Goal: Task Accomplishment & Management: Complete application form

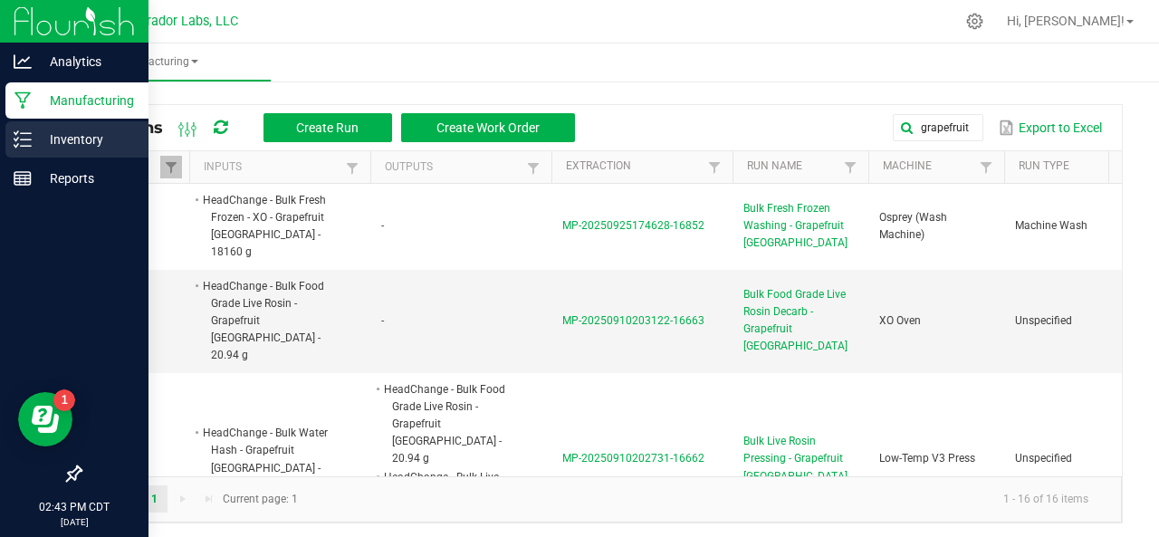
click at [15, 131] on icon at bounding box center [23, 139] width 18 height 18
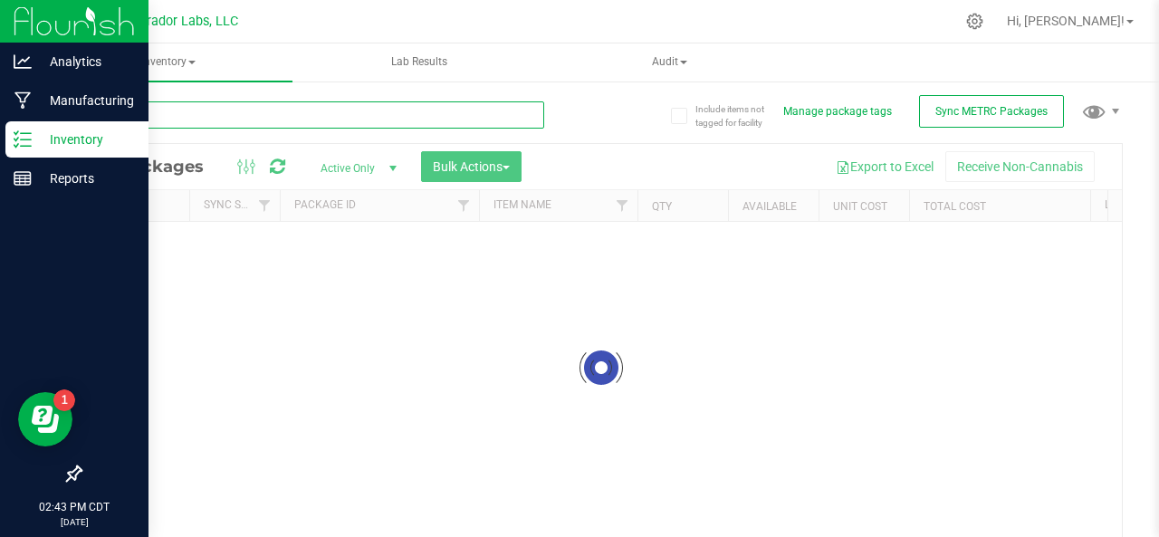
click at [244, 122] on input "text" at bounding box center [312, 114] width 464 height 27
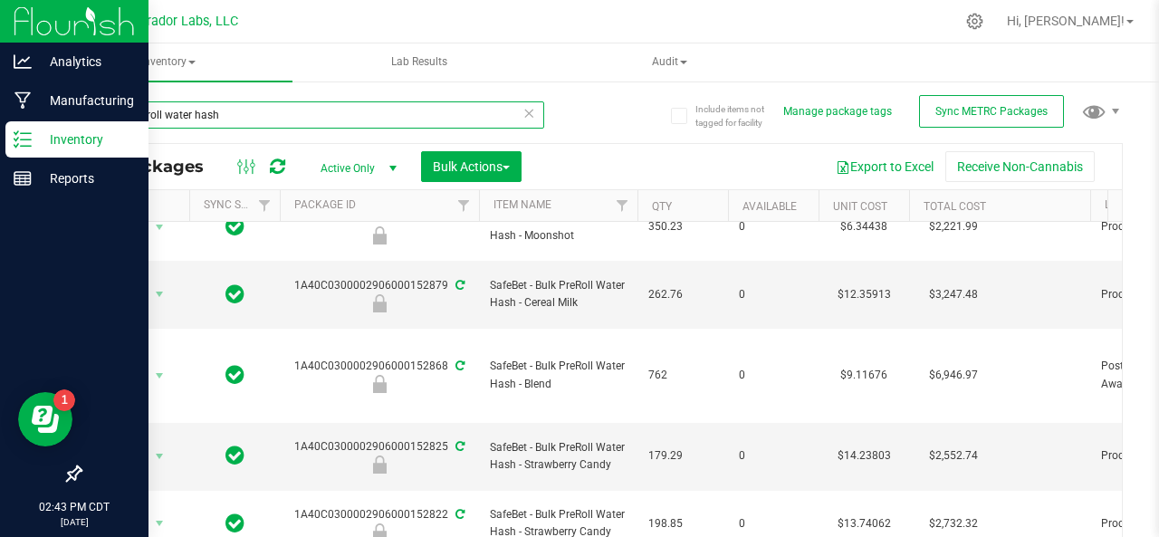
scroll to position [148, 0]
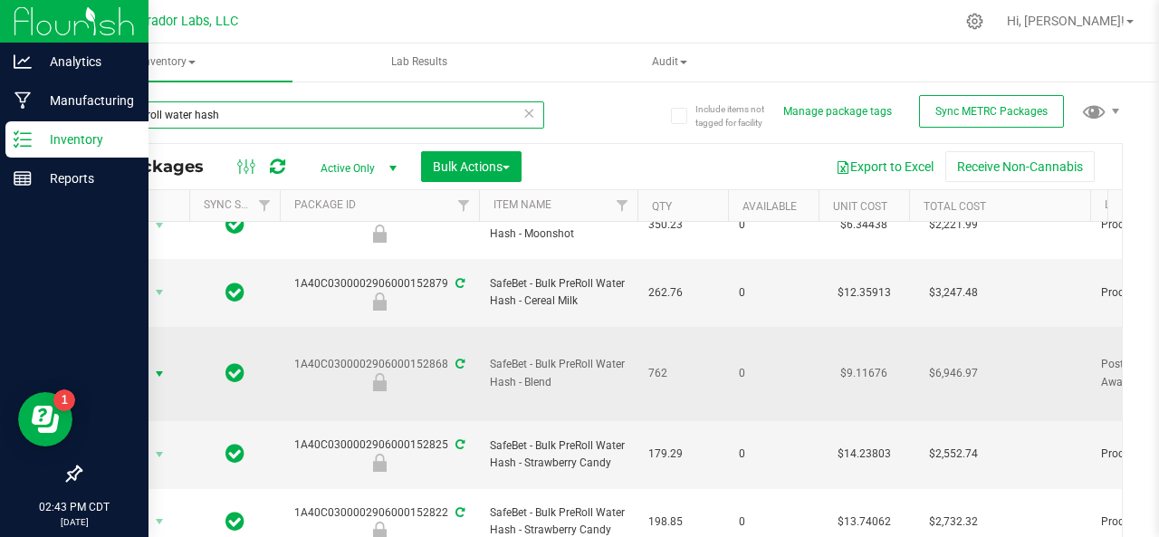
type input "bulk preroll water hash"
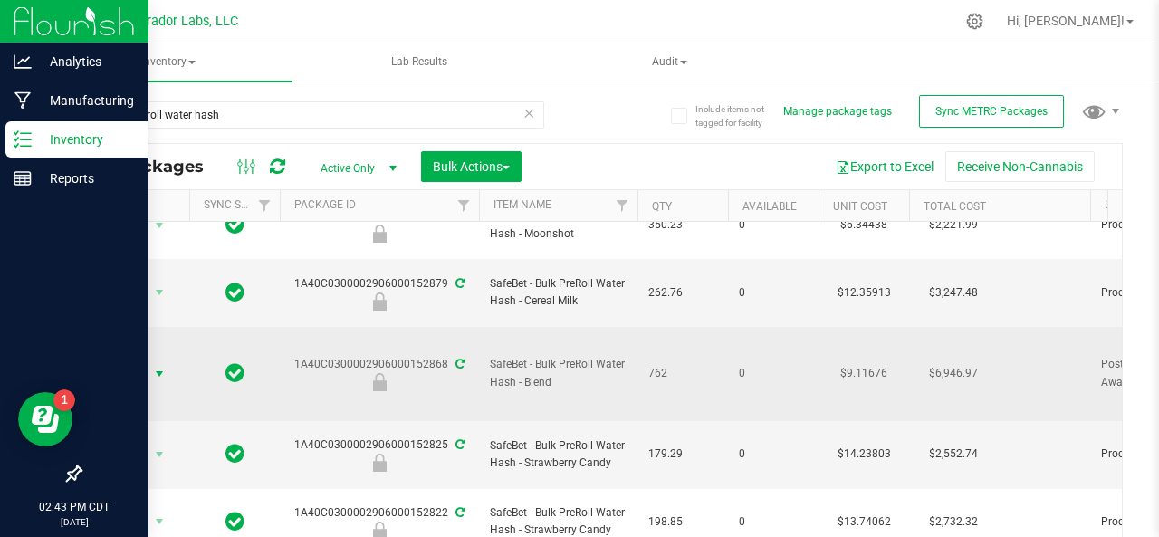
click at [129, 361] on span "Action" at bounding box center [123, 373] width 49 height 25
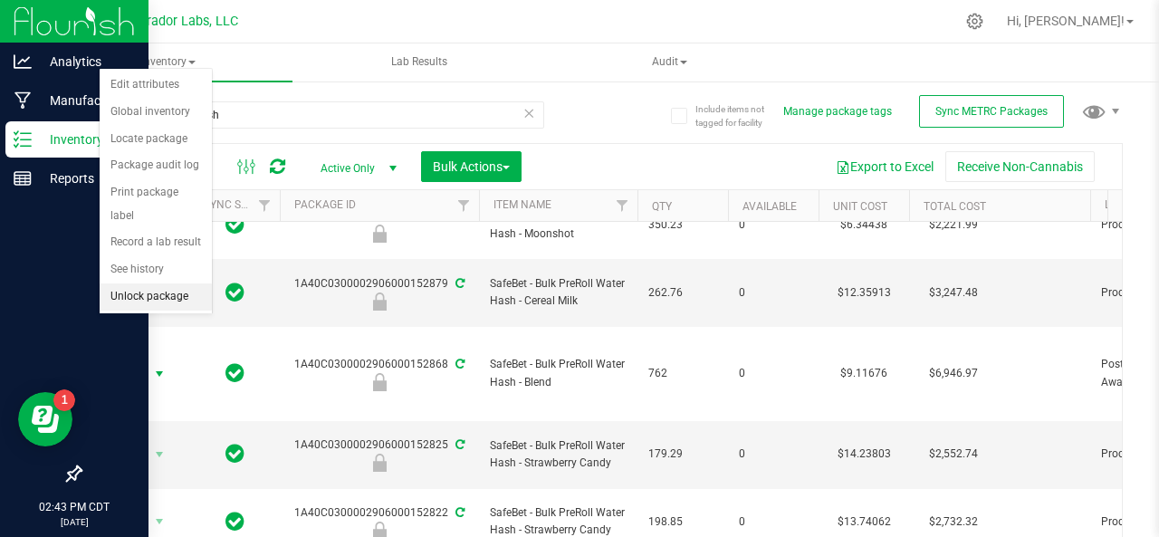
click at [129, 291] on li "Unlock package" at bounding box center [156, 296] width 112 height 27
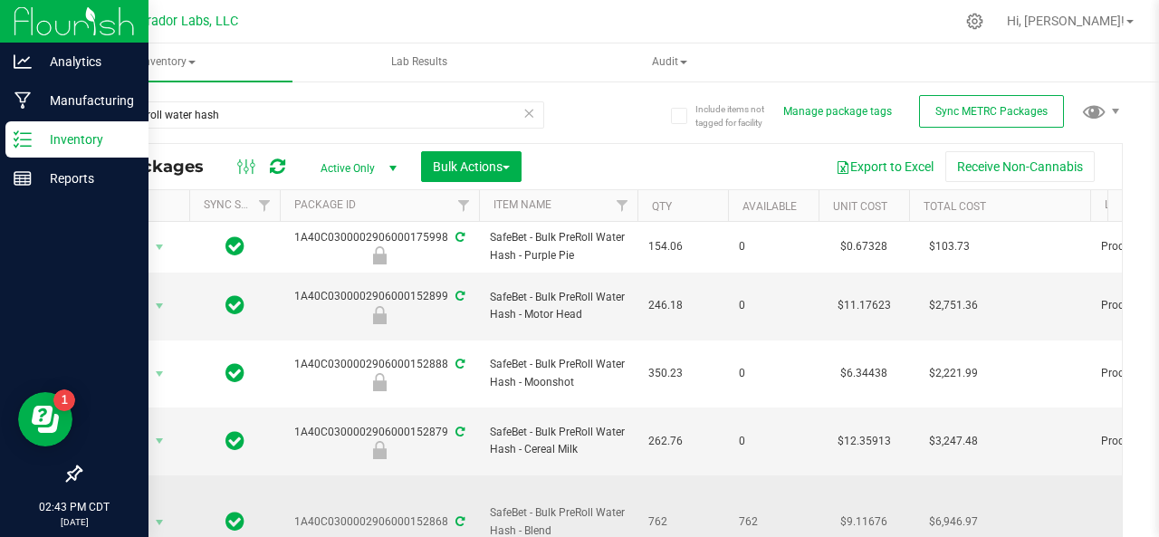
drag, startPoint x: 444, startPoint y: 472, endPoint x: 407, endPoint y: 482, distance: 38.7
click at [407, 482] on td "1A40C0300002906000152868" at bounding box center [379, 522] width 199 height 94
copy div "152868"
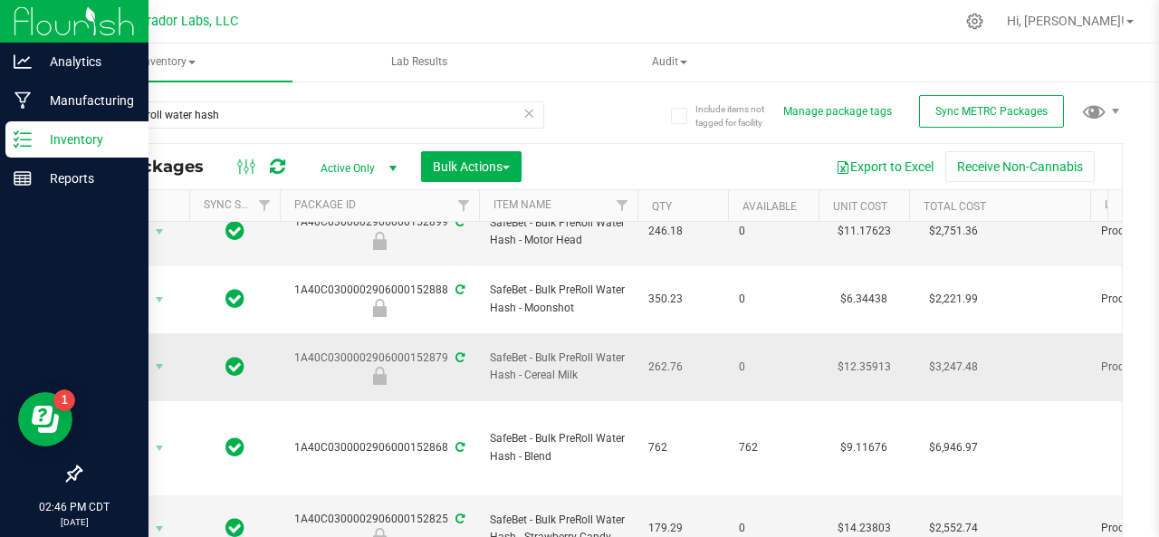
scroll to position [74, 0]
click at [29, 114] on div "Manufacturing" at bounding box center [76, 100] width 143 height 36
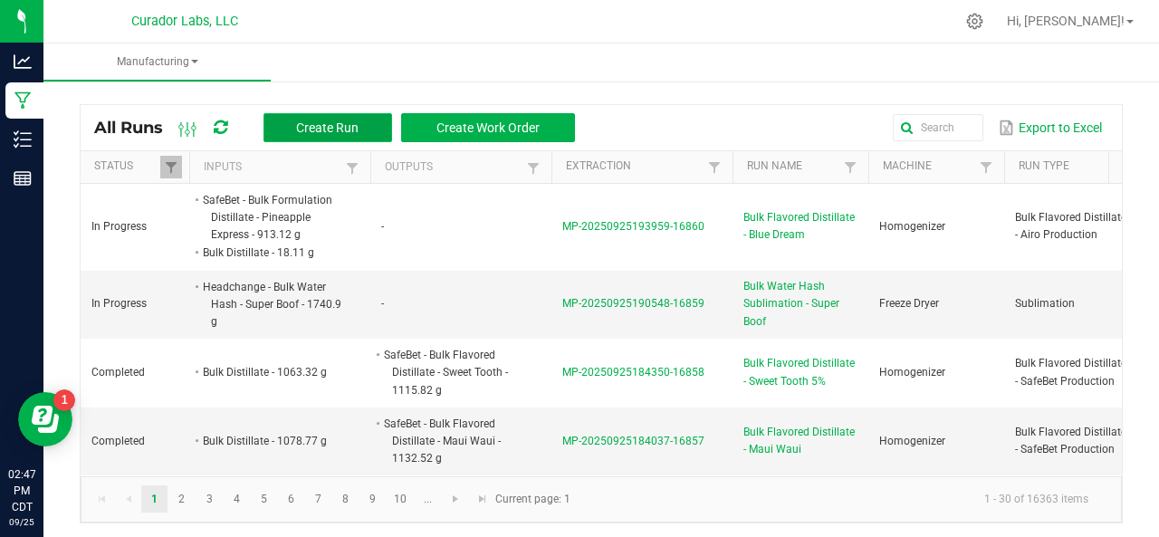
click at [293, 128] on button "Create Run" at bounding box center [327, 127] width 129 height 29
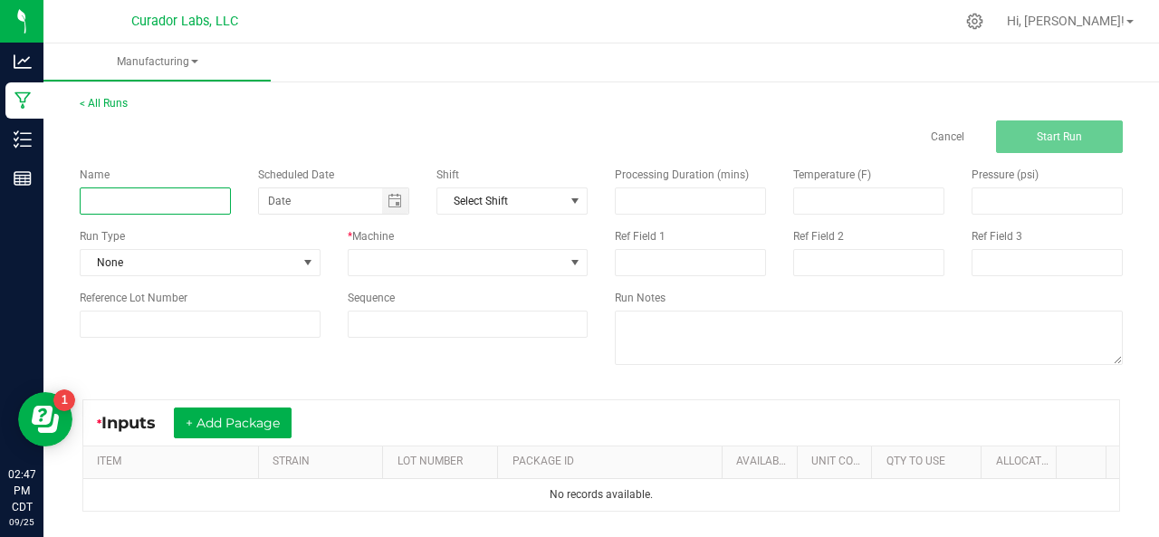
click at [132, 196] on input at bounding box center [155, 200] width 151 height 27
type input "Bulk PreRoll Water Hash Homogenization - Blend"
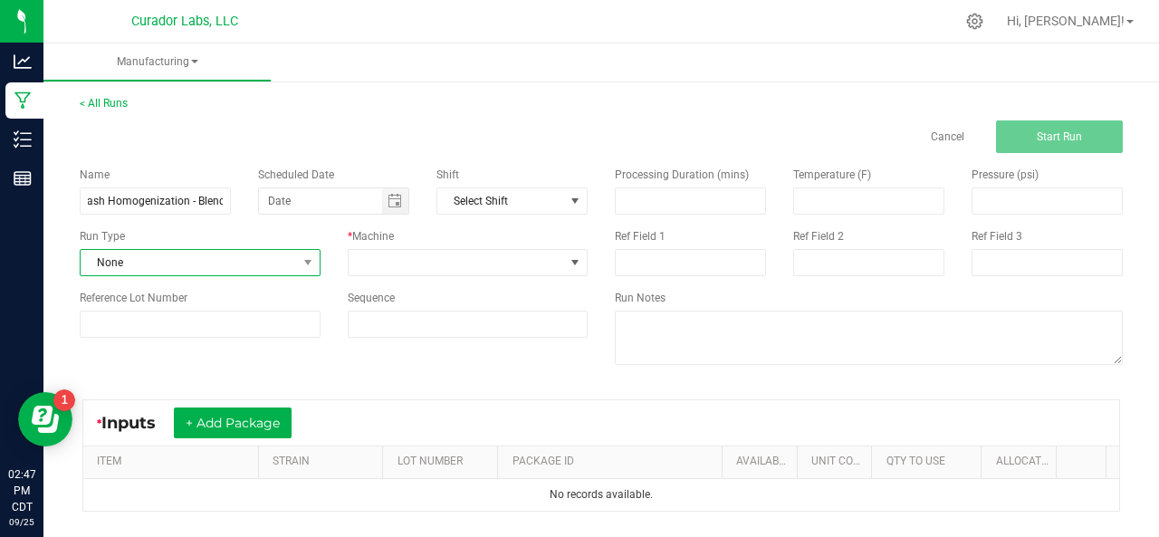
scroll to position [0, 0]
click at [147, 261] on span "None" at bounding box center [189, 262] width 216 height 25
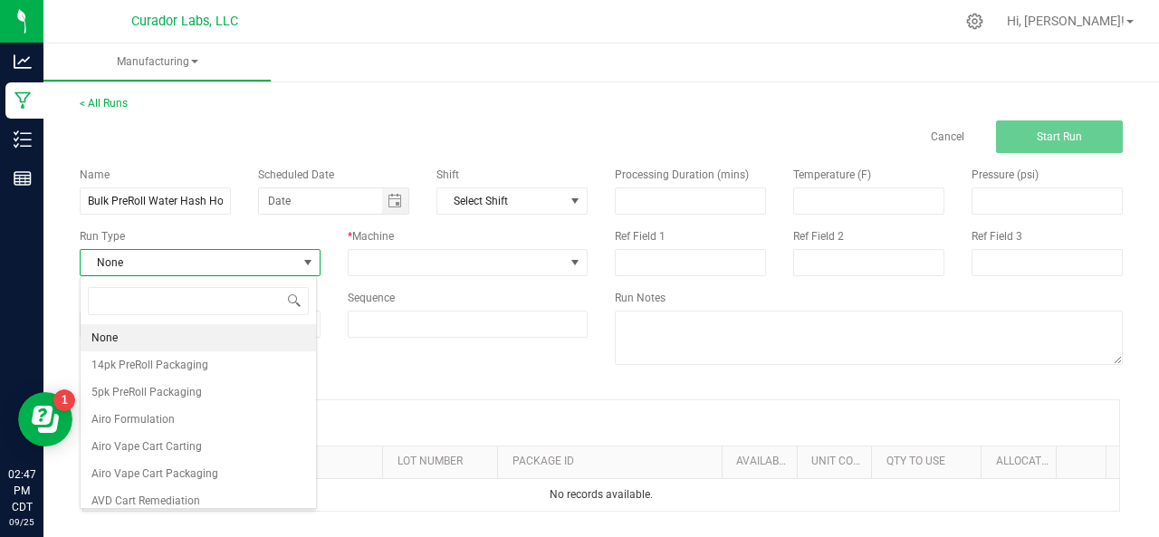
scroll to position [26, 236]
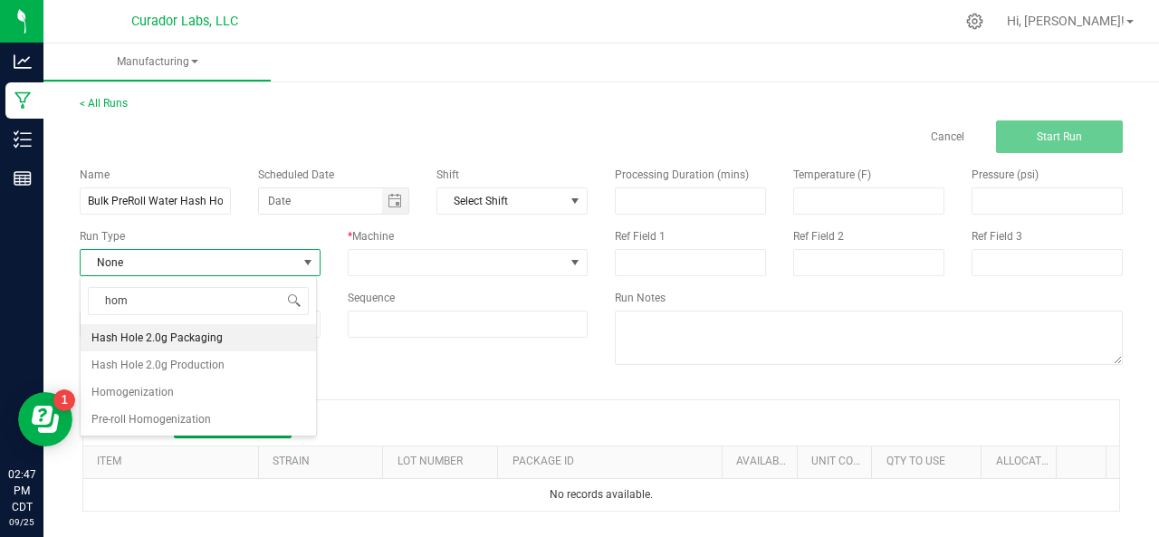
type input "homo"
click at [134, 339] on span "Homogenization" at bounding box center [132, 338] width 82 height 18
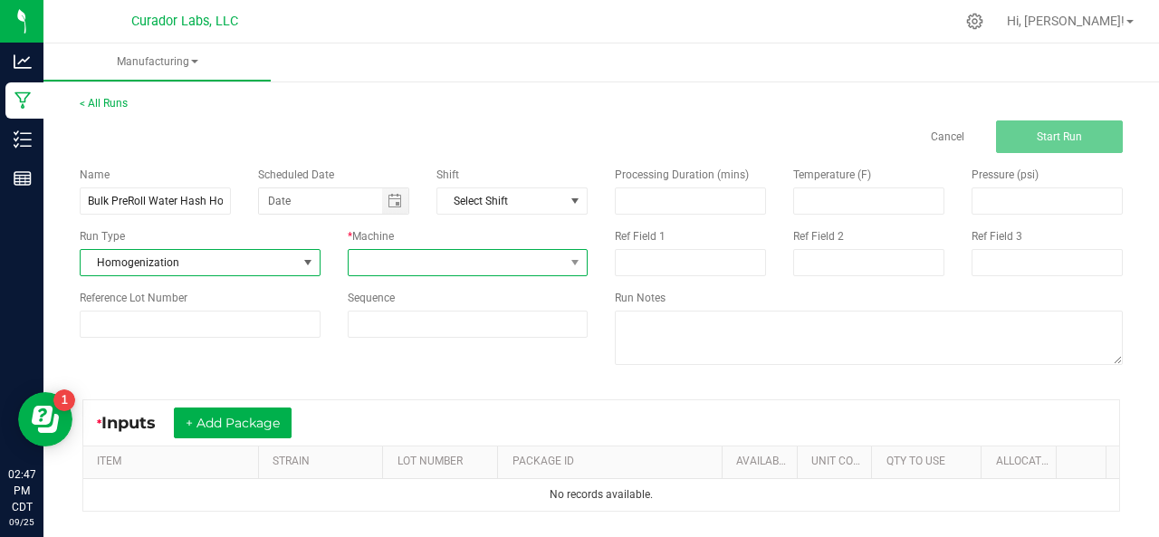
click at [393, 263] on span at bounding box center [456, 262] width 216 height 25
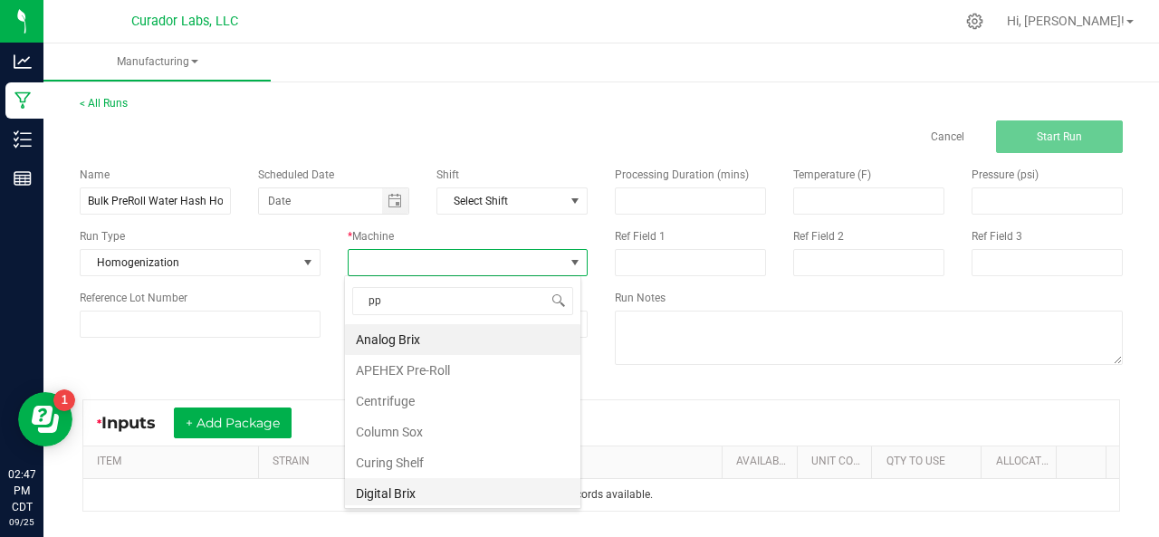
type input "ppe"
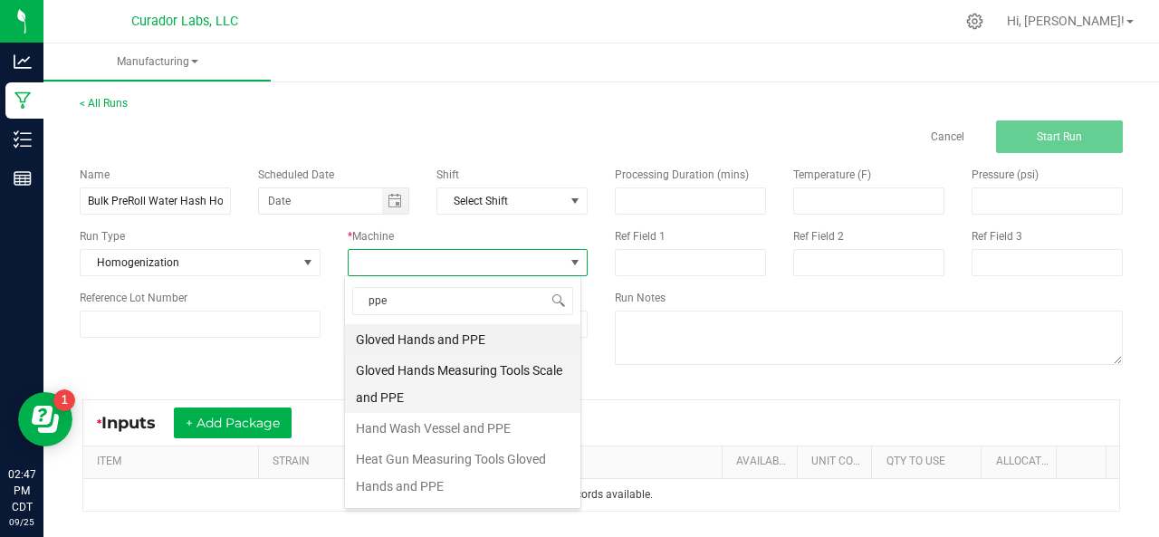
click at [397, 368] on li "Gloved Hands Measuring Tools Scale and PPE" at bounding box center [462, 384] width 235 height 58
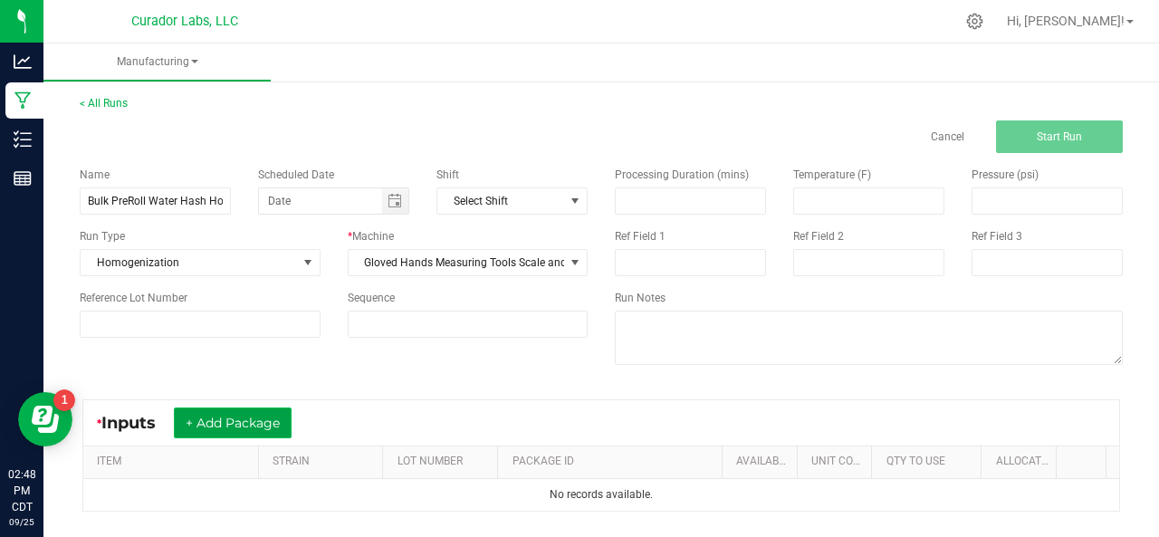
click at [235, 423] on button "+ Add Package" at bounding box center [233, 422] width 118 height 31
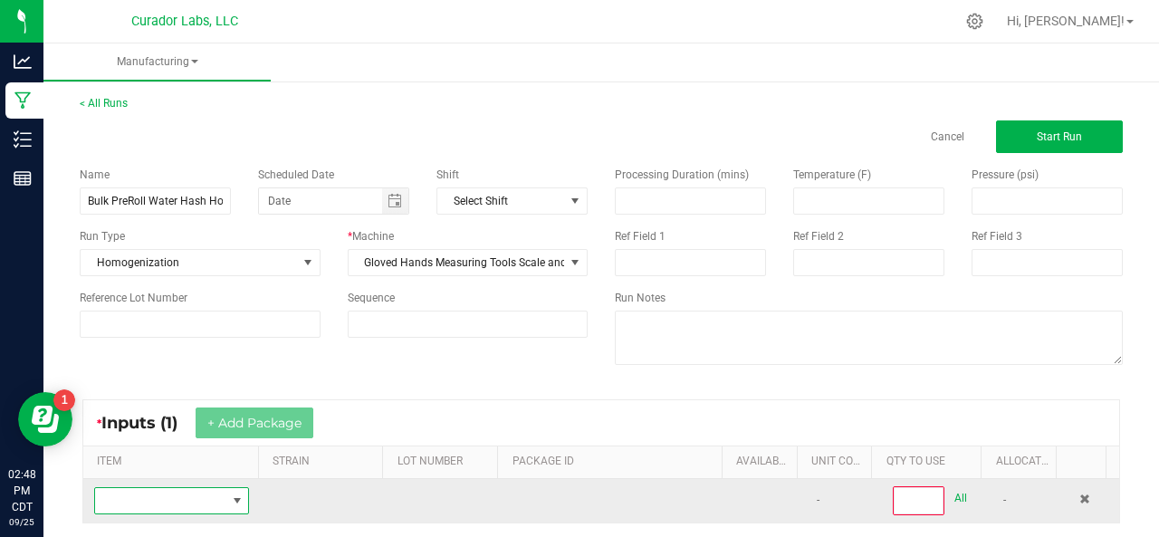
click at [170, 495] on span "NO DATA FOUND" at bounding box center [160, 500] width 130 height 25
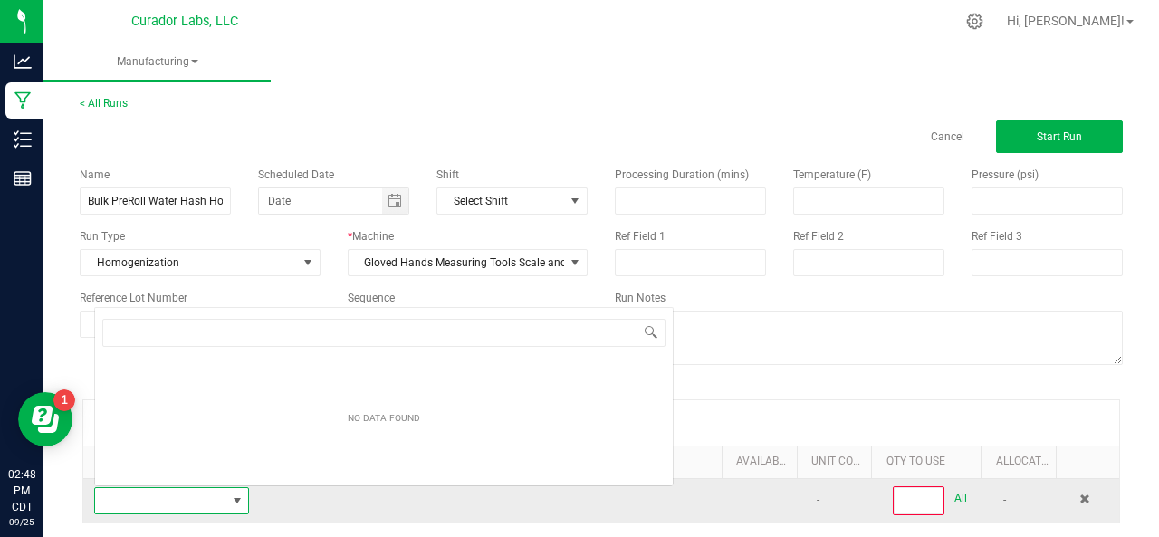
scroll to position [26, 148]
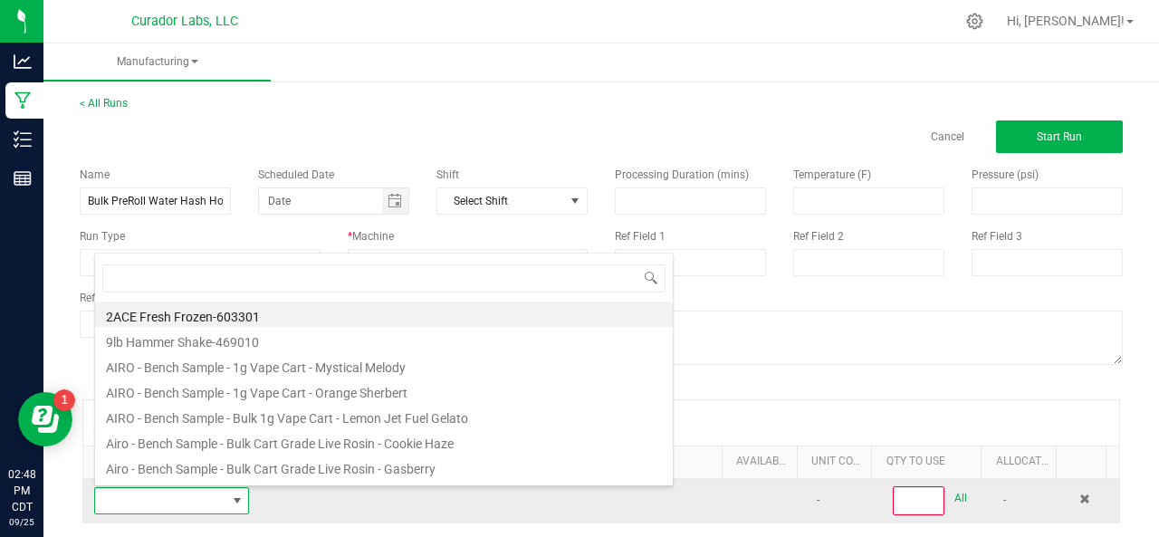
type input "w"
type input "blend"
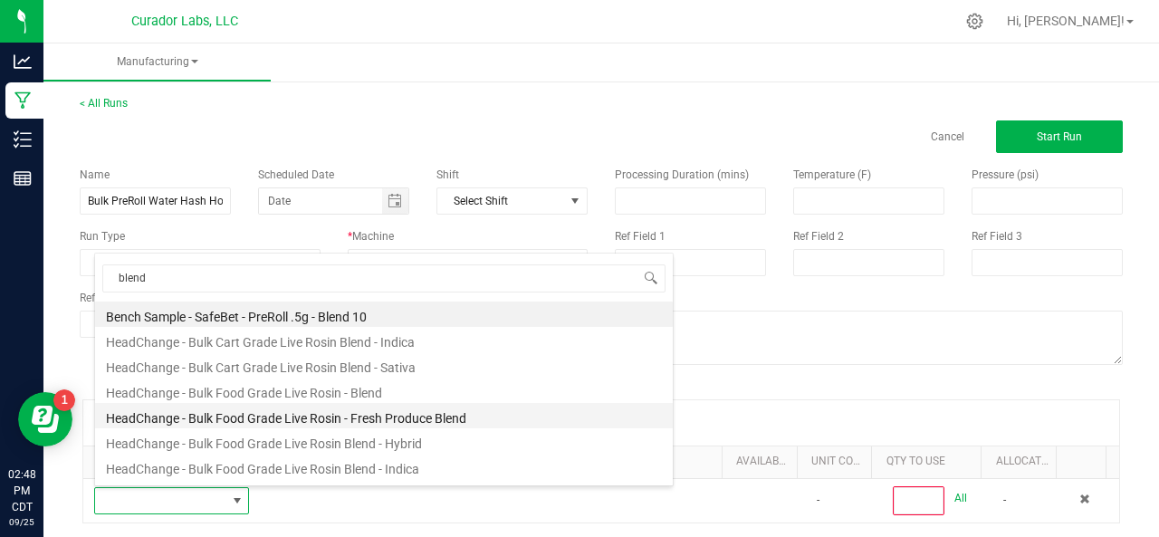
scroll to position [655, 0]
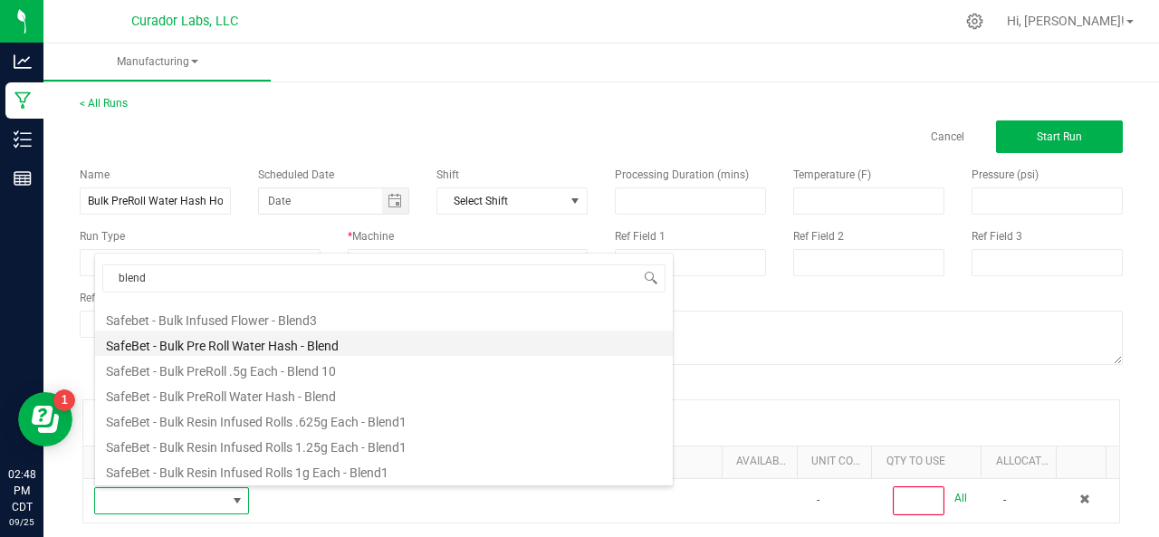
click at [170, 337] on li "SafeBet - Bulk Pre Roll Water Hash - Blend" at bounding box center [384, 342] width 578 height 25
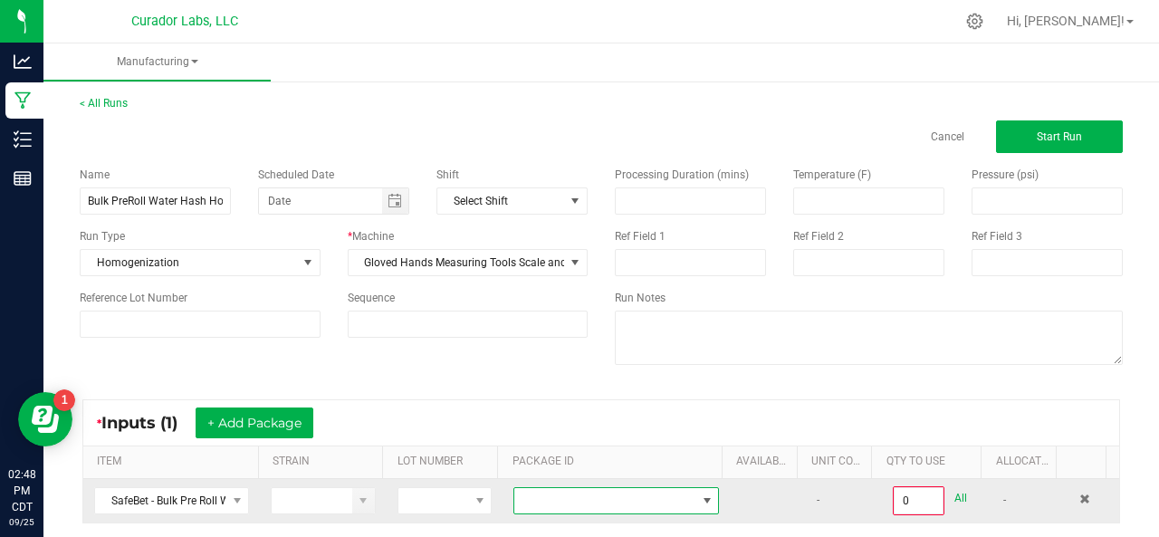
click at [529, 499] on span at bounding box center [604, 500] width 181 height 25
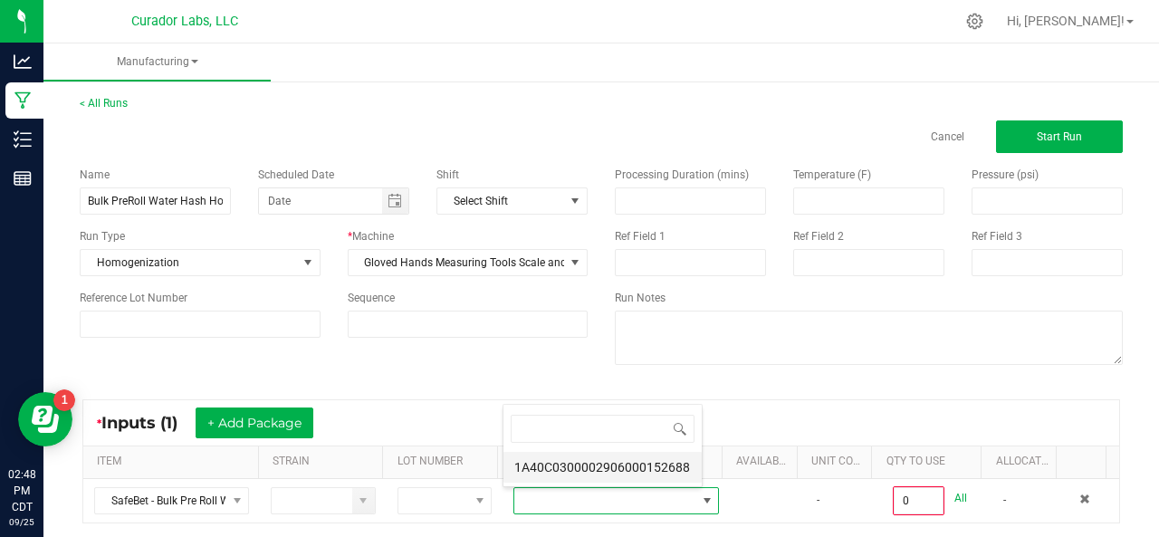
click at [547, 471] on li "1A40C0300002906000152688" at bounding box center [602, 467] width 198 height 31
type input "0.0000 g"
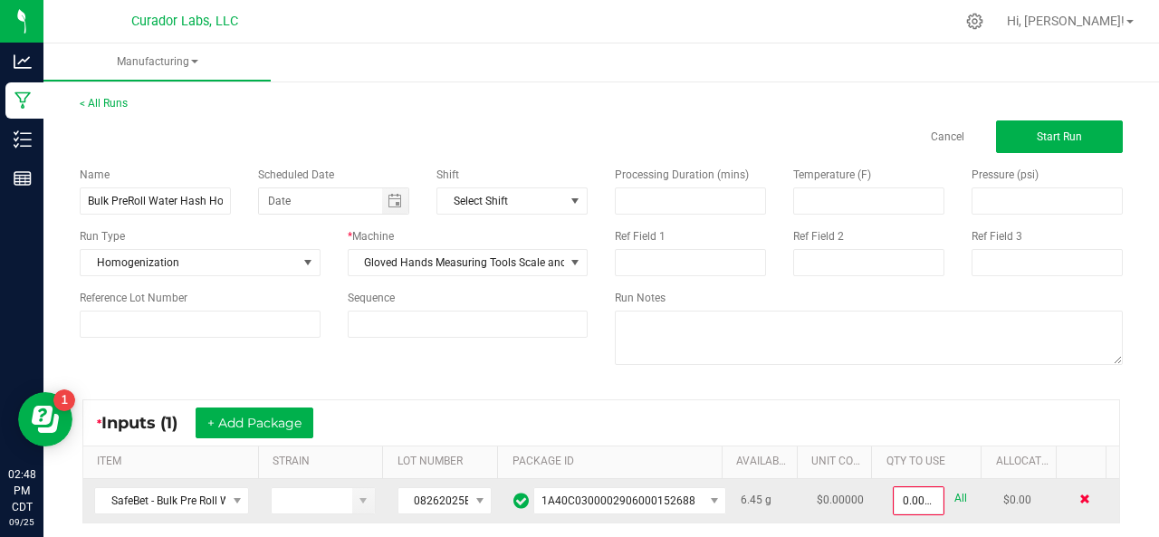
click at [1079, 496] on span at bounding box center [1084, 498] width 11 height 11
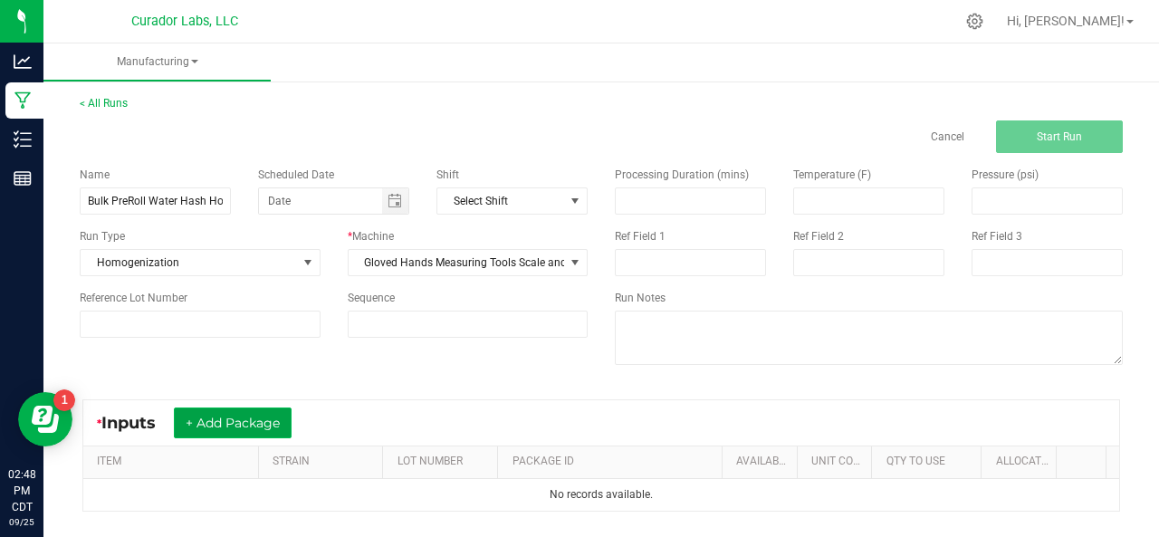
click at [228, 426] on button "+ Add Package" at bounding box center [233, 422] width 118 height 31
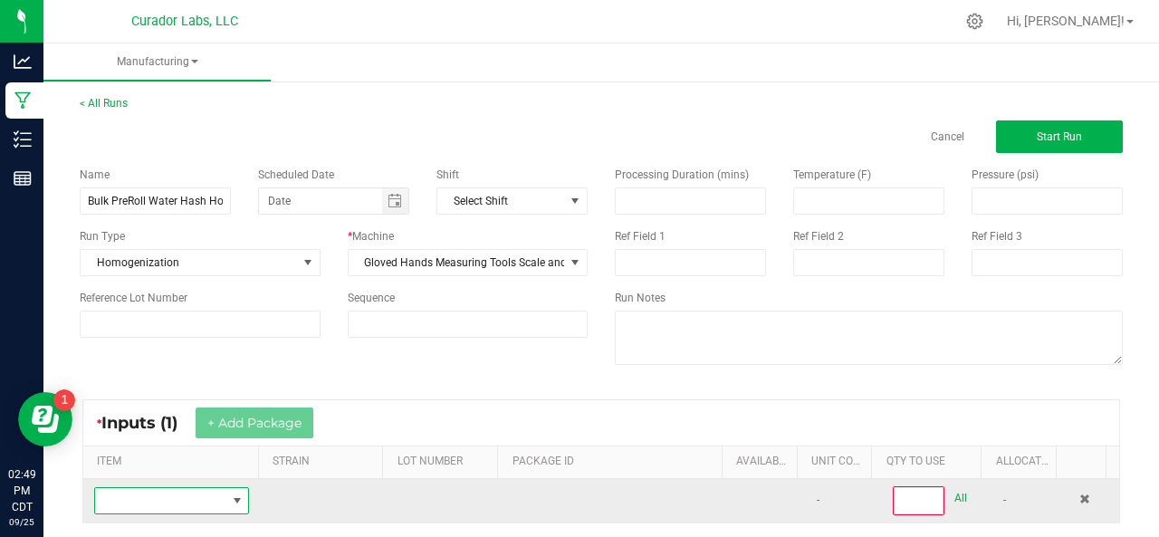
click at [160, 508] on span "NO DATA FOUND" at bounding box center [160, 500] width 130 height 25
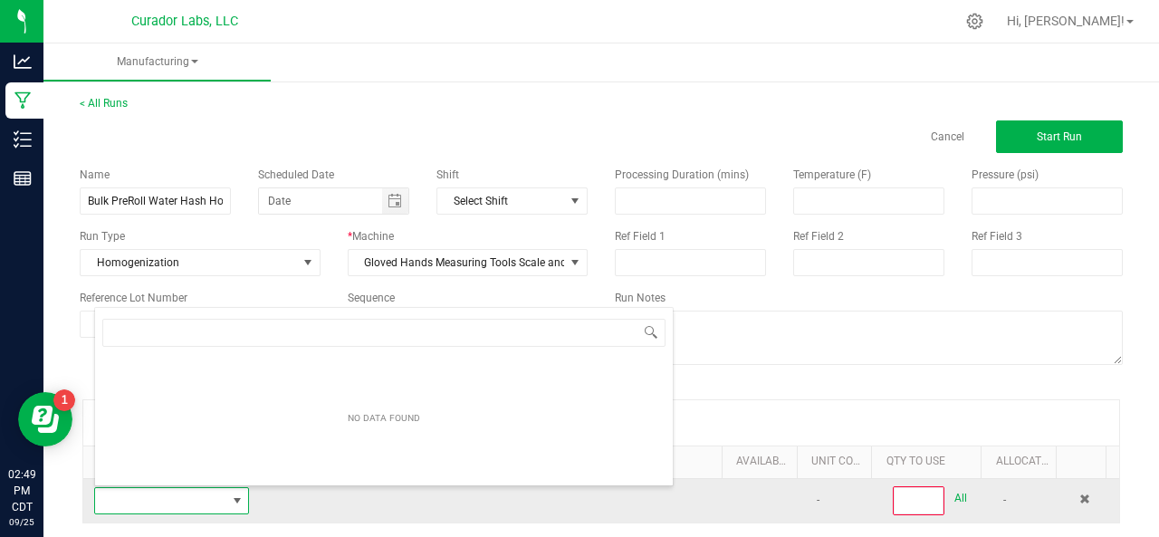
scroll to position [26, 148]
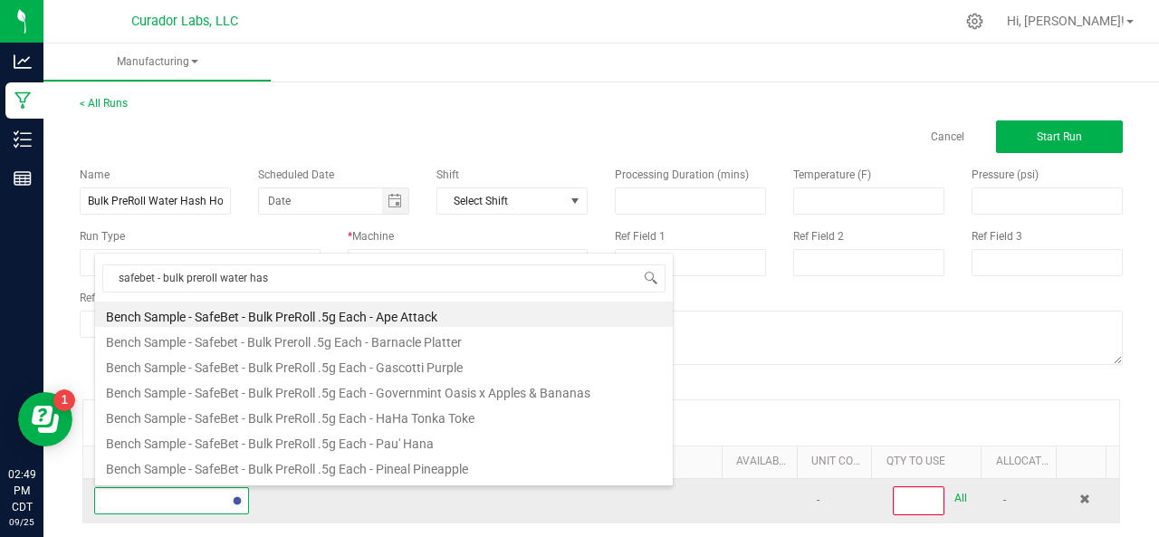
type input "safebet - bulk preroll water hash"
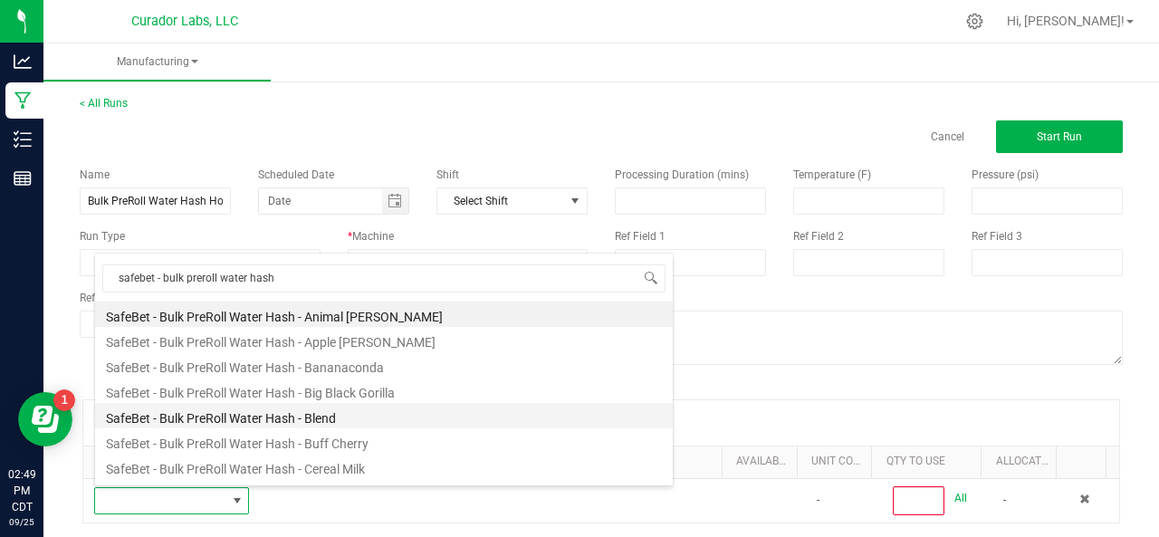
click at [236, 417] on li "SafeBet - Bulk PreRoll Water Hash - Blend" at bounding box center [384, 415] width 578 height 25
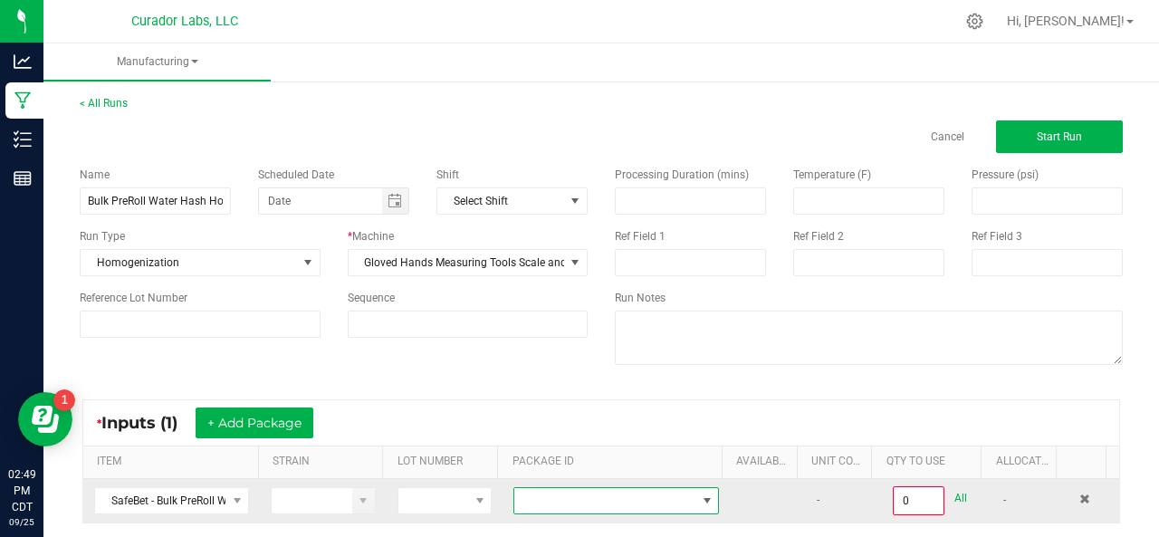
click at [577, 504] on span at bounding box center [604, 500] width 181 height 25
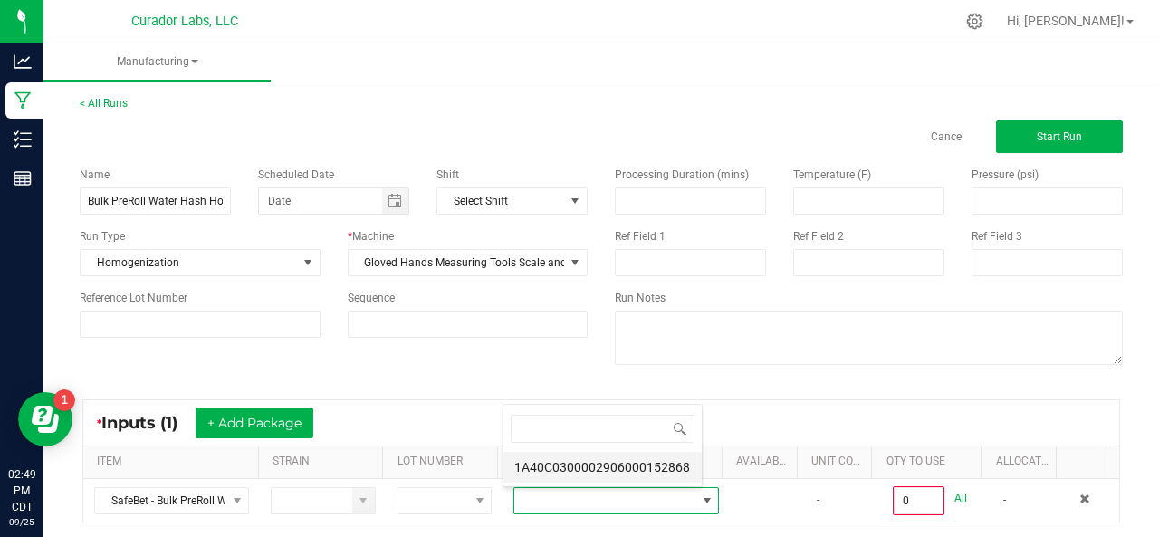
click at [586, 463] on li "1A40C0300002906000152868" at bounding box center [602, 467] width 198 height 31
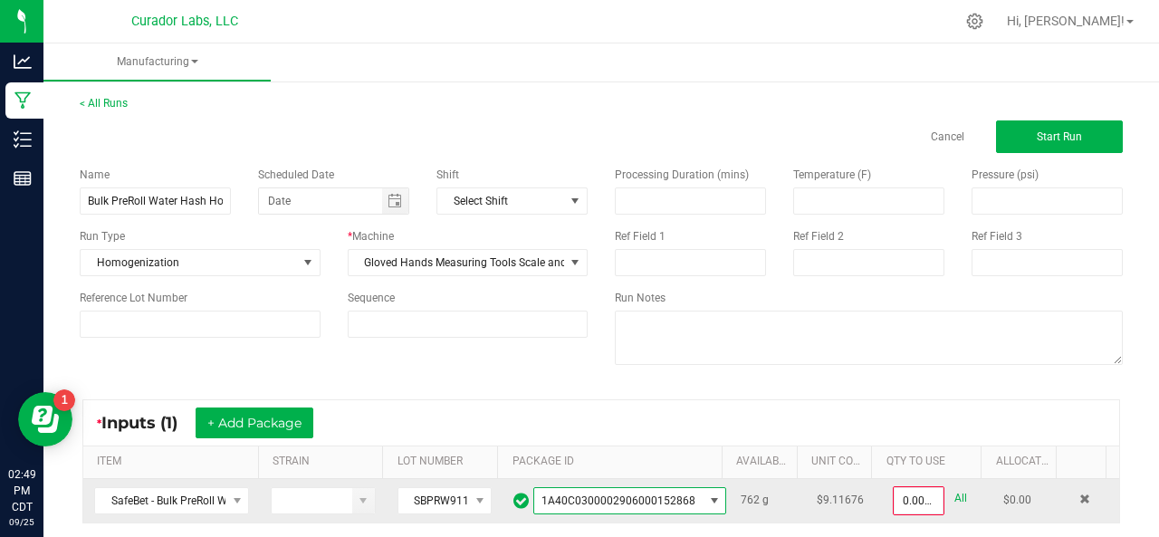
click at [954, 494] on link "All" at bounding box center [960, 498] width 13 height 24
type input "762.0000 g"
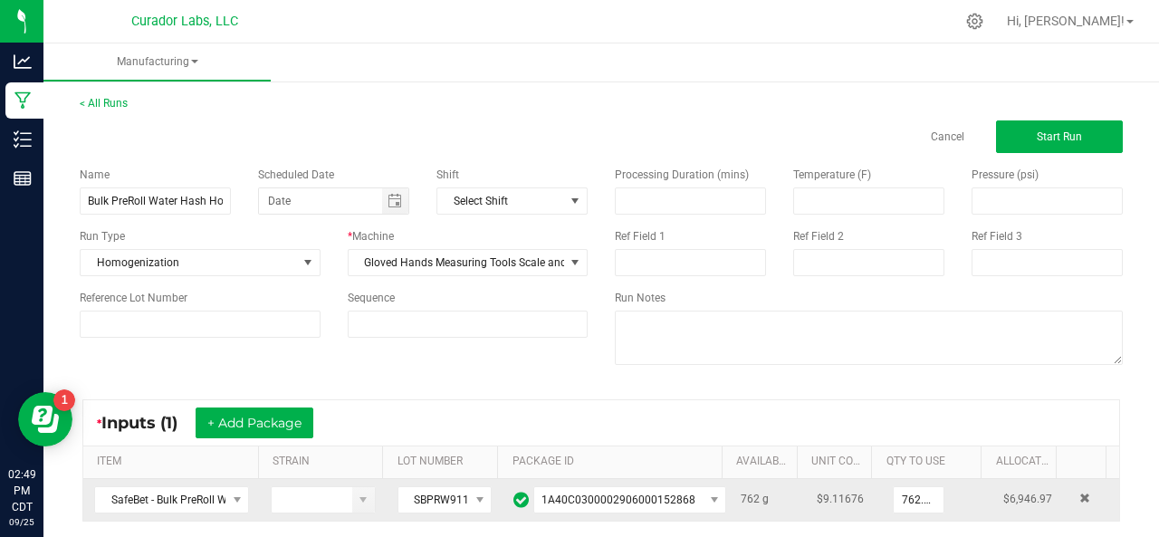
scroll to position [205, 0]
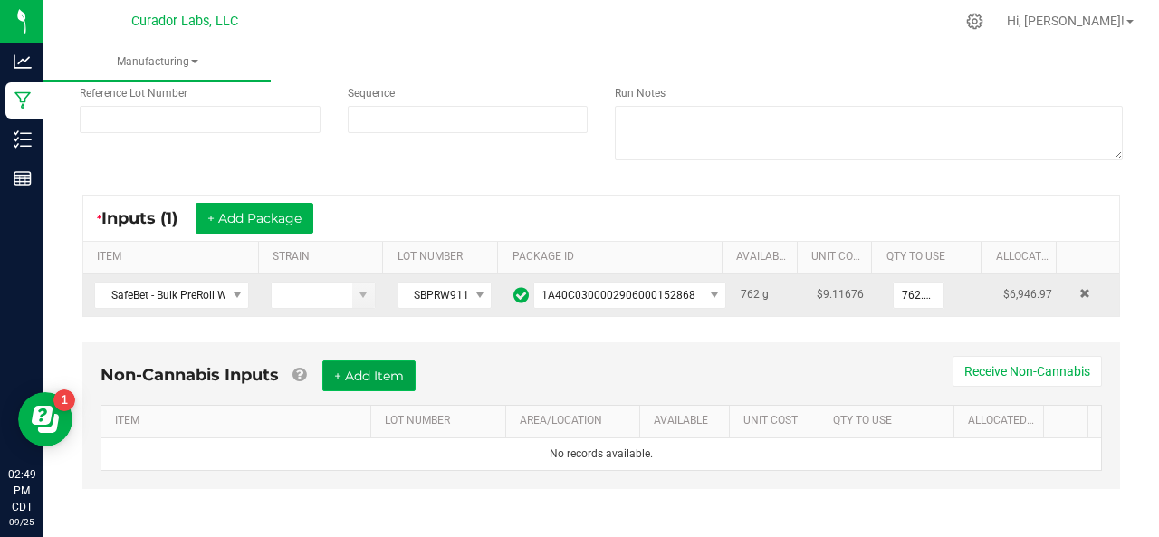
click at [366, 373] on button "+ Add Item" at bounding box center [368, 375] width 93 height 31
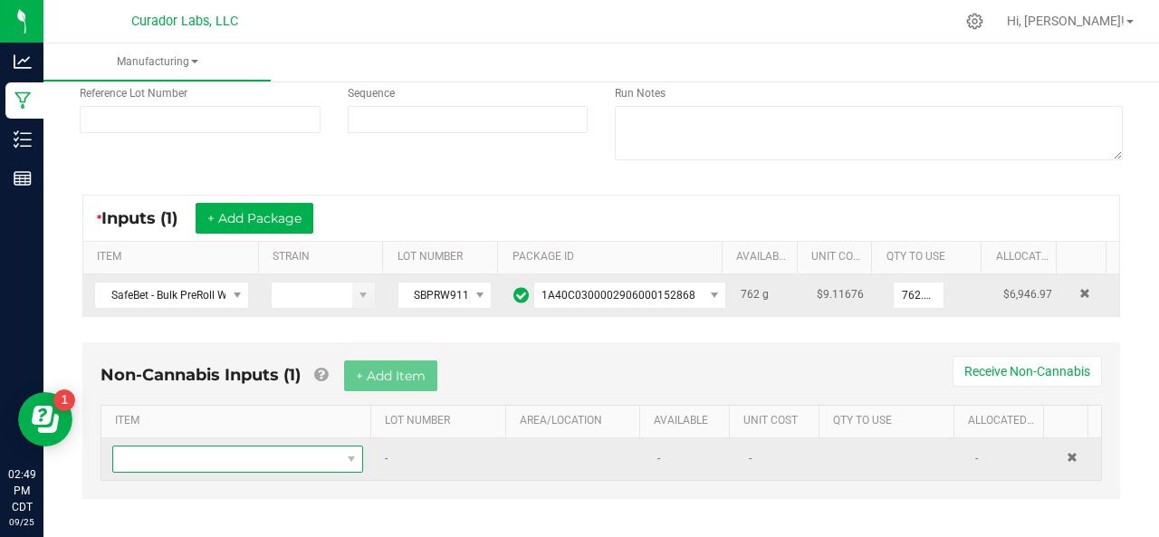
click at [201, 454] on span "NO DATA FOUND" at bounding box center [226, 458] width 226 height 25
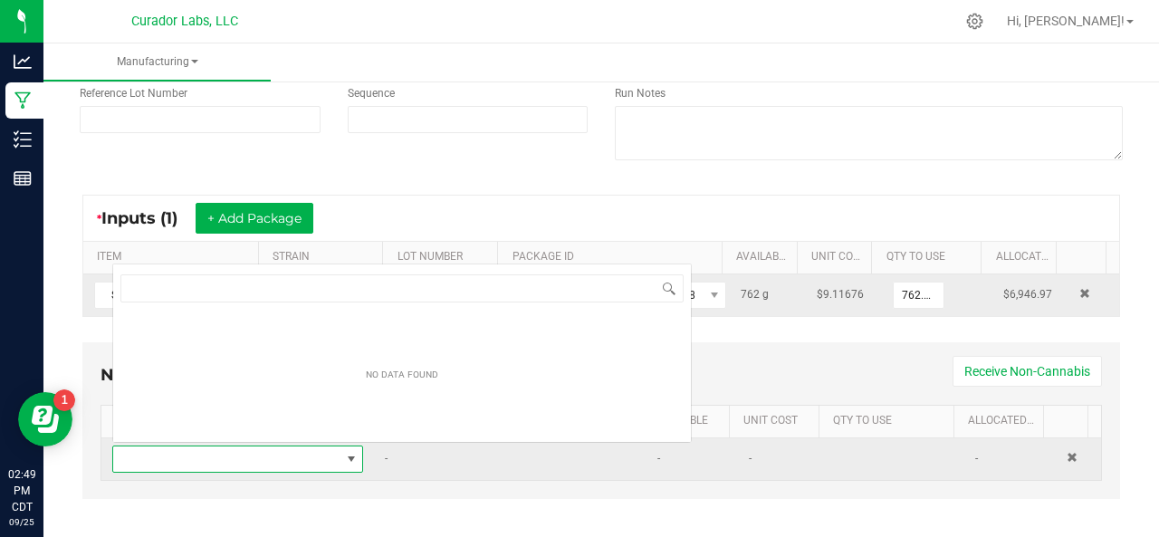
scroll to position [26, 239]
type input "fleur"
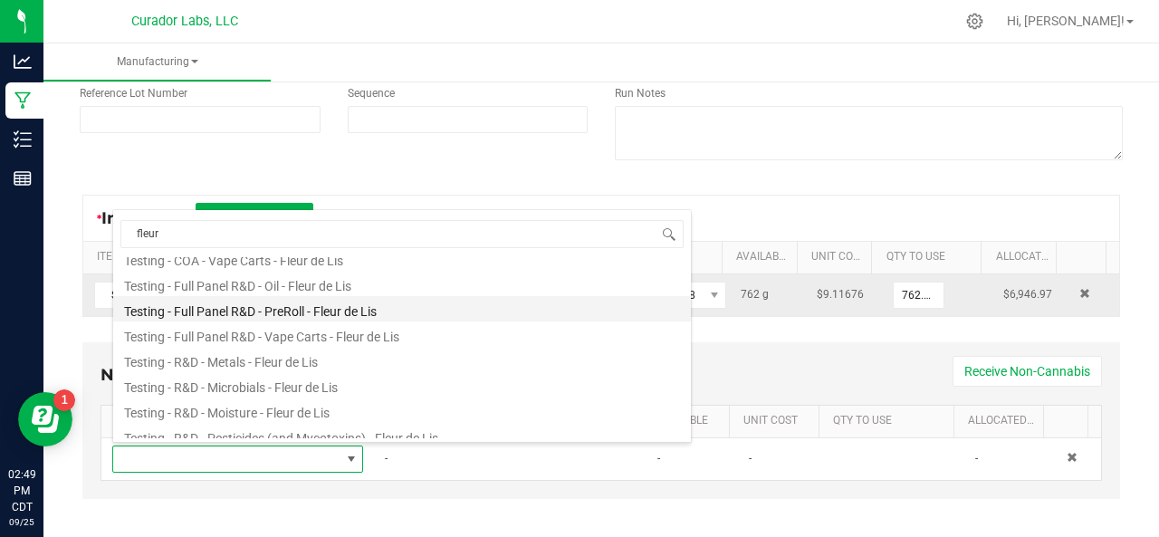
scroll to position [63, 0]
click at [257, 367] on li "Testing - R&D - Metals - Fleur de Lis" at bounding box center [402, 358] width 578 height 25
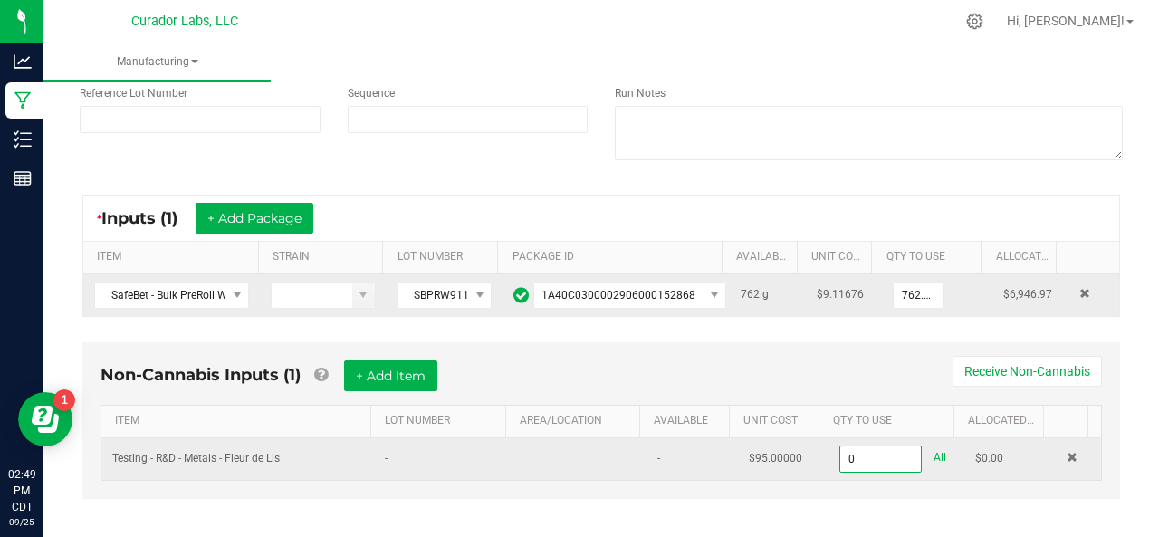
click at [840, 454] on input "0" at bounding box center [880, 458] width 81 height 25
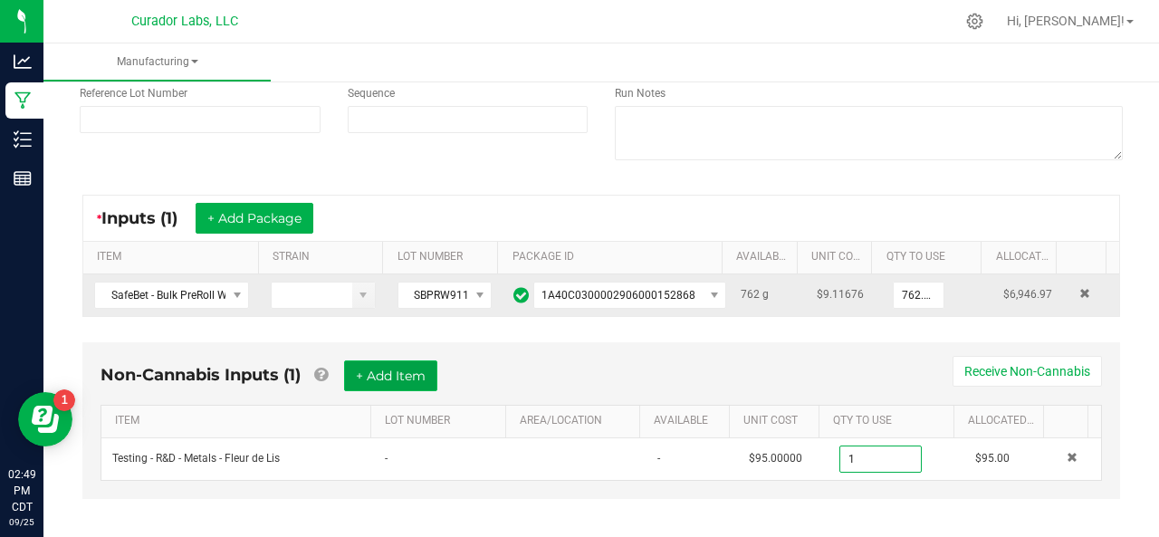
type input "1.0000 u"
click at [356, 360] on button "+ Add Item" at bounding box center [390, 375] width 93 height 31
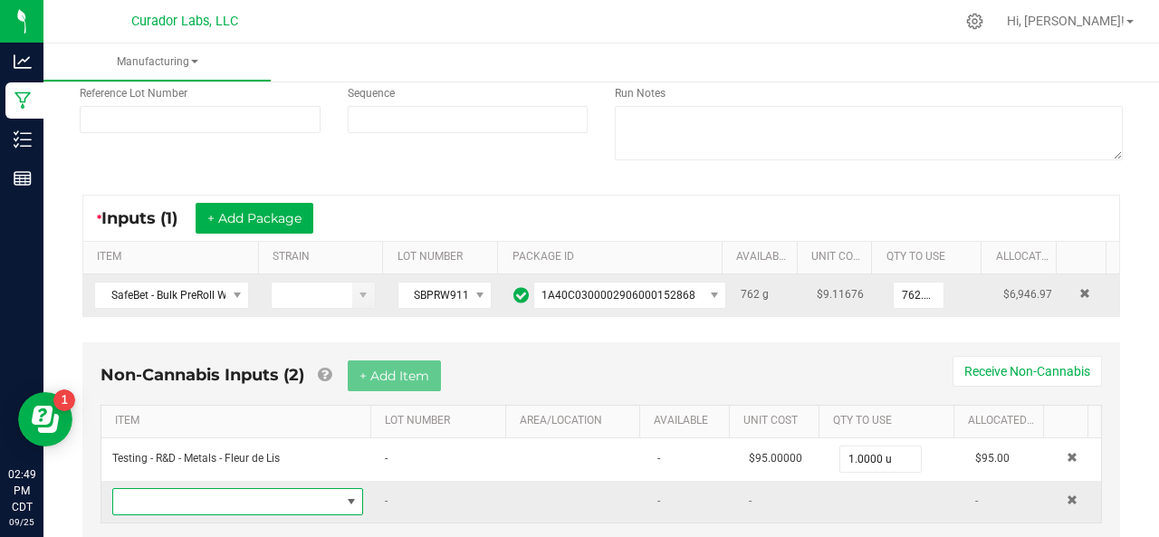
click at [226, 493] on span "NO DATA FOUND" at bounding box center [226, 501] width 226 height 25
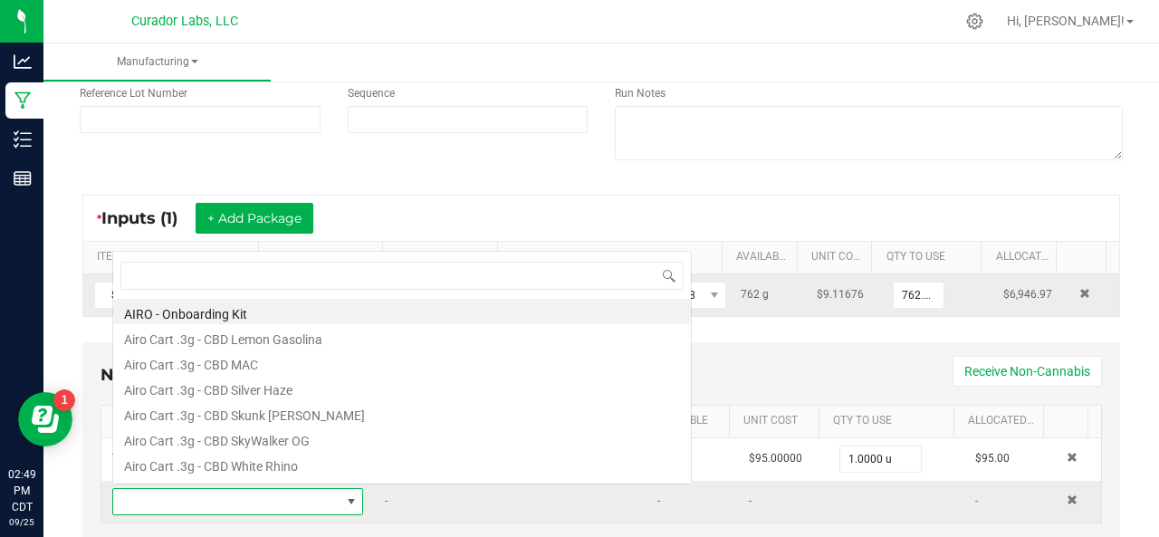
click at [226, 493] on span at bounding box center [226, 501] width 226 height 25
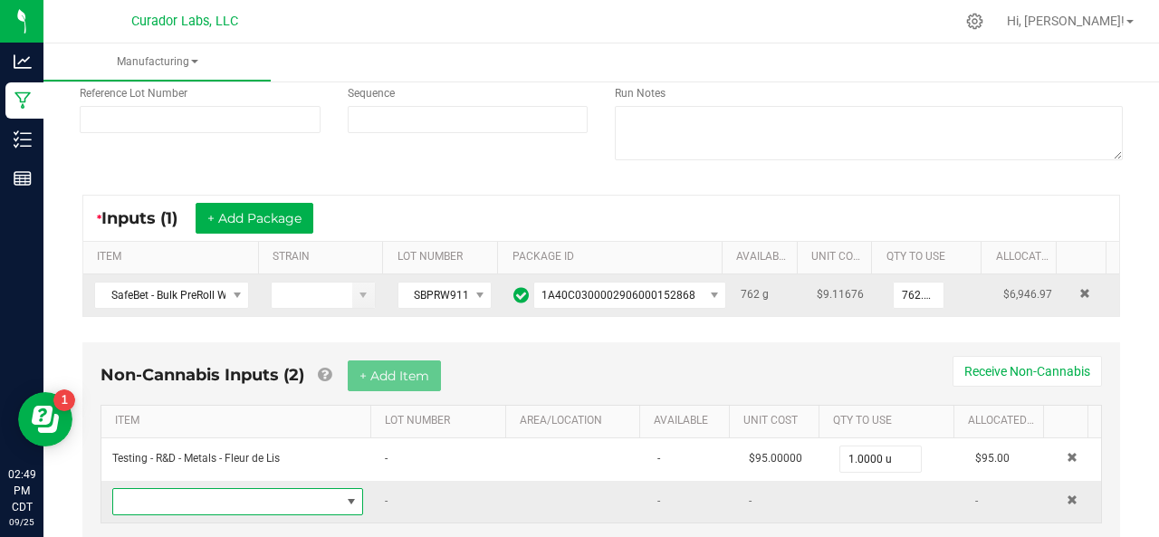
click at [226, 493] on span "NO DATA FOUND" at bounding box center [226, 501] width 226 height 25
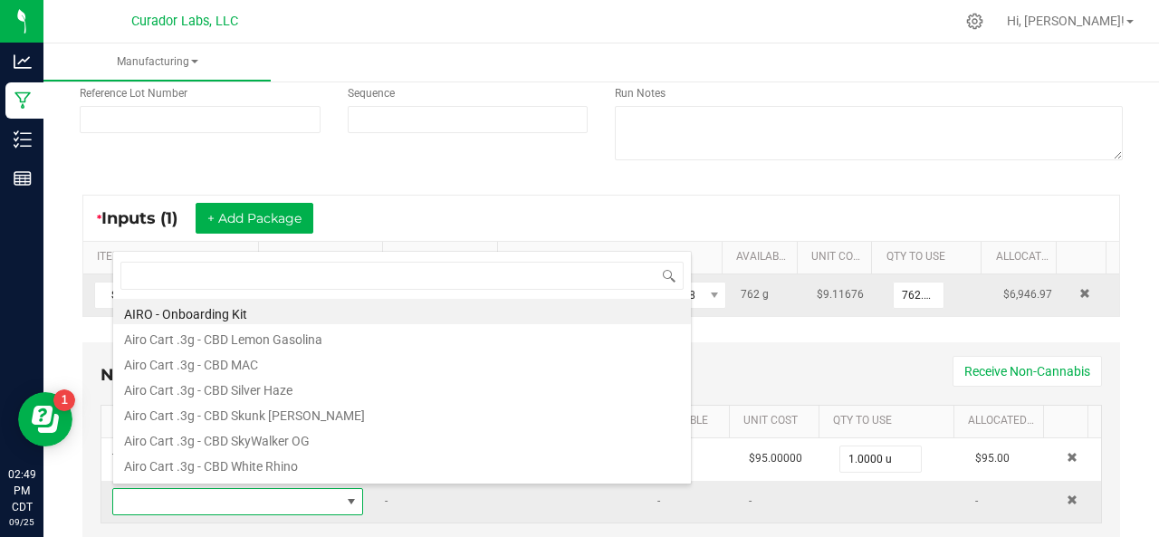
scroll to position [26, 239]
type input "fleur"
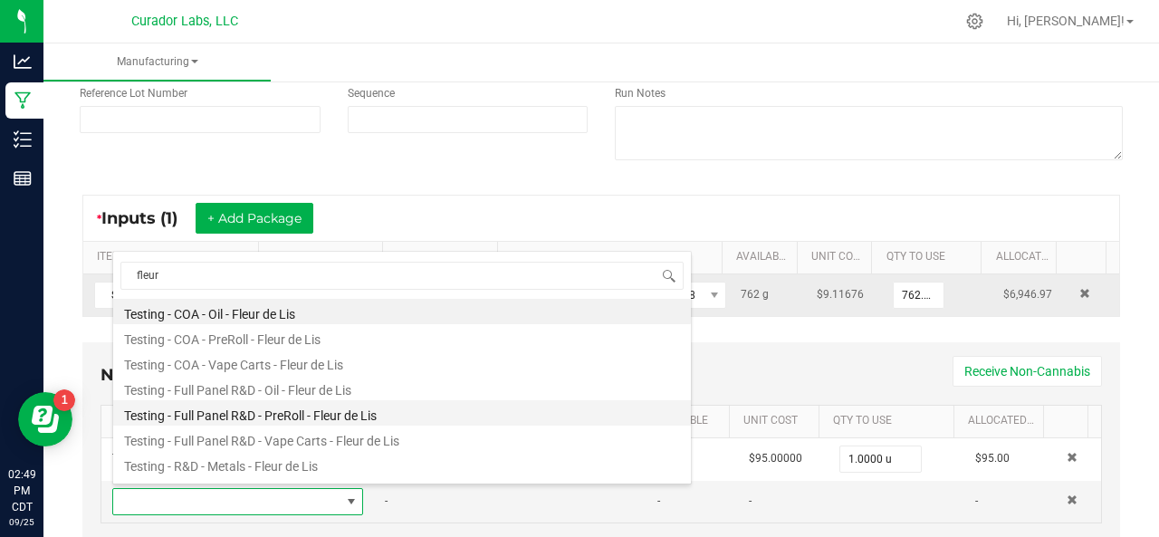
scroll to position [108, 0]
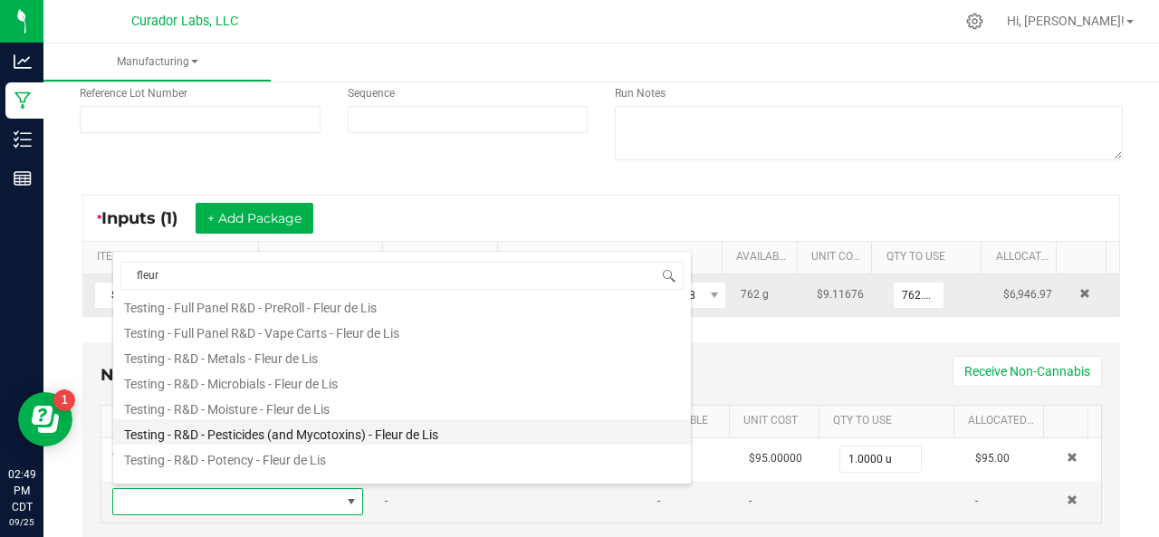
click at [243, 434] on li "Testing - R&D - Pesticides (and Mycotoxins) - Fleur de Lis" at bounding box center [402, 431] width 578 height 25
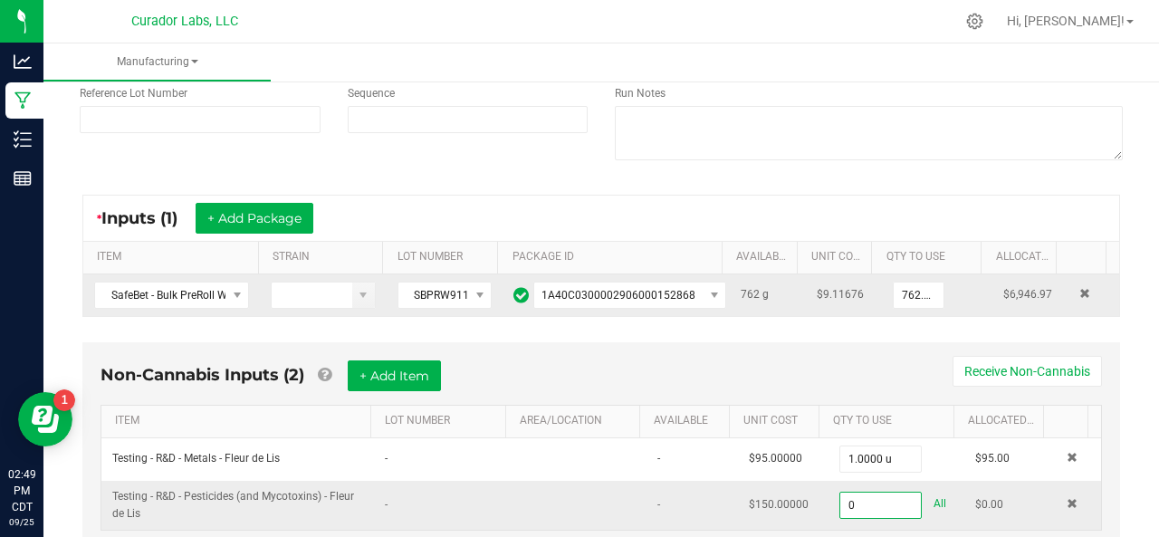
click at [849, 506] on input "0" at bounding box center [880, 504] width 81 height 25
type input "1.0000 u"
click at [1125, 377] on div "< All Runs Cancel Start Run Name Bulk PreRoll Water Hash Homogenization - Blend…" at bounding box center [600, 236] width 1115 height 729
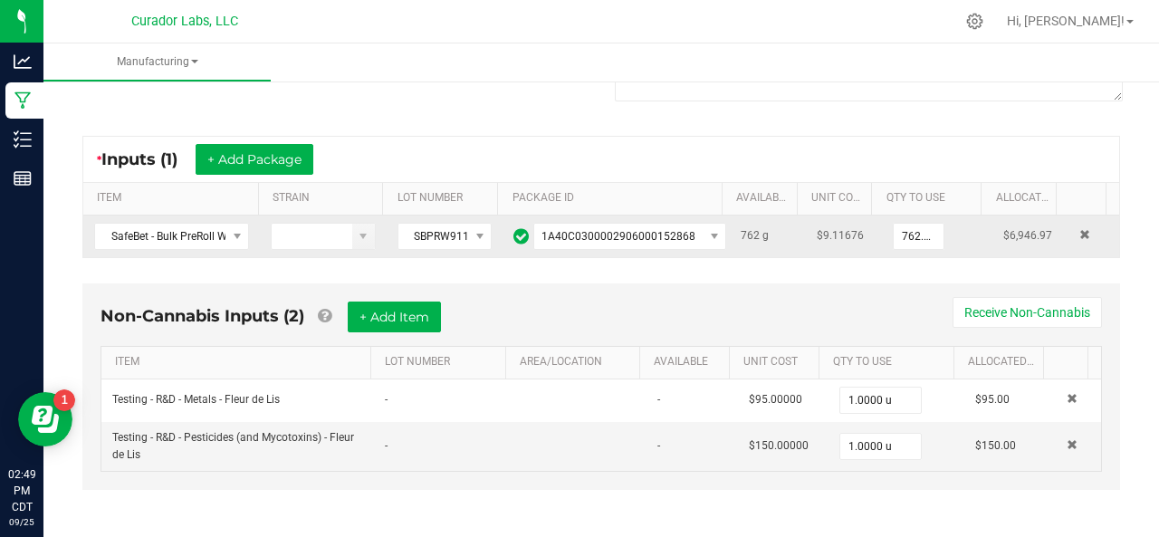
scroll to position [0, 0]
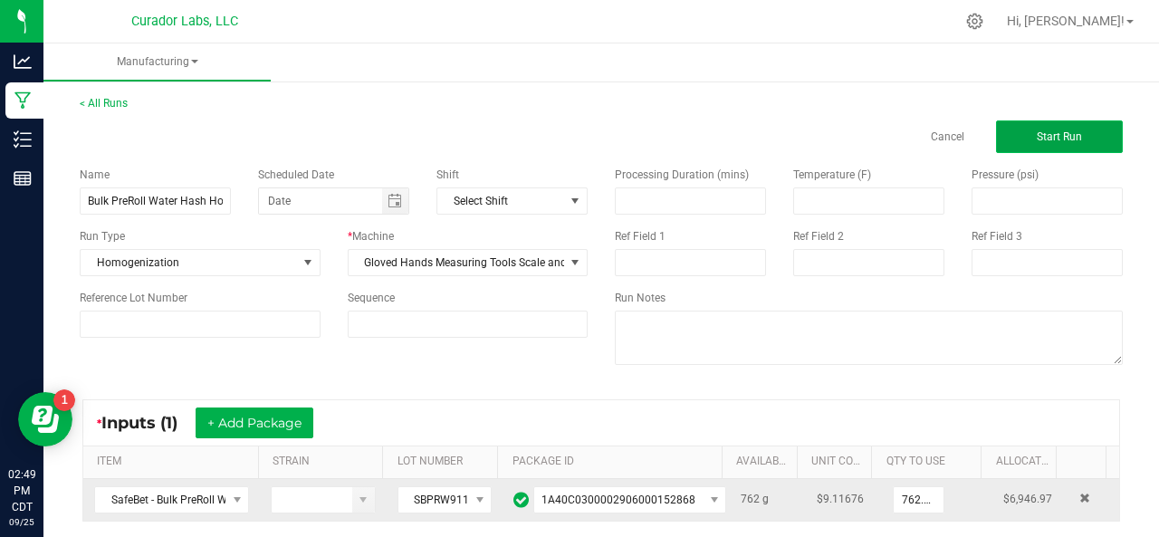
click at [1021, 128] on button "Start Run" at bounding box center [1059, 136] width 127 height 33
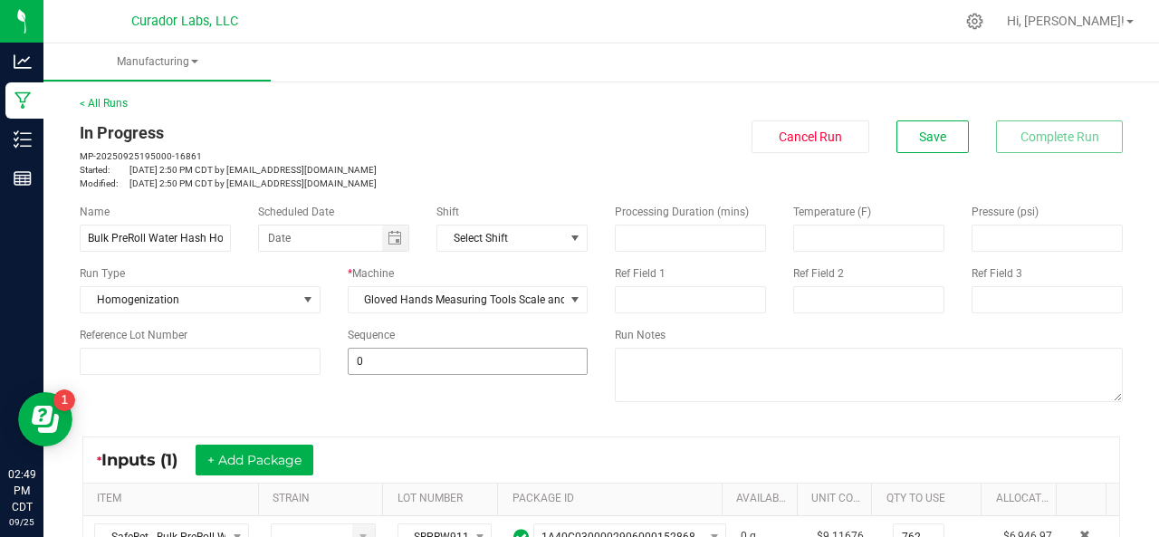
scroll to position [632, 0]
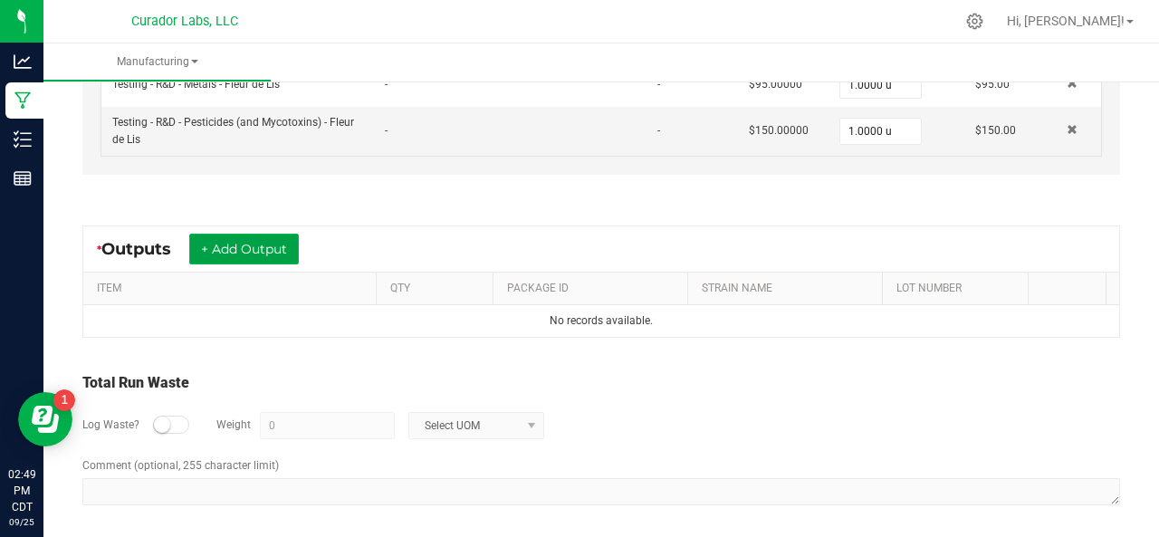
click at [241, 243] on button "+ Add Output" at bounding box center [244, 249] width 110 height 31
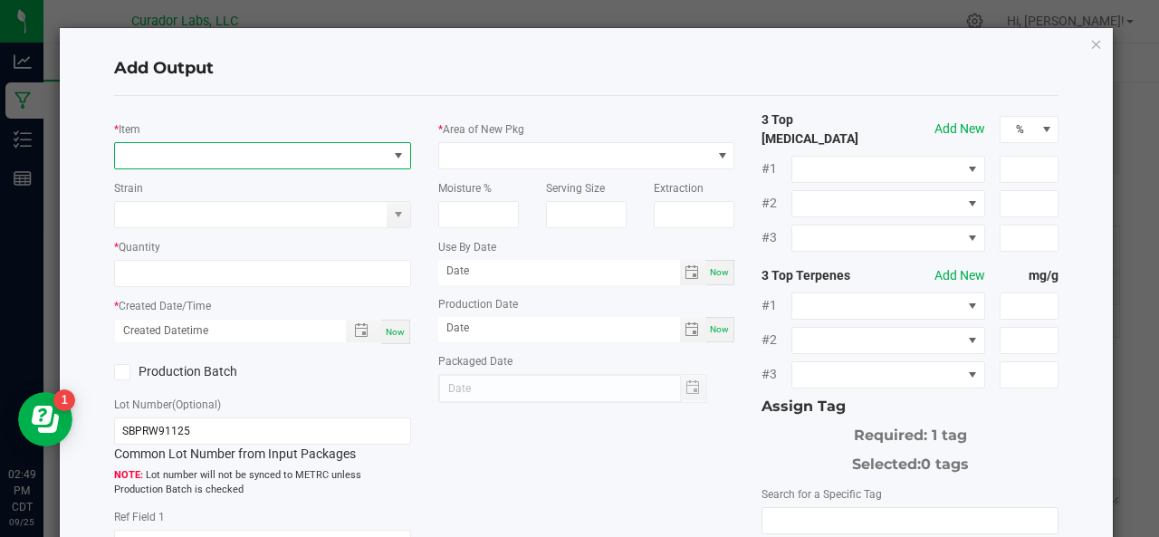
click at [196, 155] on span "NO DATA FOUND" at bounding box center [251, 155] width 272 height 25
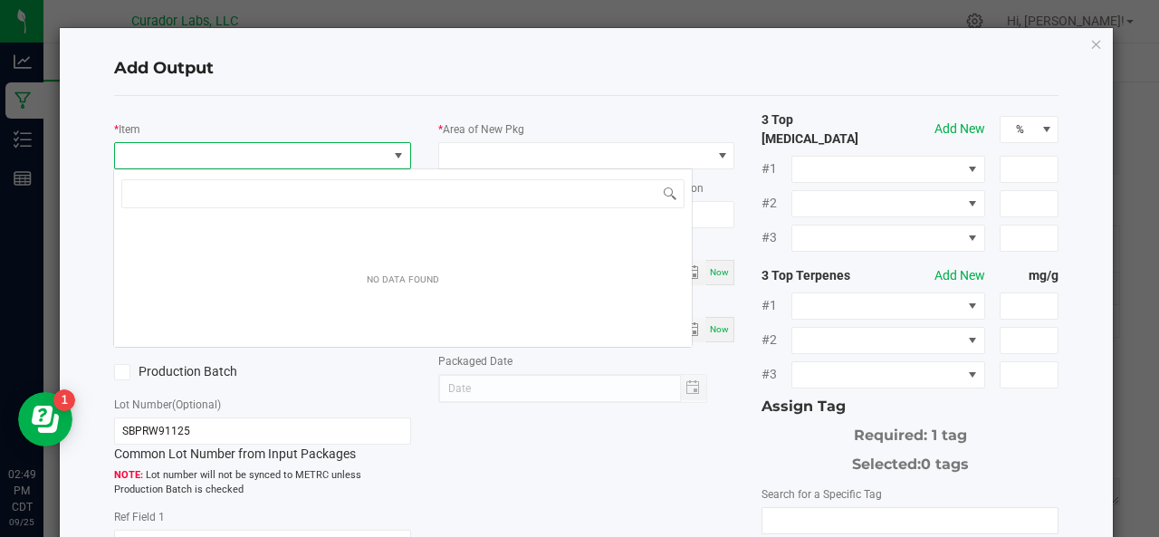
scroll to position [26, 292]
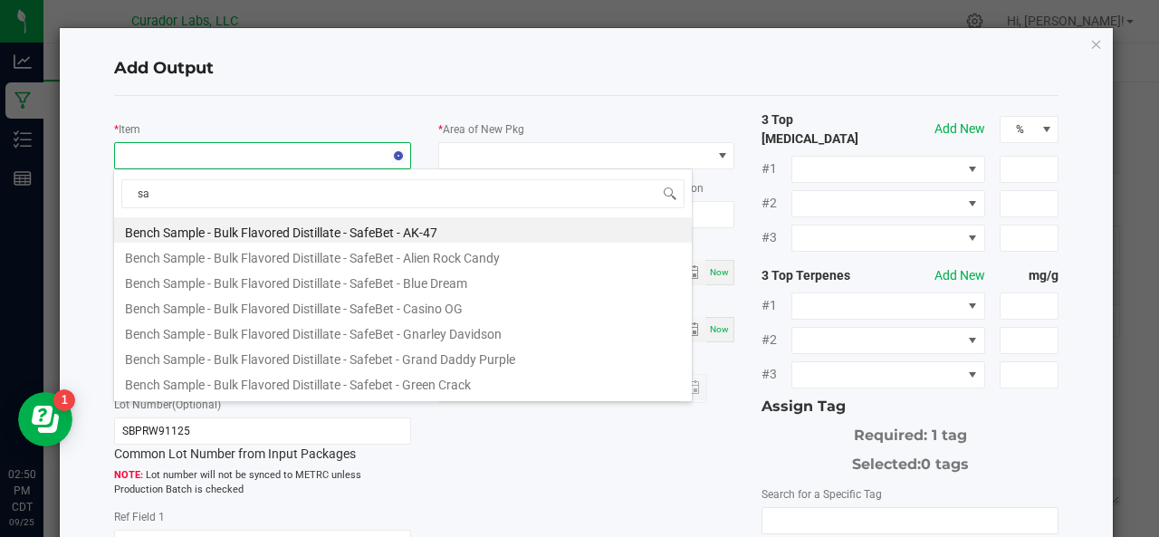
type input "s"
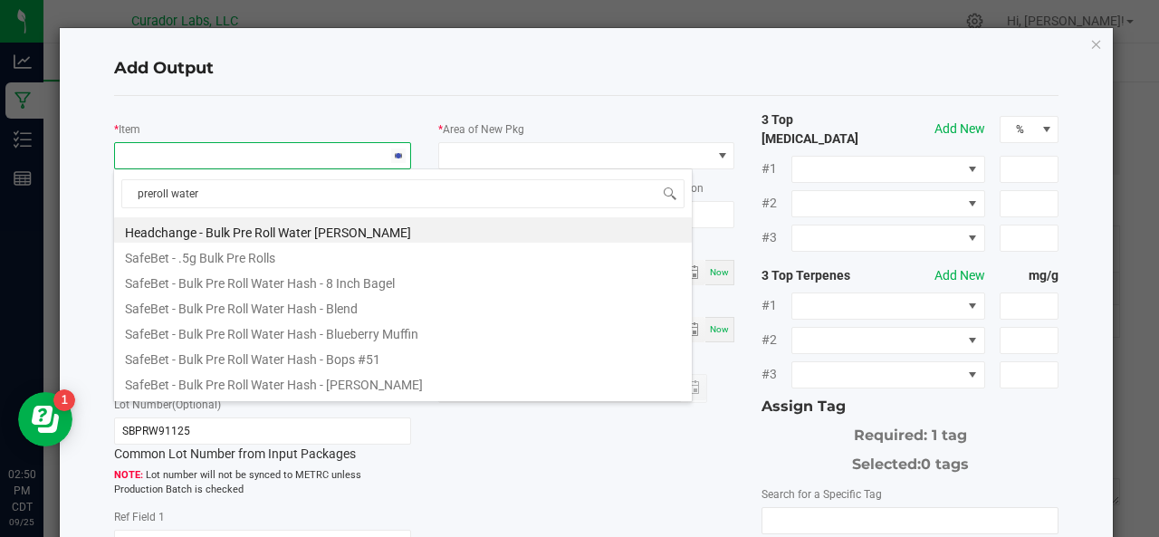
type input "preroll water"
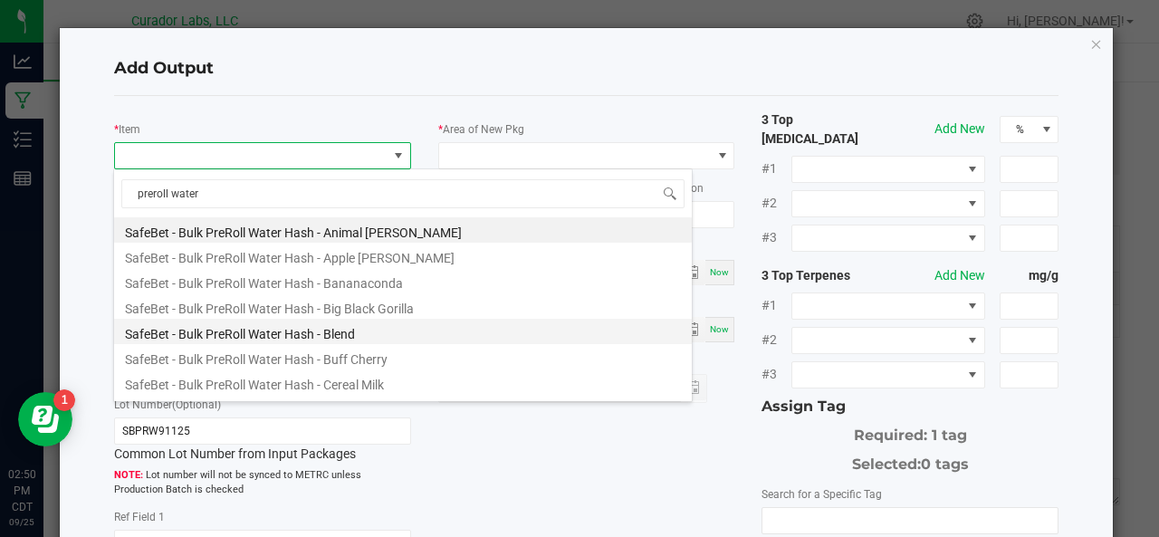
click at [241, 323] on li "SafeBet - Bulk PreRoll Water Hash - Blend" at bounding box center [403, 331] width 578 height 25
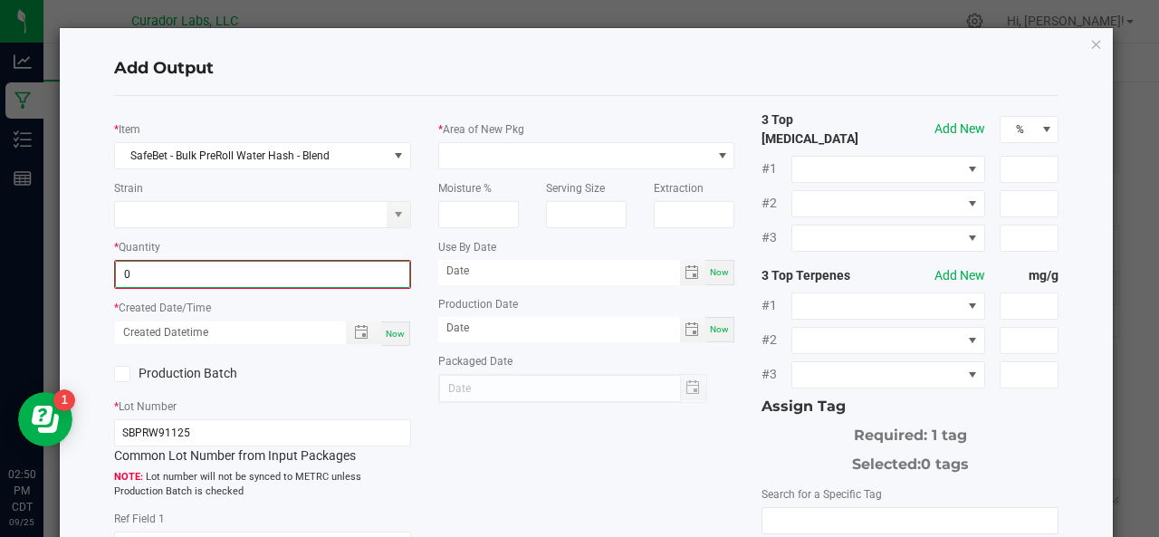
click at [196, 274] on input "0" at bounding box center [262, 274] width 293 height 25
type input "762.0000 g"
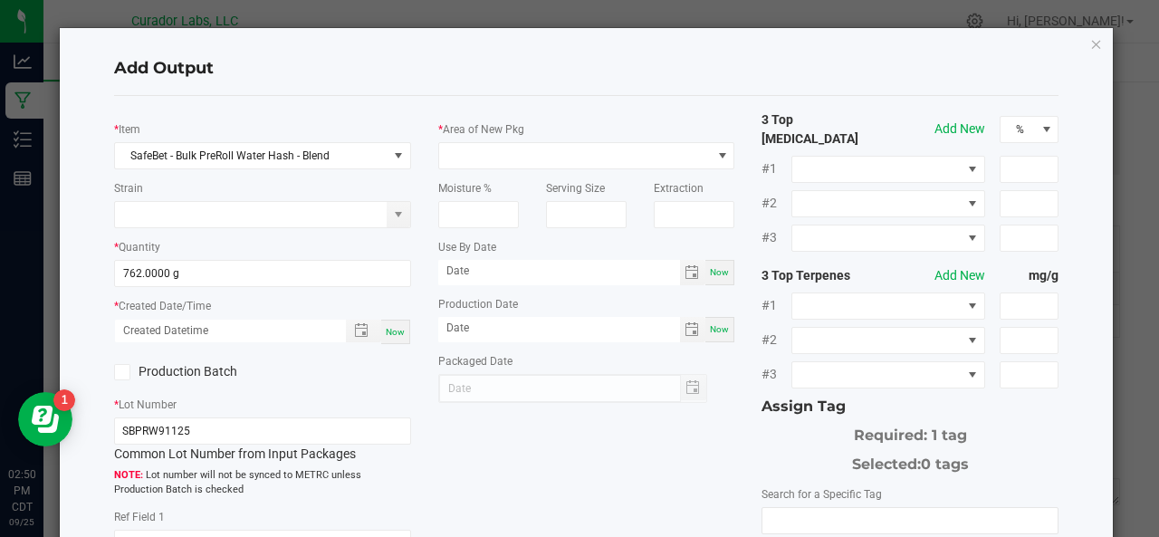
click at [389, 327] on span "Now" at bounding box center [395, 332] width 19 height 10
type input "[DATE] 2:50 PM"
type input "[DATE]"
click at [183, 375] on label "Production Batch" at bounding box center [181, 371] width 135 height 19
click at [0, 0] on input "Production Batch" at bounding box center [0, 0] width 0 height 0
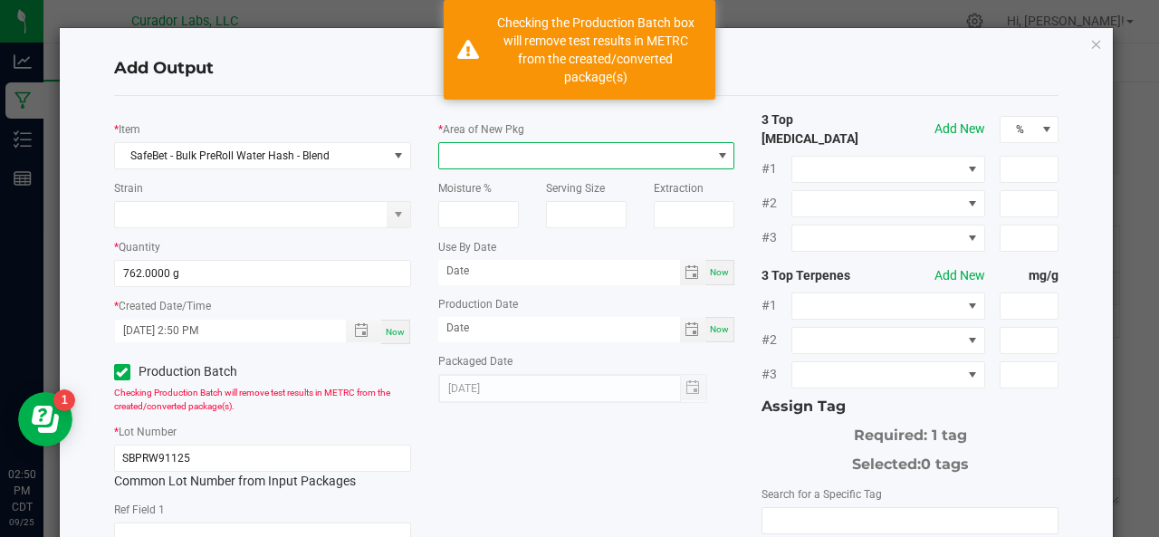
click at [492, 159] on span at bounding box center [575, 155] width 272 height 25
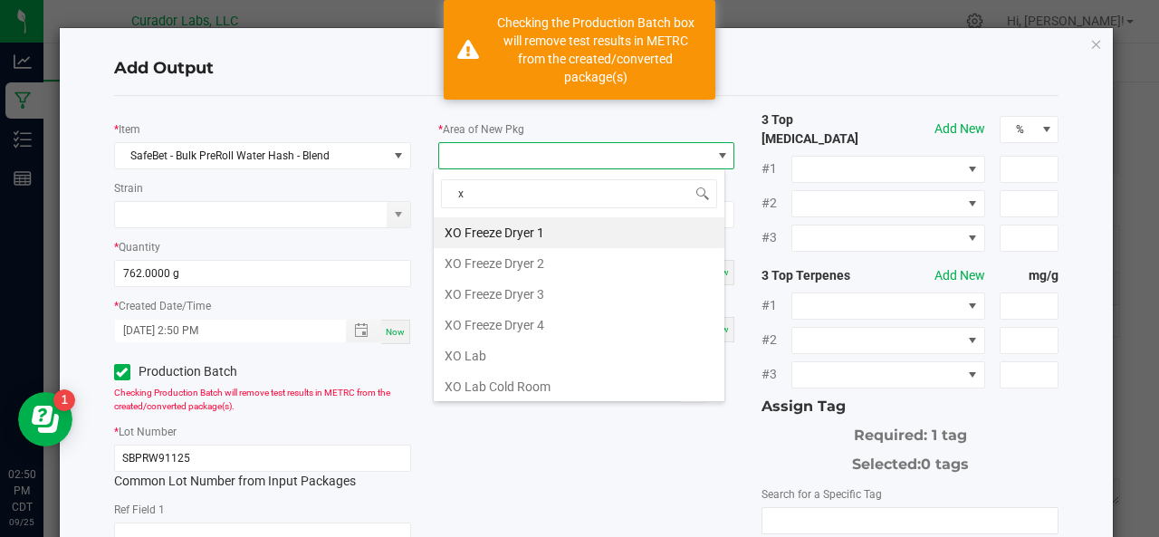
type input "xo"
click at [469, 343] on li "XO Lab" at bounding box center [579, 355] width 291 height 31
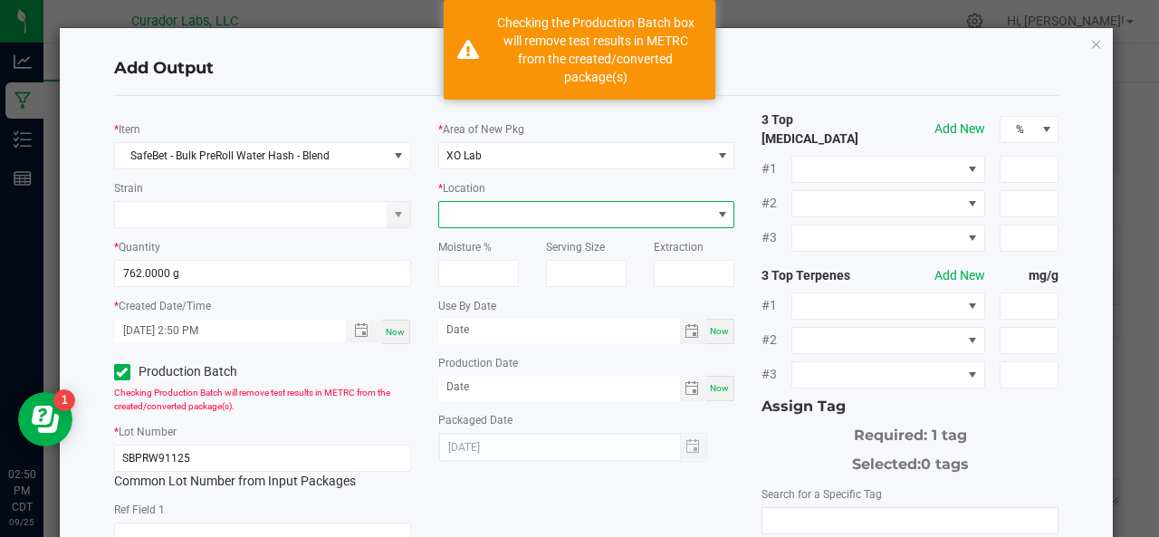
click at [472, 209] on span at bounding box center [575, 214] width 272 height 25
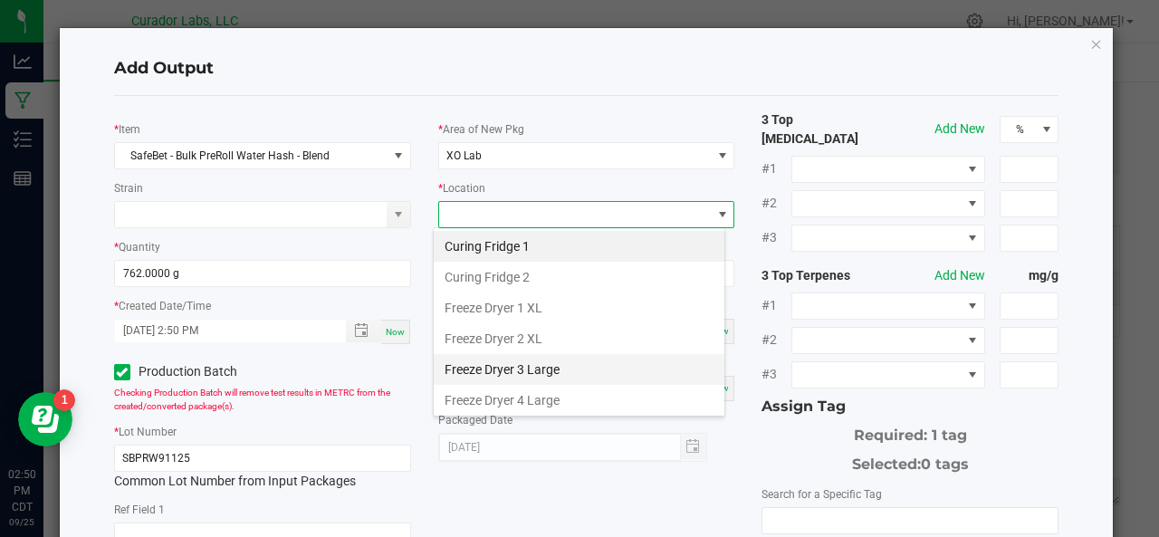
scroll to position [241, 0]
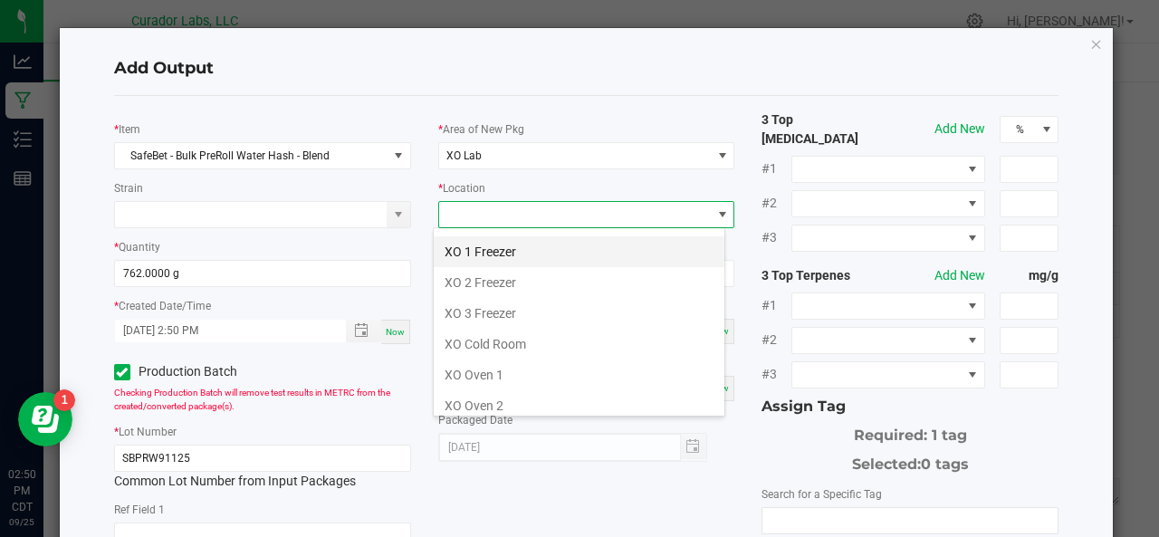
click at [475, 246] on li "XO 1 Freezer" at bounding box center [579, 251] width 291 height 31
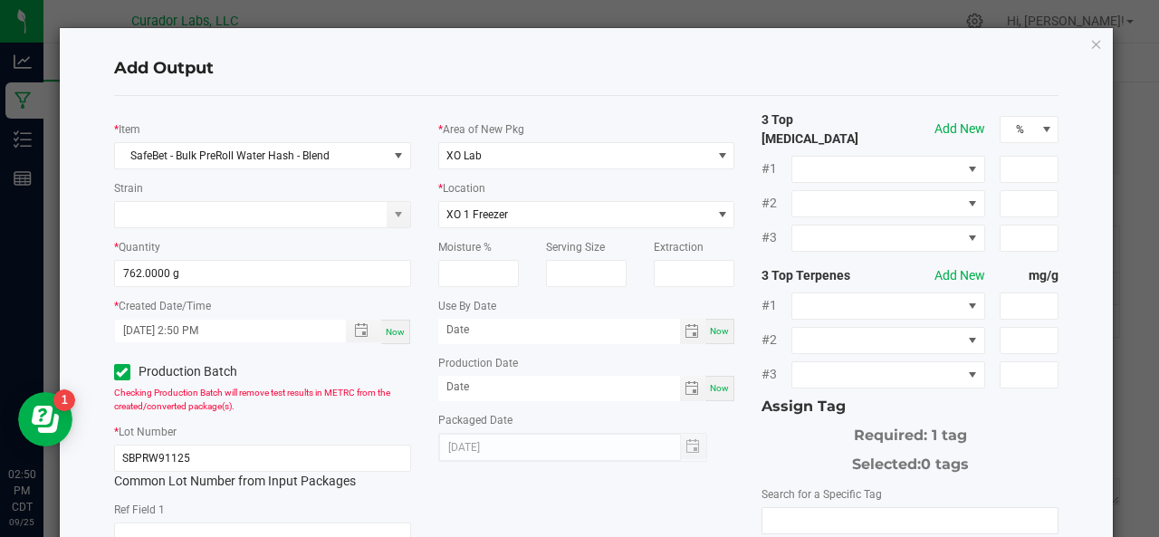
click at [705, 327] on div "Now" at bounding box center [719, 331] width 29 height 25
type input "[DATE]"
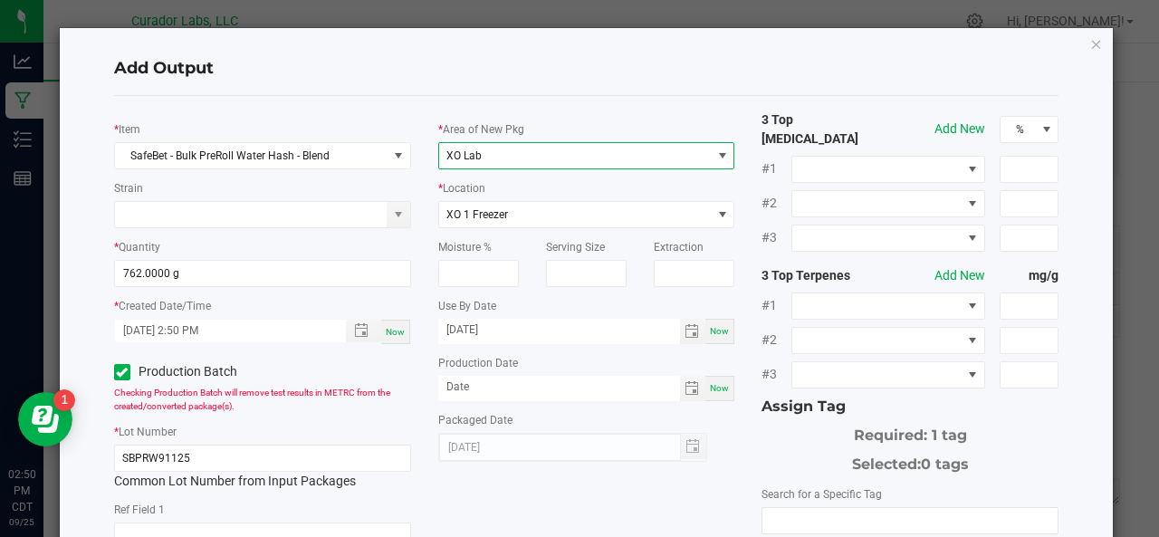
click at [474, 162] on span "XO Lab" at bounding box center [575, 155] width 272 height 25
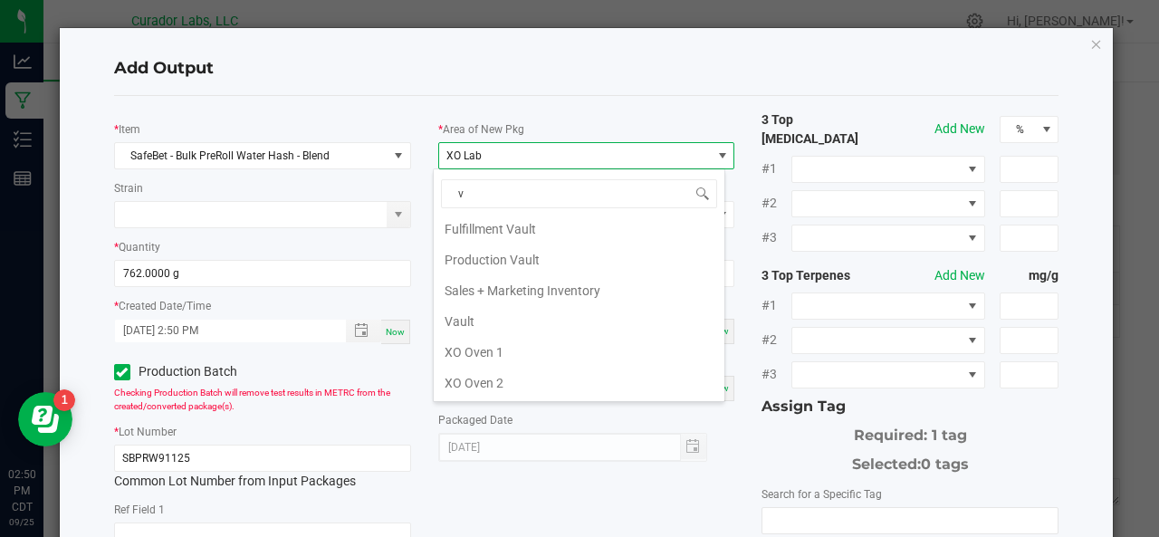
scroll to position [0, 0]
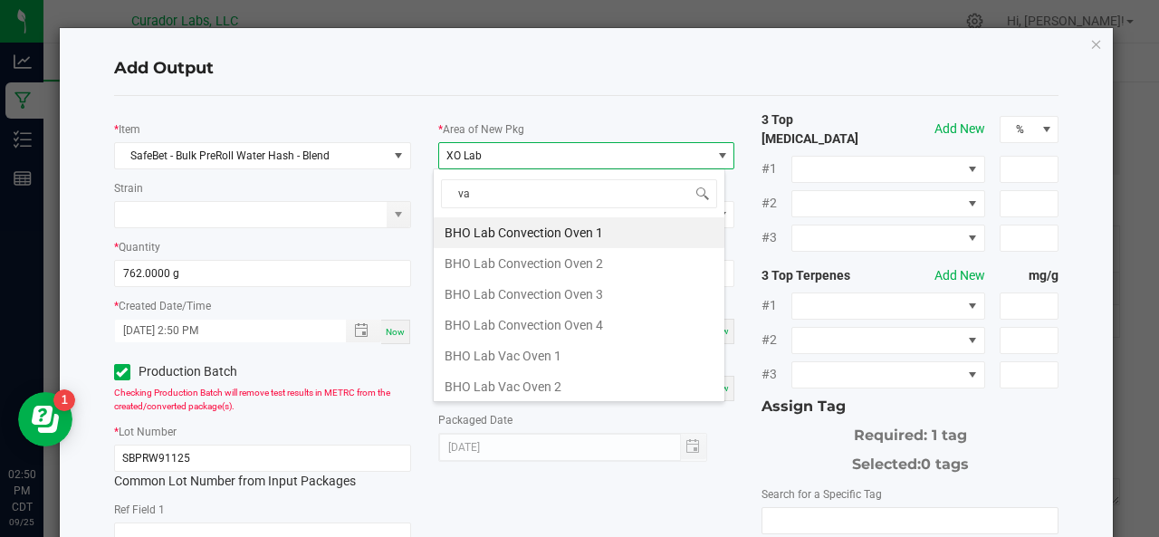
type input "vau"
click at [480, 377] on li "Vault" at bounding box center [579, 386] width 291 height 31
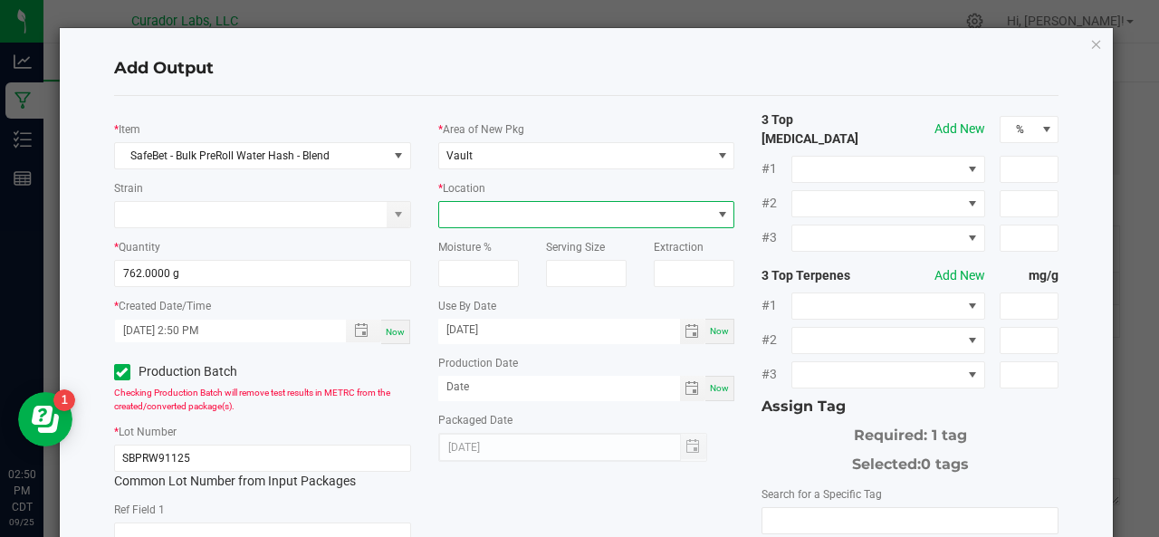
click at [511, 216] on span at bounding box center [575, 214] width 272 height 25
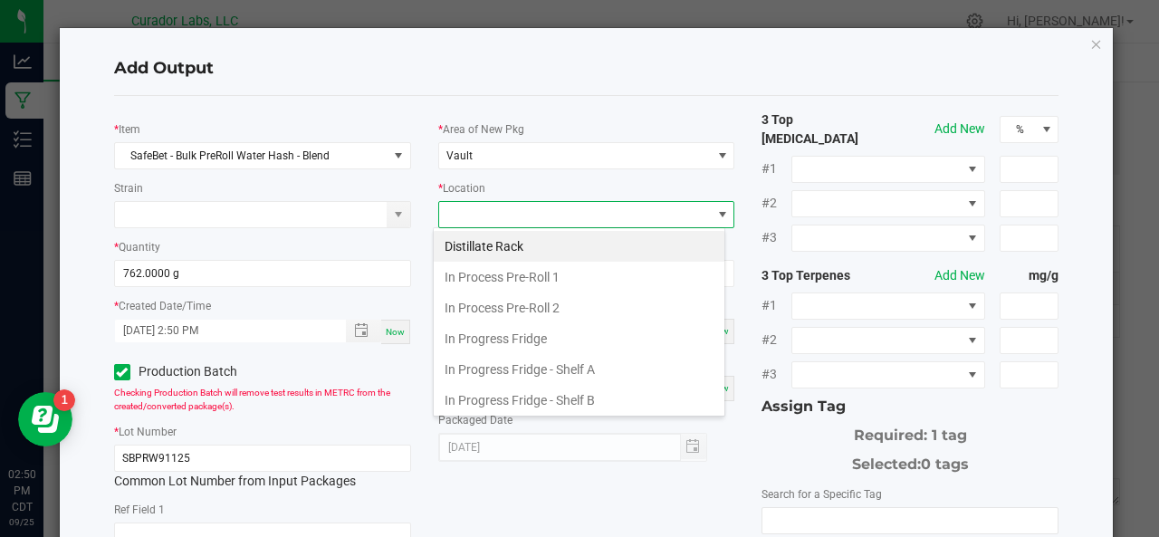
scroll to position [26, 292]
click at [503, 336] on li "In Progress Fridge" at bounding box center [579, 338] width 291 height 31
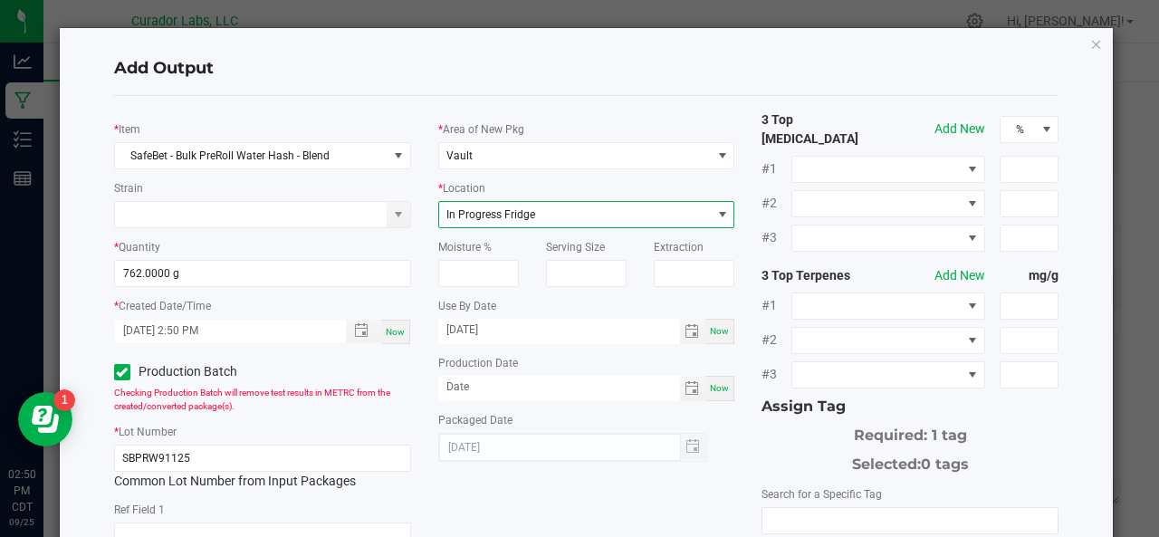
click at [712, 332] on span "Now" at bounding box center [719, 331] width 19 height 10
click at [538, 334] on input "[DATE]" at bounding box center [559, 330] width 242 height 23
type input "[DATE]"
click at [721, 388] on div "Now" at bounding box center [719, 388] width 29 height 25
type input "[DATE]"
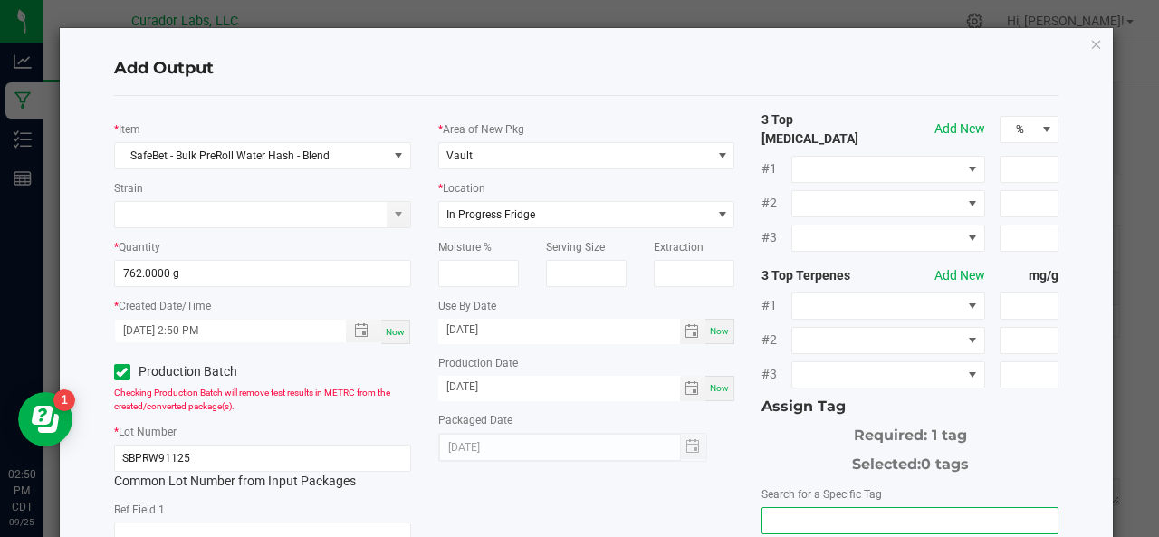
click at [801, 508] on input "NO DATA FOUND" at bounding box center [909, 520] width 295 height 25
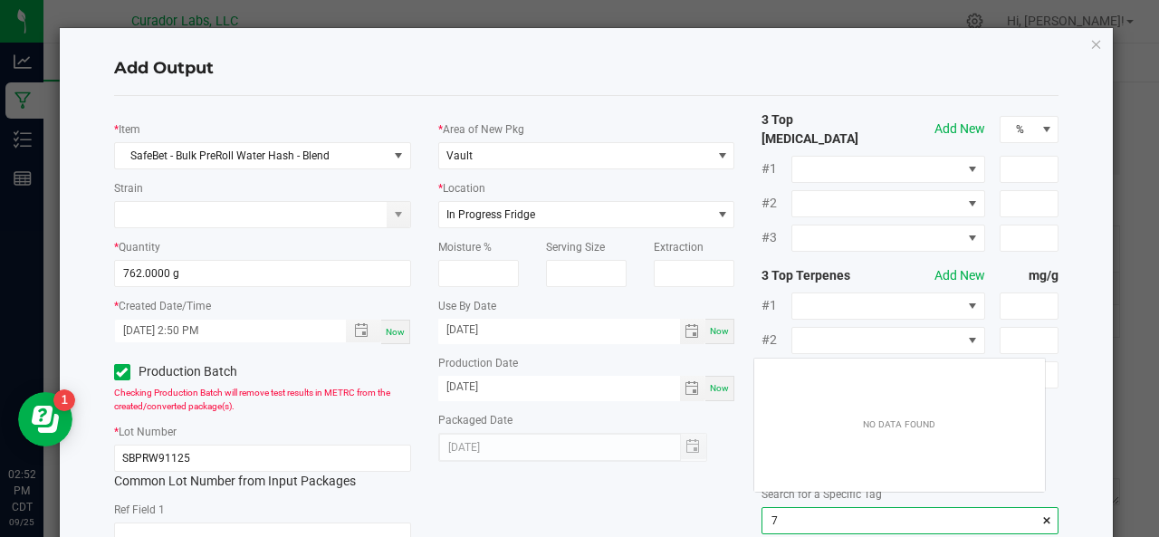
scroll to position [25, 291]
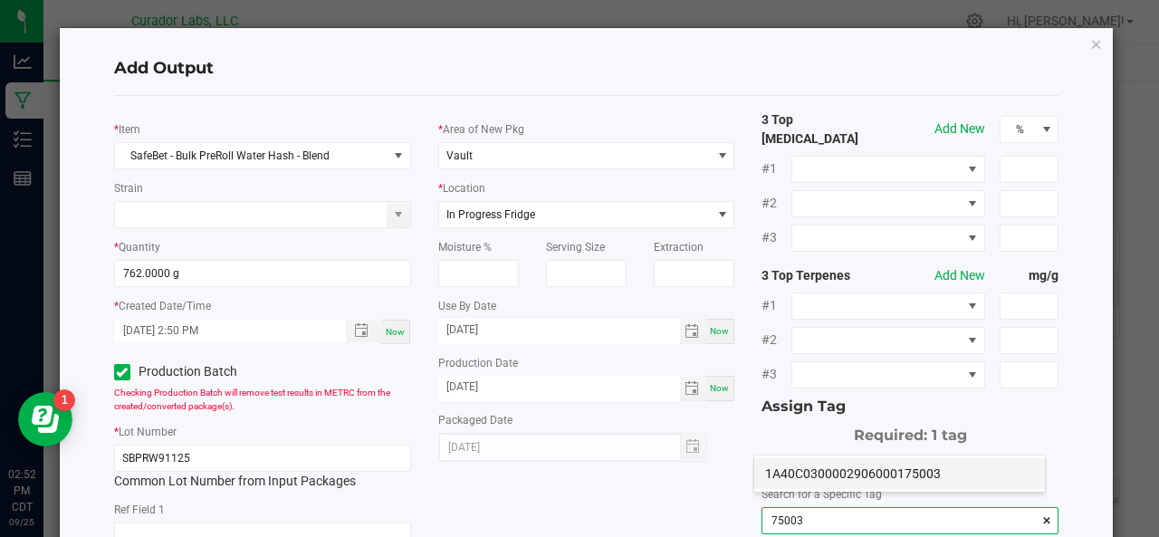
click at [797, 472] on li "1A40C0300002906000175003" at bounding box center [899, 473] width 291 height 31
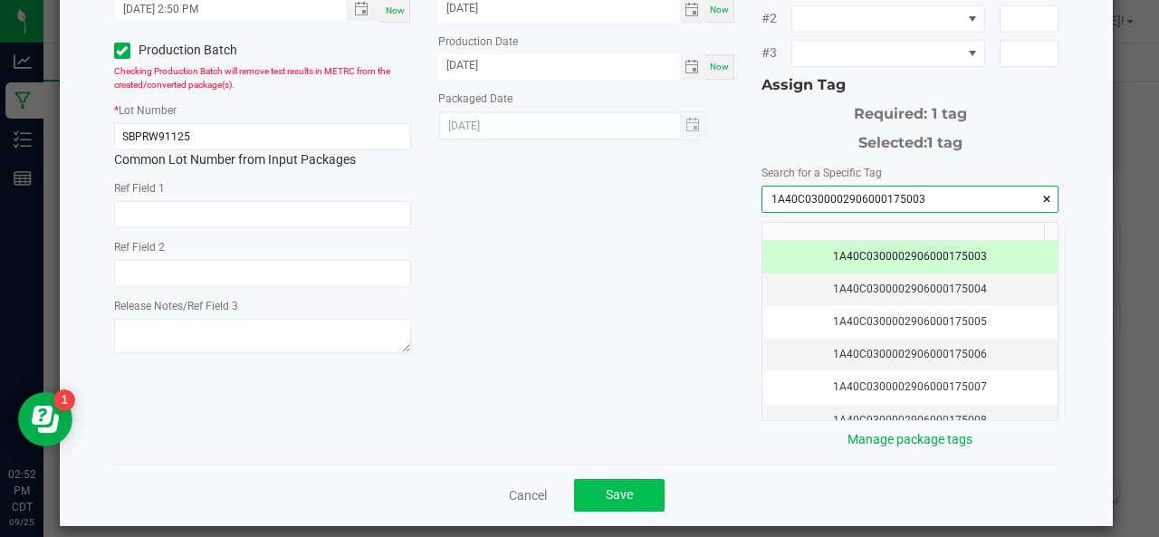
type input "1A40C0300002906000175003"
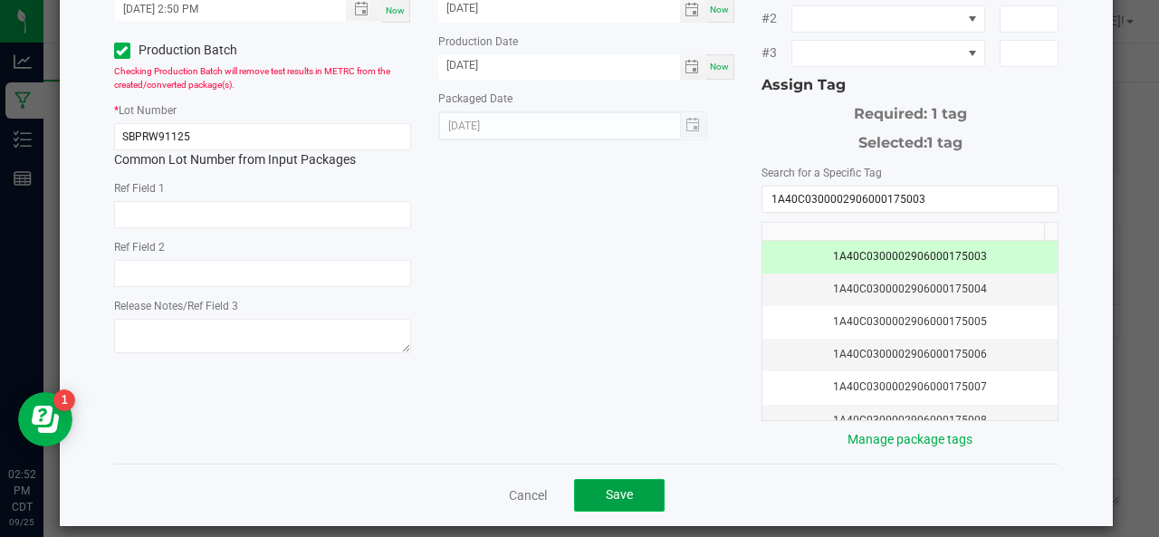
click at [619, 487] on span "Save" at bounding box center [619, 494] width 27 height 14
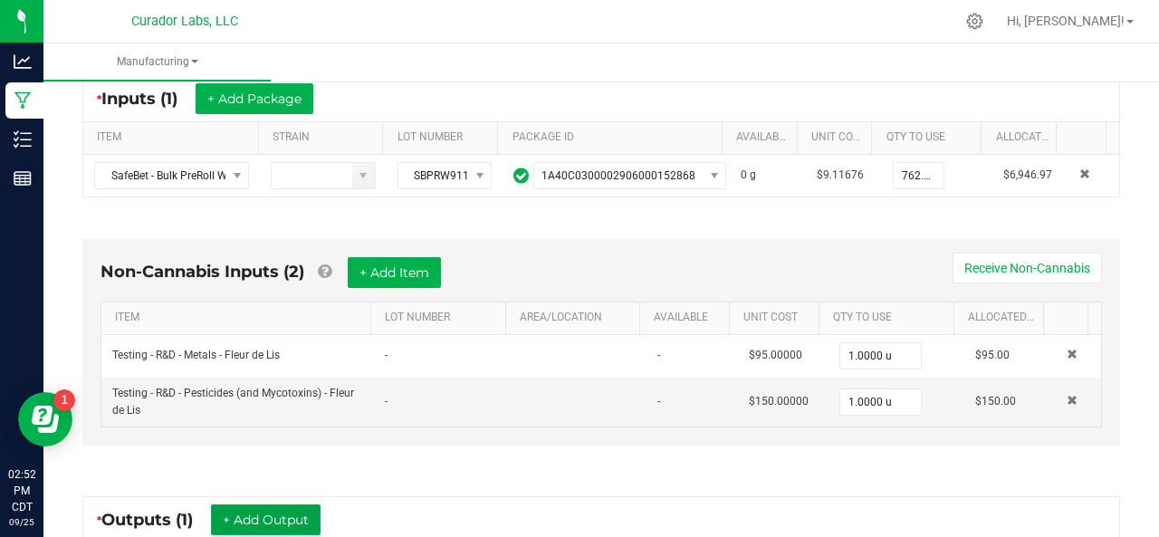
scroll to position [0, 0]
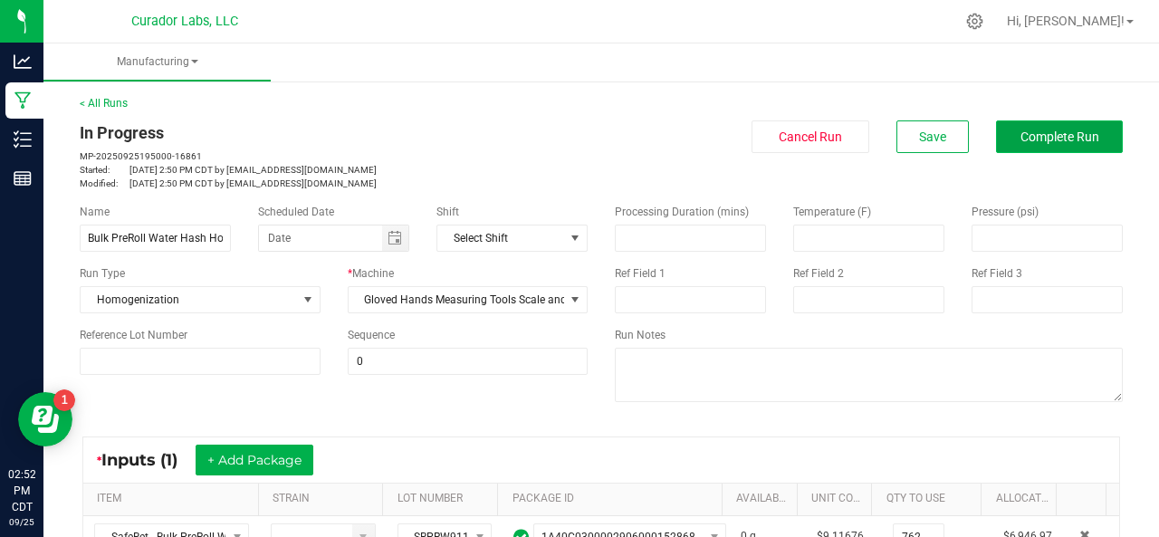
click at [1020, 133] on span "Complete Run" at bounding box center [1059, 136] width 79 height 14
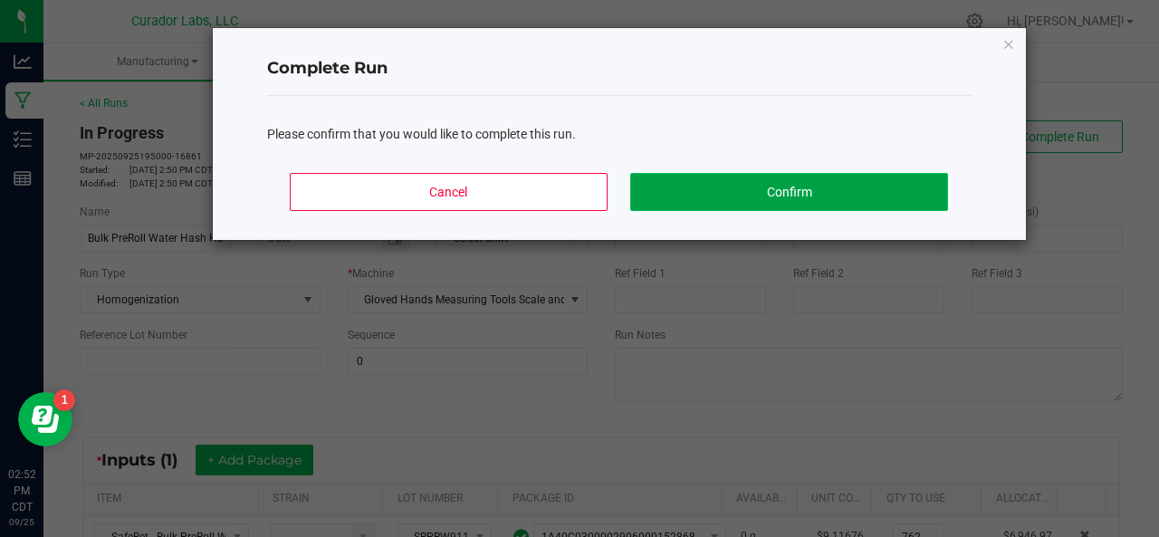
click at [823, 199] on button "Confirm" at bounding box center [788, 192] width 317 height 38
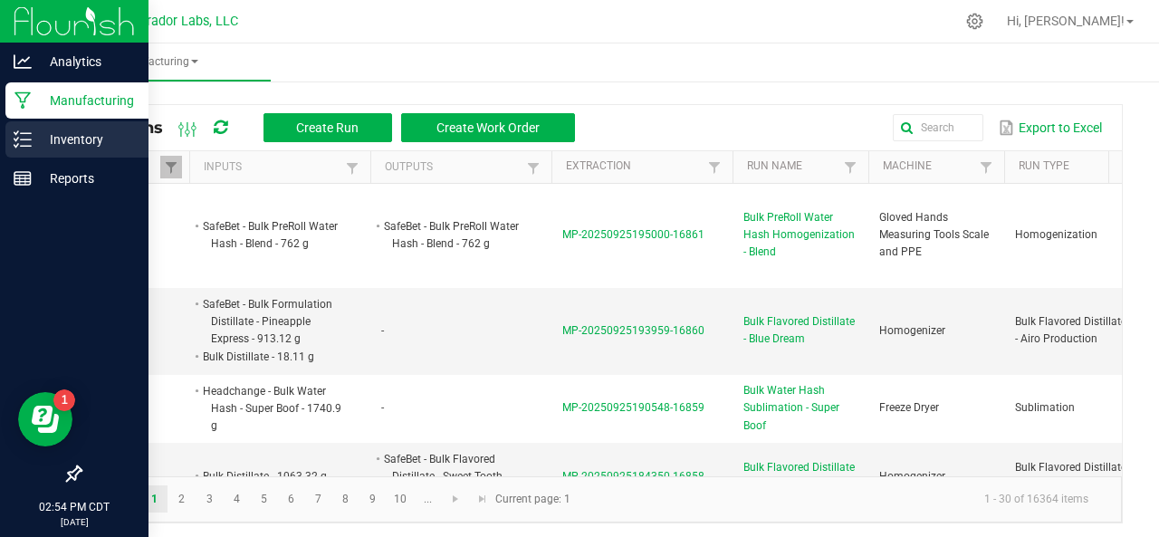
click at [24, 131] on icon at bounding box center [23, 139] width 18 height 18
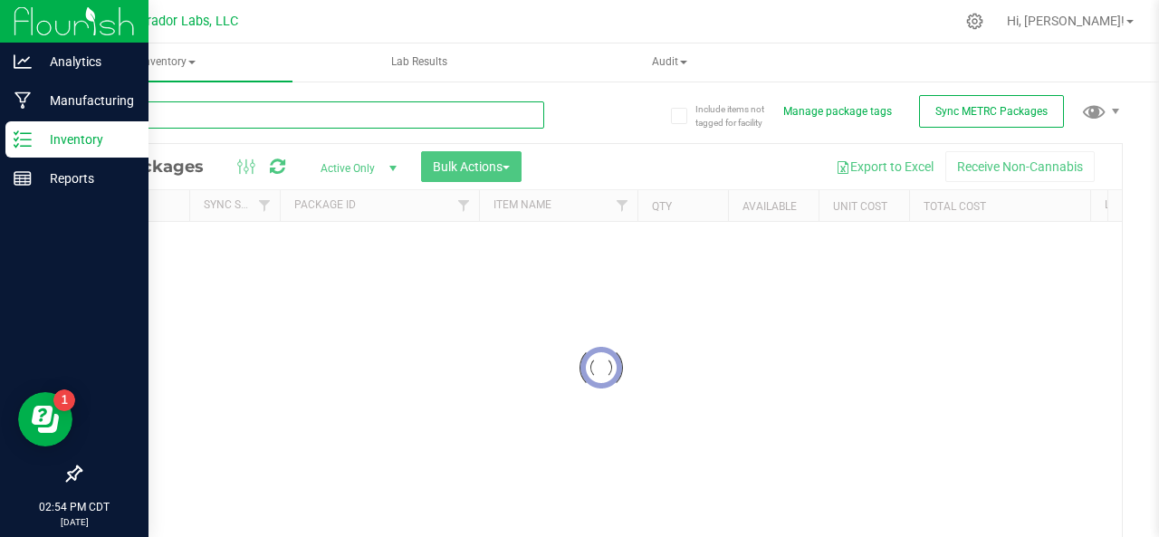
click at [170, 121] on input "text" at bounding box center [312, 114] width 464 height 27
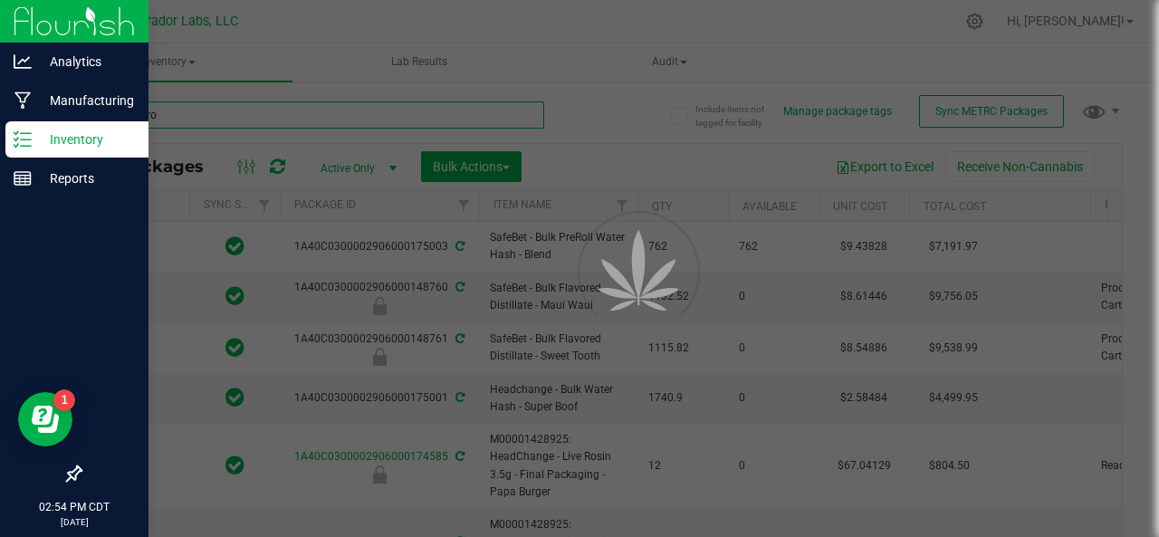
type input "bulk prerol"
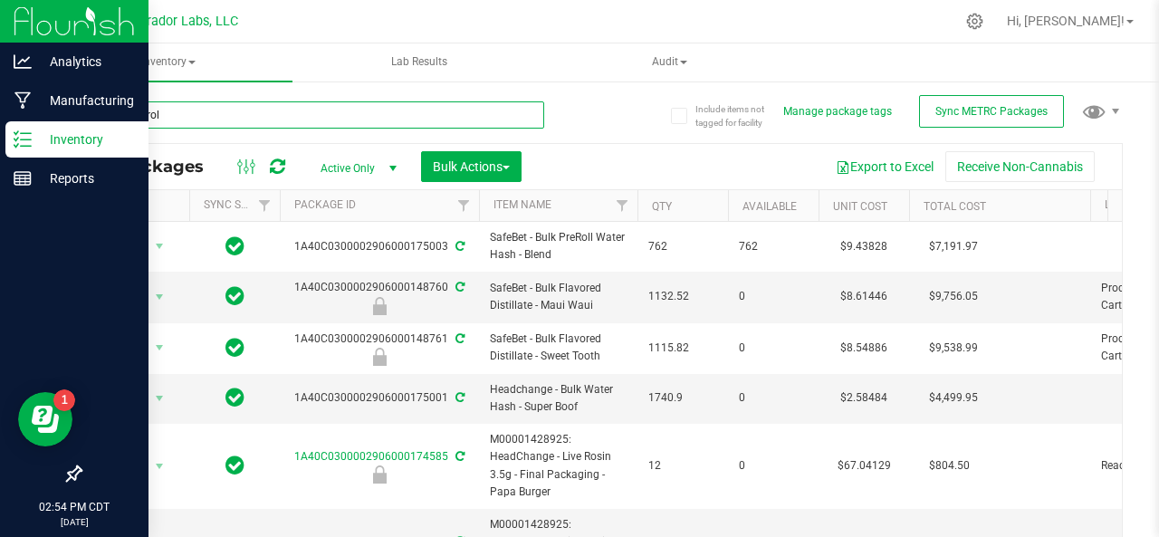
type input "[DATE]"
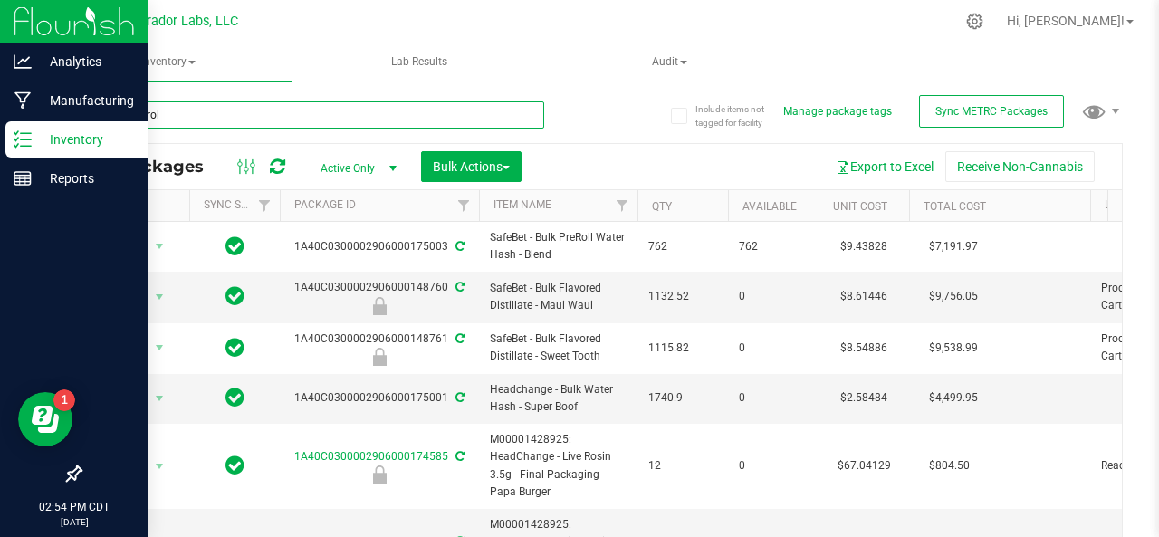
type input "[DATE]"
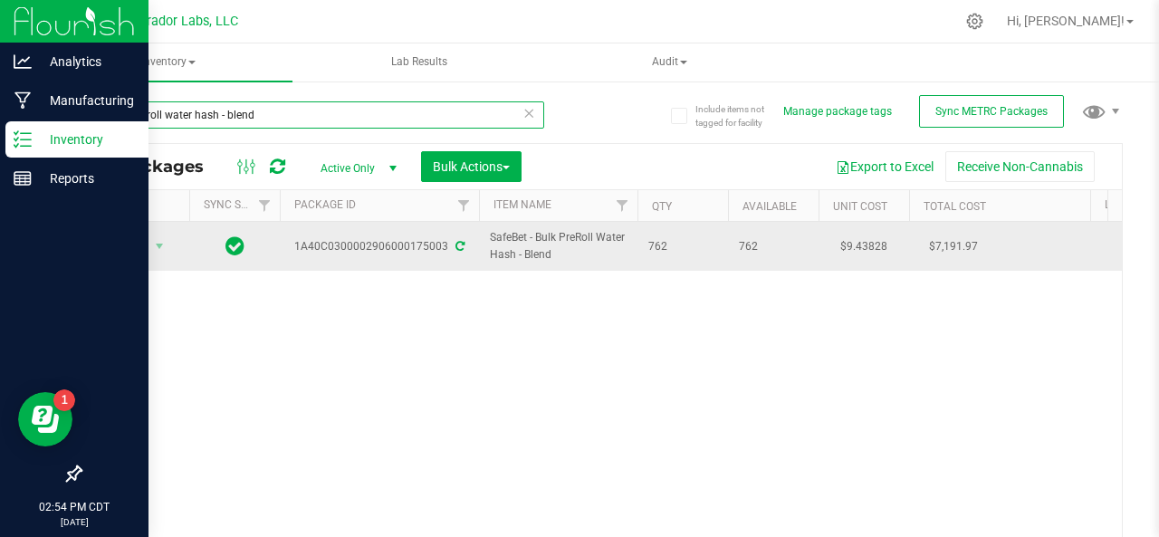
type input "bulk preroll water hash - blend"
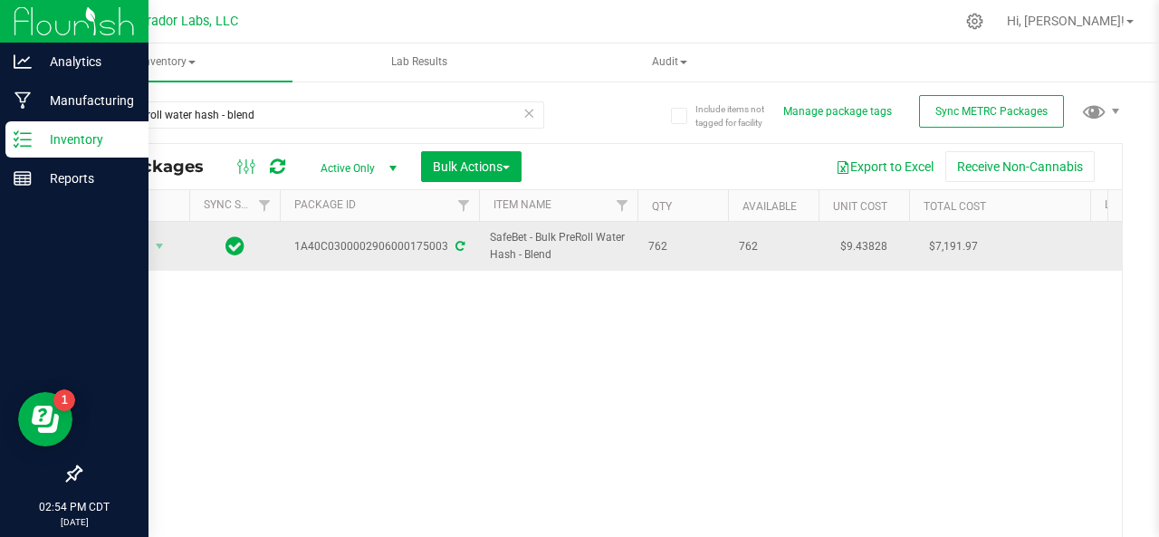
click at [455, 242] on icon at bounding box center [459, 246] width 9 height 11
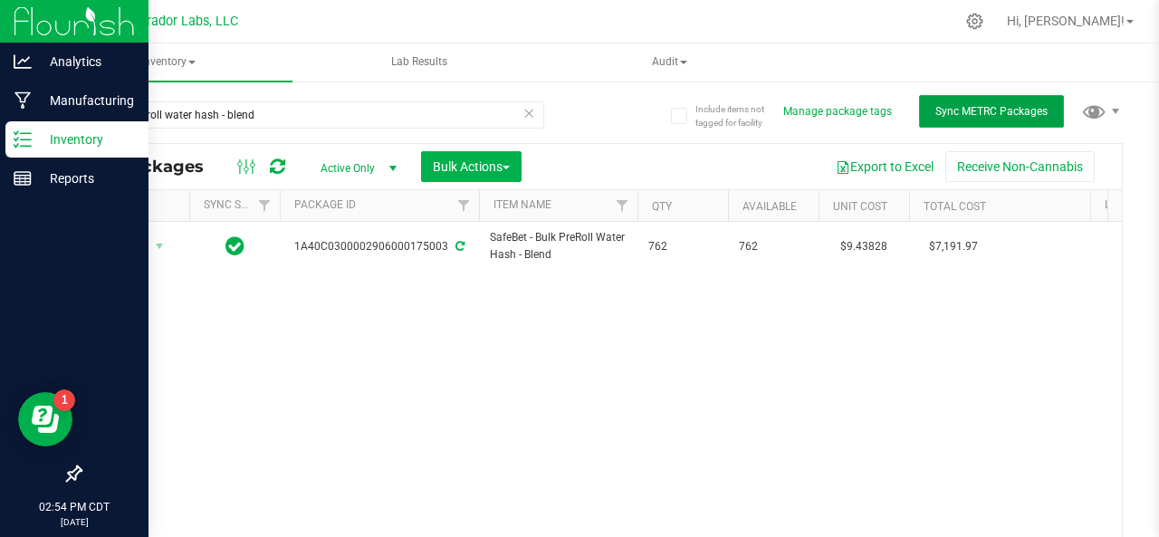
click at [973, 110] on span "Sync METRC Packages" at bounding box center [991, 111] width 112 height 13
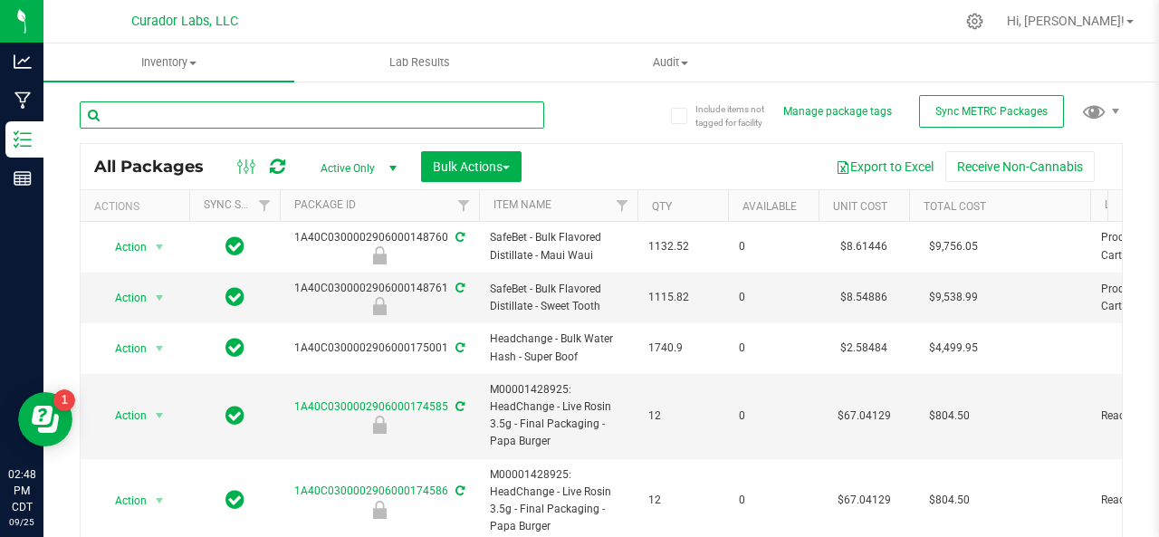
click at [251, 119] on input "text" at bounding box center [312, 114] width 464 height 27
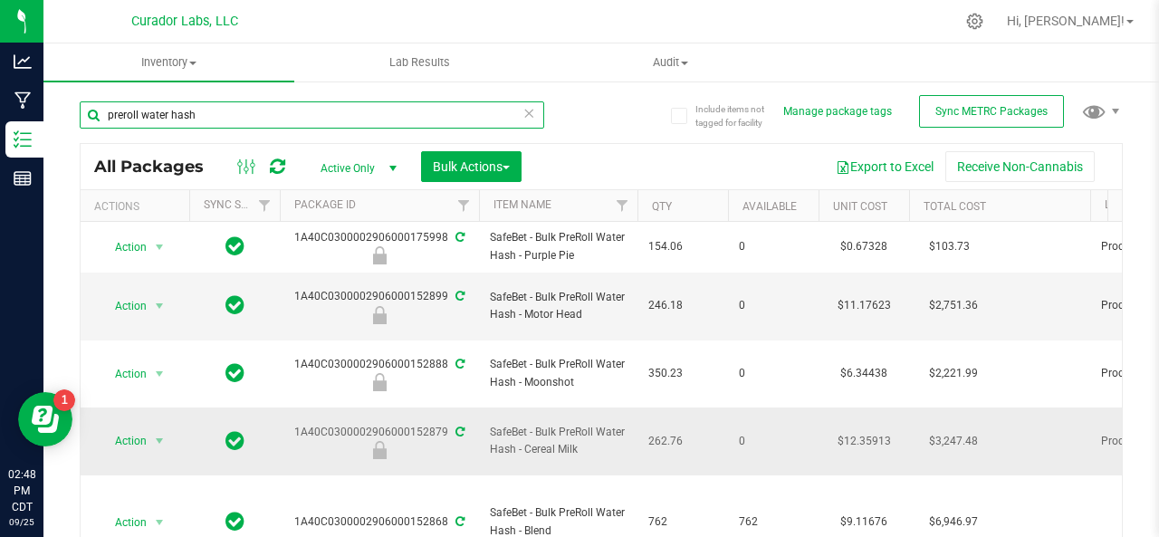
scroll to position [159, 0]
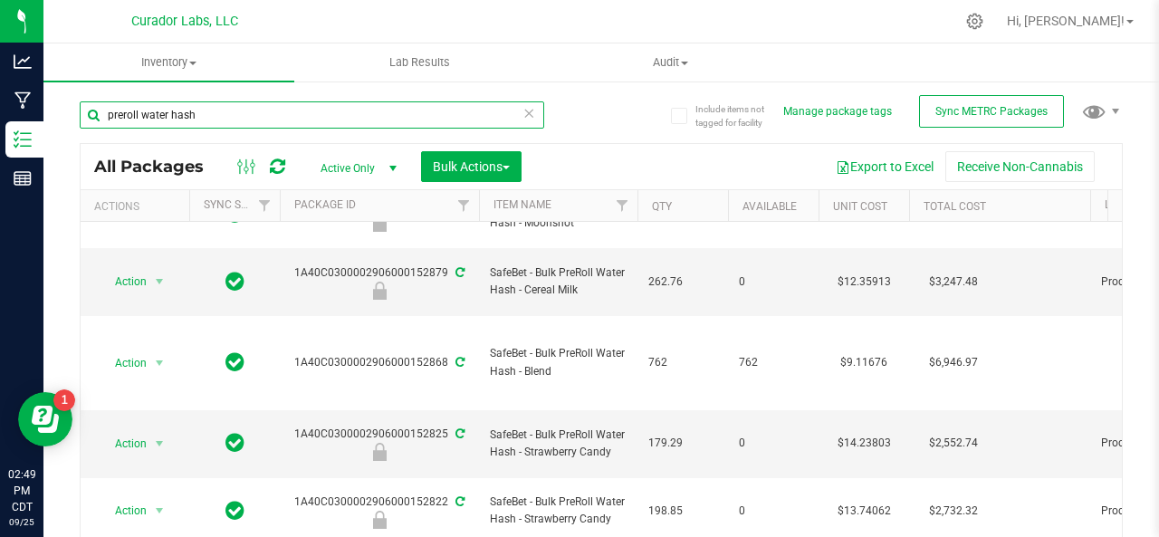
type input "preroll water hash"
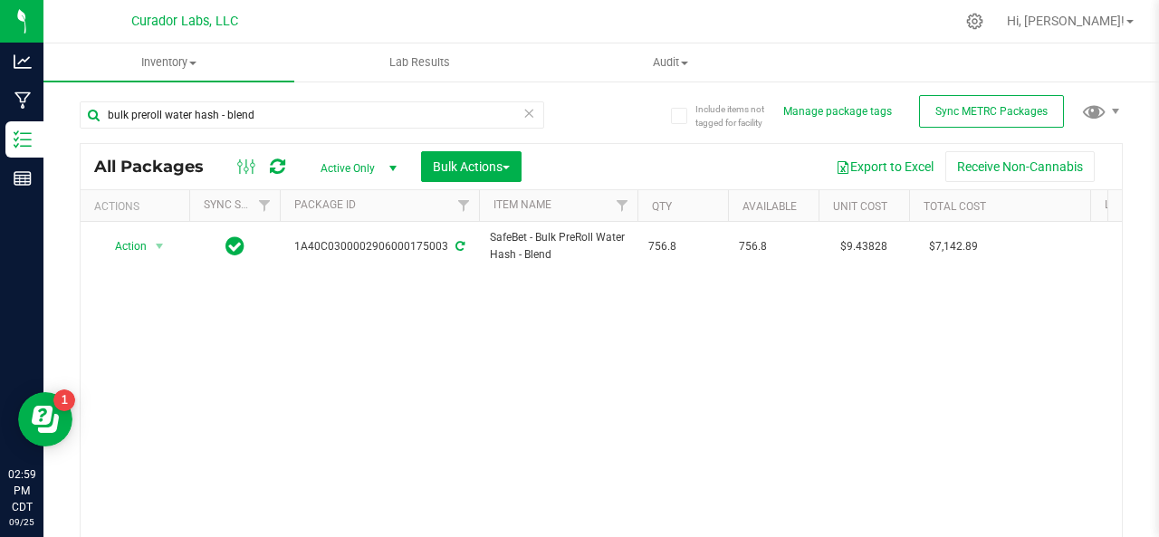
click at [281, 164] on icon at bounding box center [277, 167] width 15 height 18
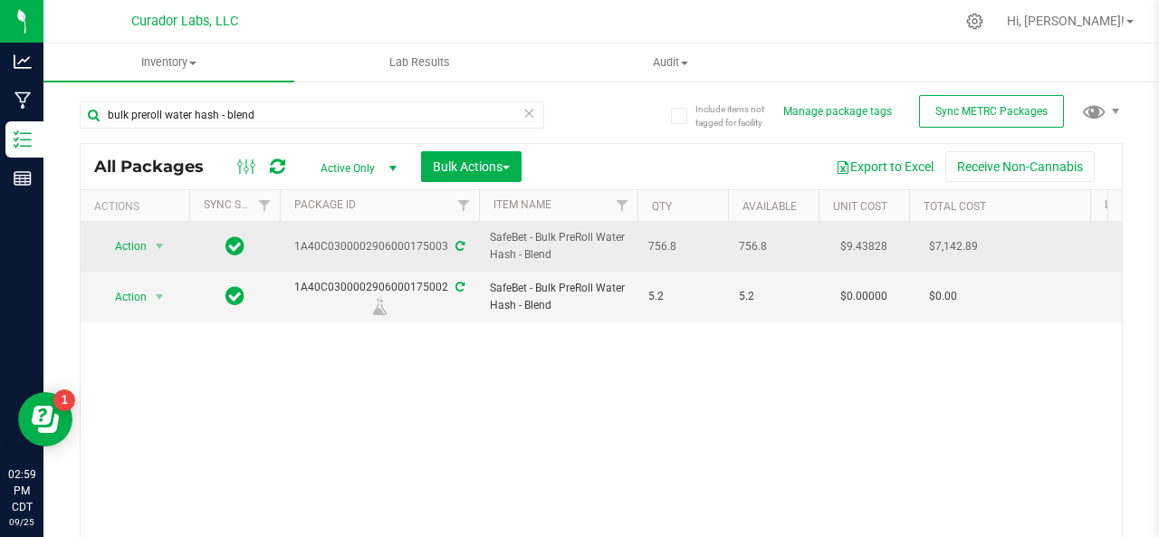
click at [511, 242] on span "SafeBet - Bulk PreRoll Water Hash - Blend" at bounding box center [558, 246] width 137 height 34
copy tr "SafeBet - Bulk PreRoll Water Hash - Blend"
click at [391, 243] on div "1A40C0300002906000175003" at bounding box center [379, 246] width 205 height 17
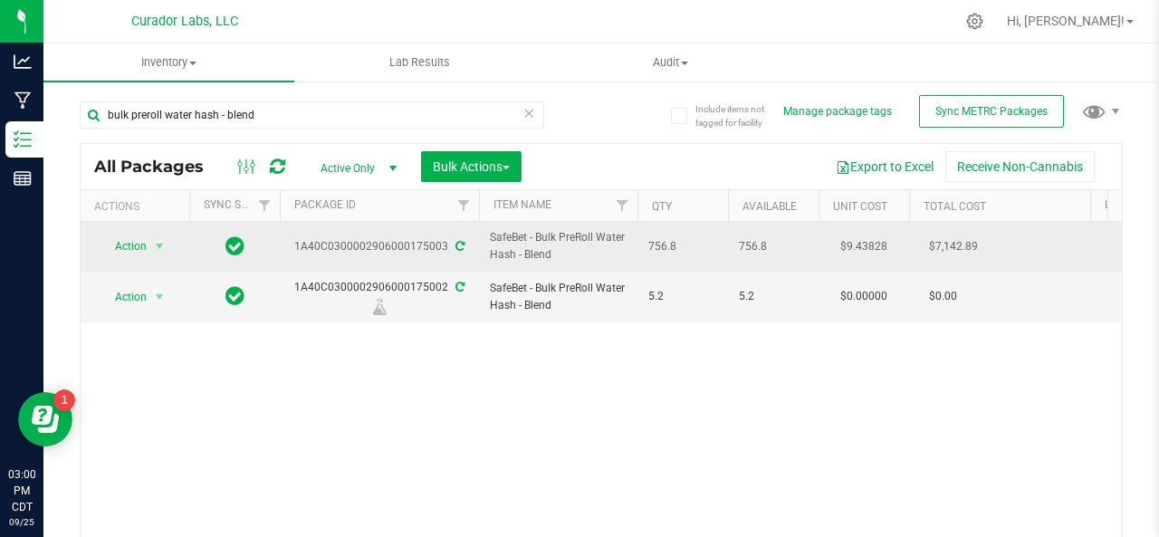
click at [391, 243] on div "1A40C0300002906000175003" at bounding box center [379, 246] width 205 height 17
copy div "1A40C0300002906000175003"
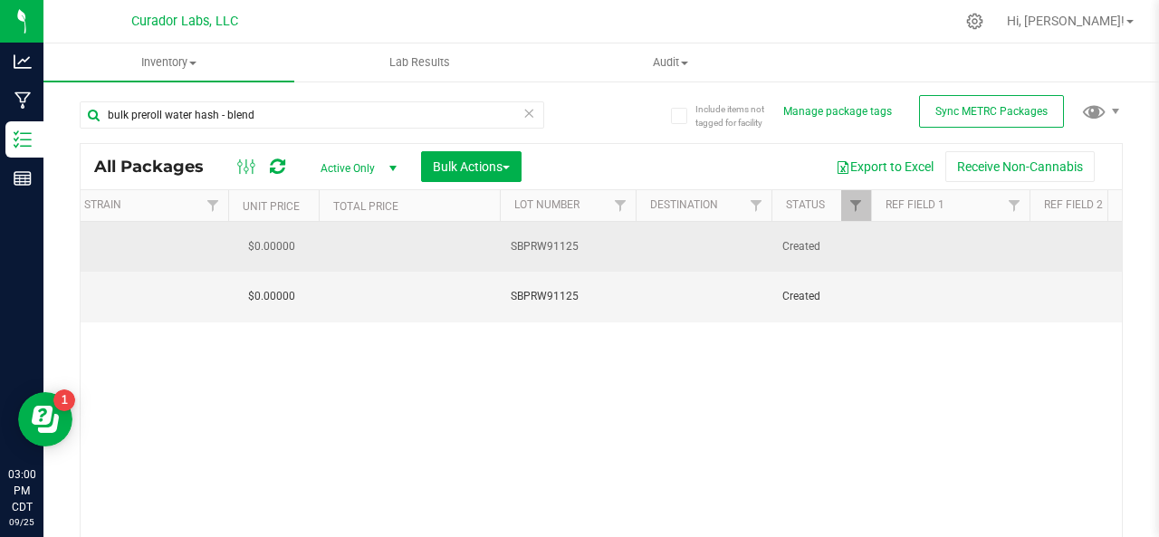
scroll to position [0, 1694]
click at [540, 244] on span "SBPRW91125" at bounding box center [555, 246] width 114 height 17
click at [540, 244] on input "SBPRW91125" at bounding box center [550, 247] width 129 height 28
click at [290, 334] on div "Action Action Adjust qty Create package Edit attributes Global inventory Locate…" at bounding box center [601, 391] width 1041 height 339
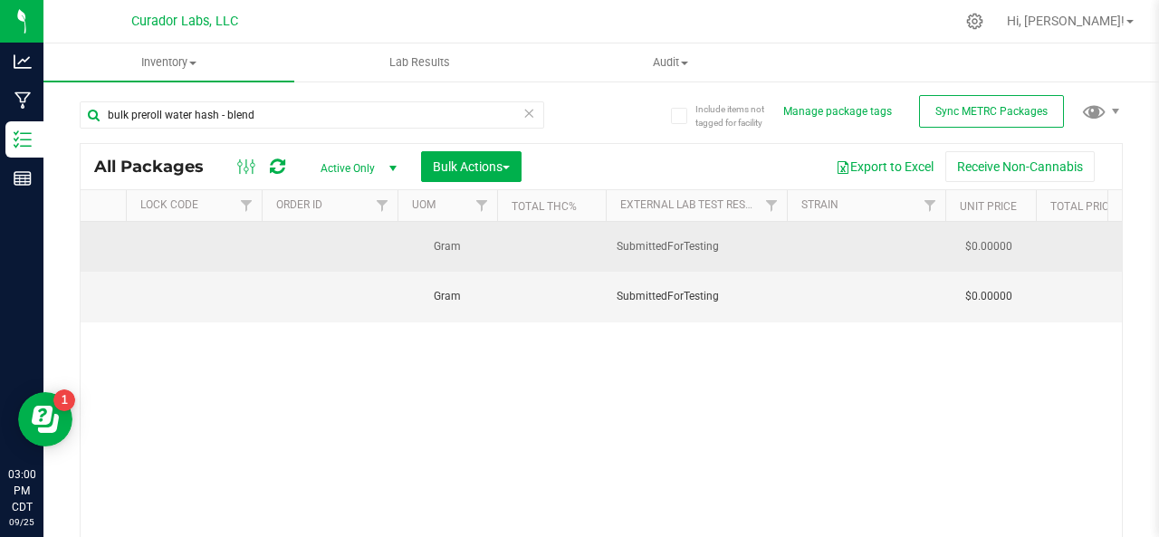
scroll to position [0, 0]
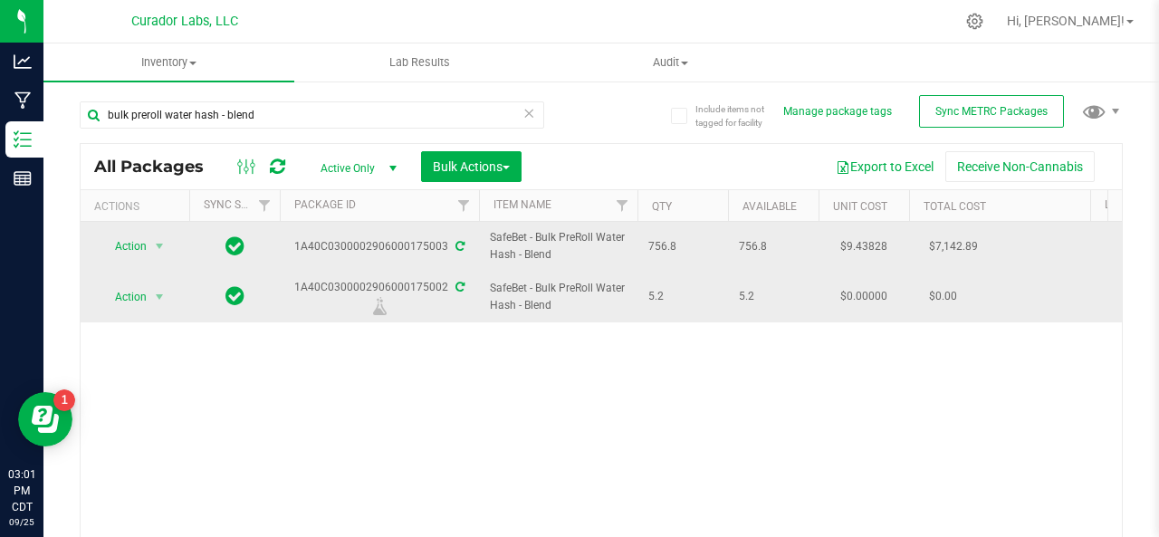
click at [413, 288] on div "1A40C0300002906000175002" at bounding box center [379, 296] width 205 height 35
copy div "1A40C0300002906000175002"
click at [126, 248] on span "Action" at bounding box center [123, 246] width 49 height 25
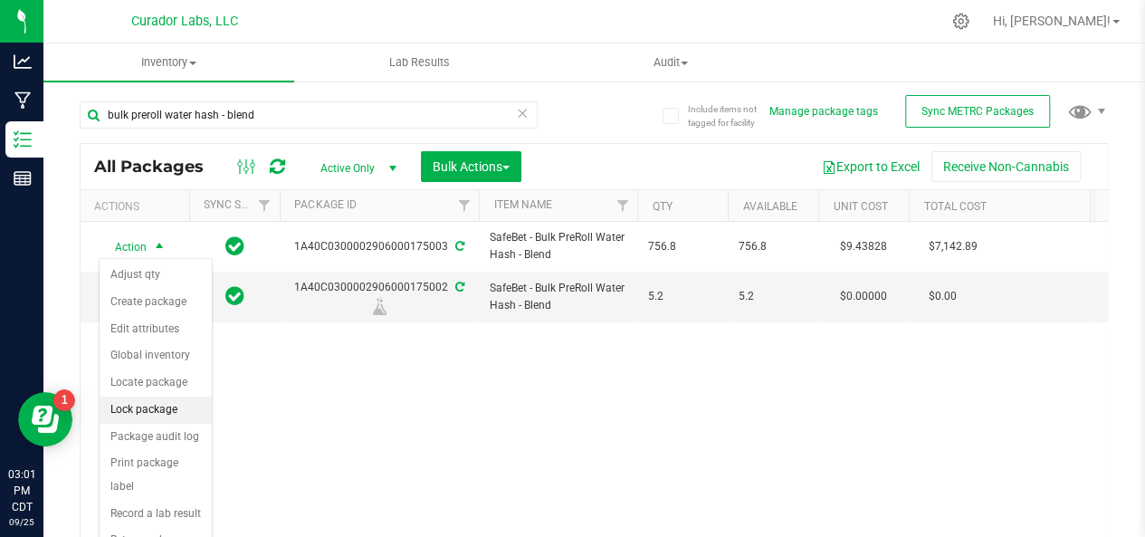
click at [143, 411] on li "Lock package" at bounding box center [156, 409] width 112 height 27
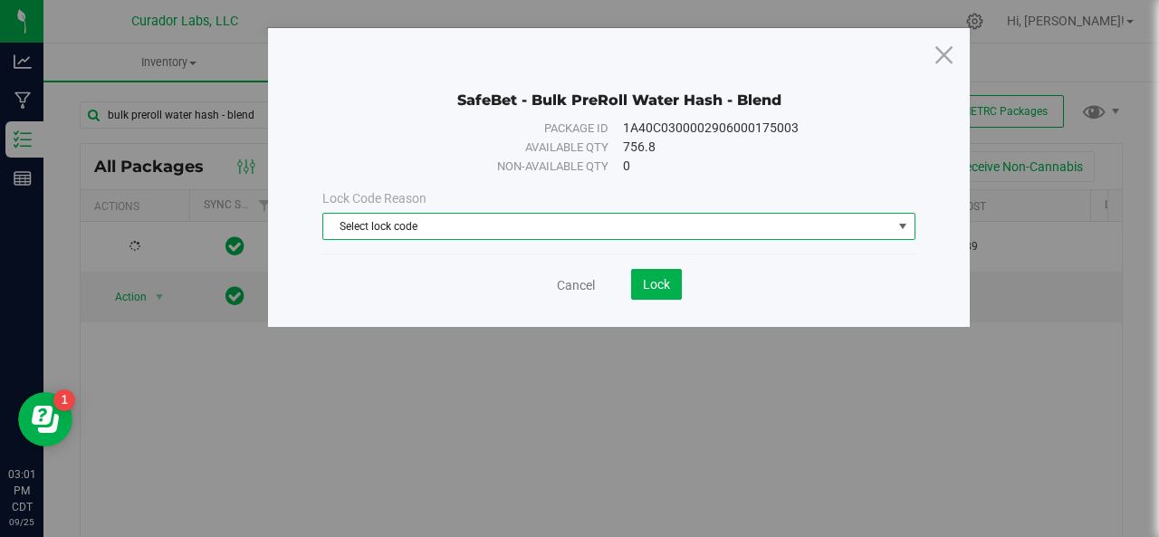
click at [417, 220] on span "Select lock code" at bounding box center [607, 226] width 568 height 25
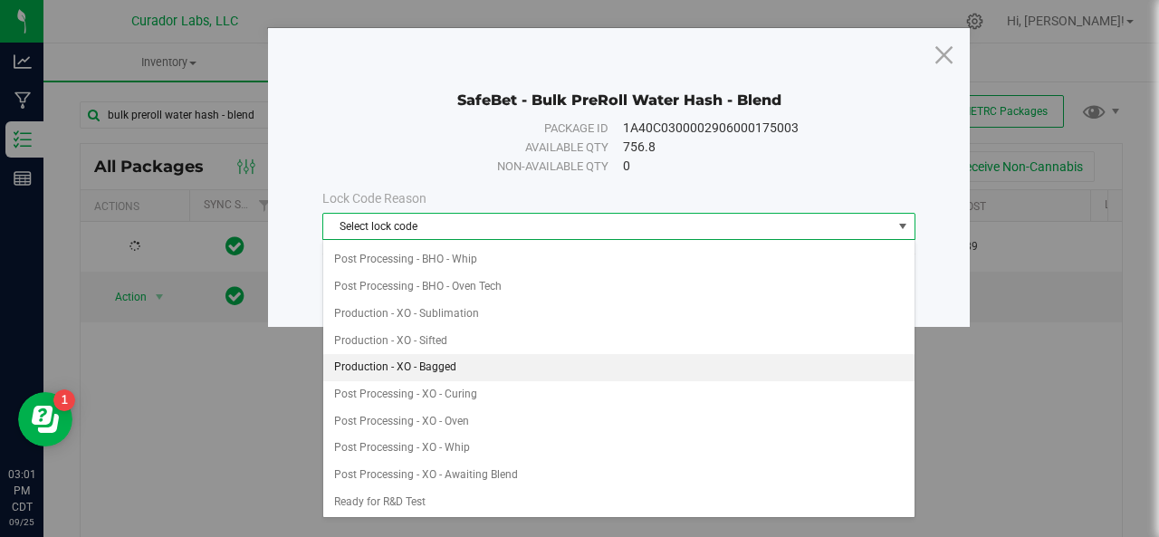
scroll to position [481, 0]
click at [420, 354] on li "Ready for R&D Test" at bounding box center [619, 367] width 592 height 27
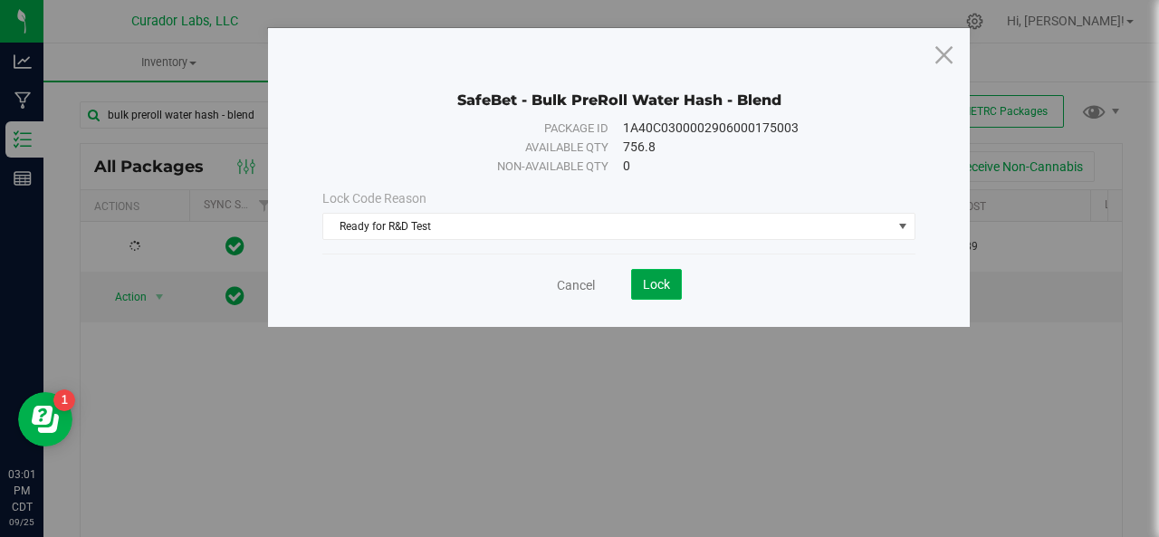
click at [650, 280] on span "Lock" at bounding box center [656, 284] width 27 height 14
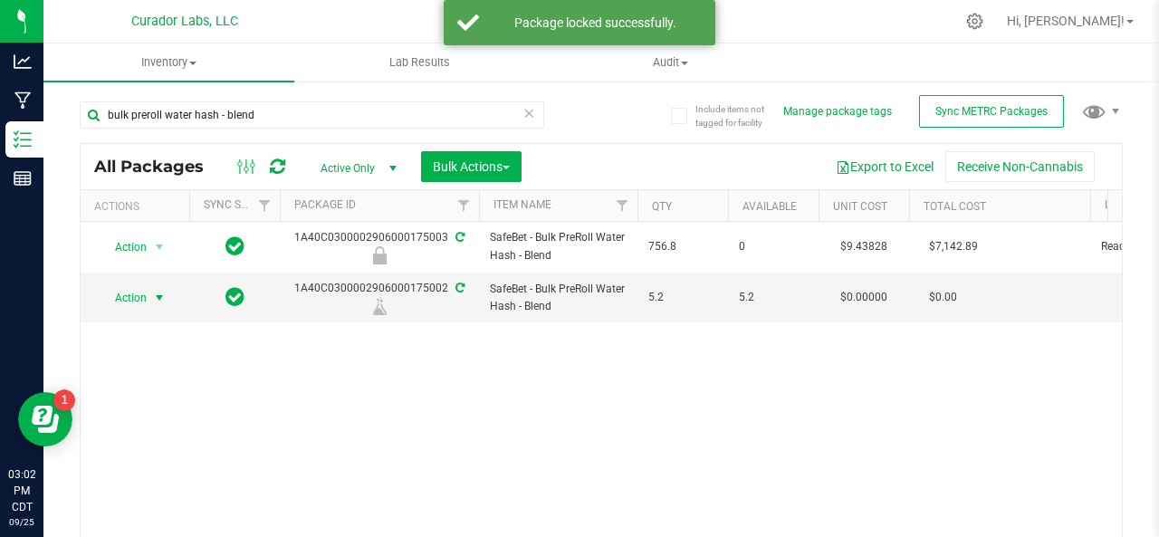
click at [129, 295] on span "Action" at bounding box center [123, 297] width 49 height 25
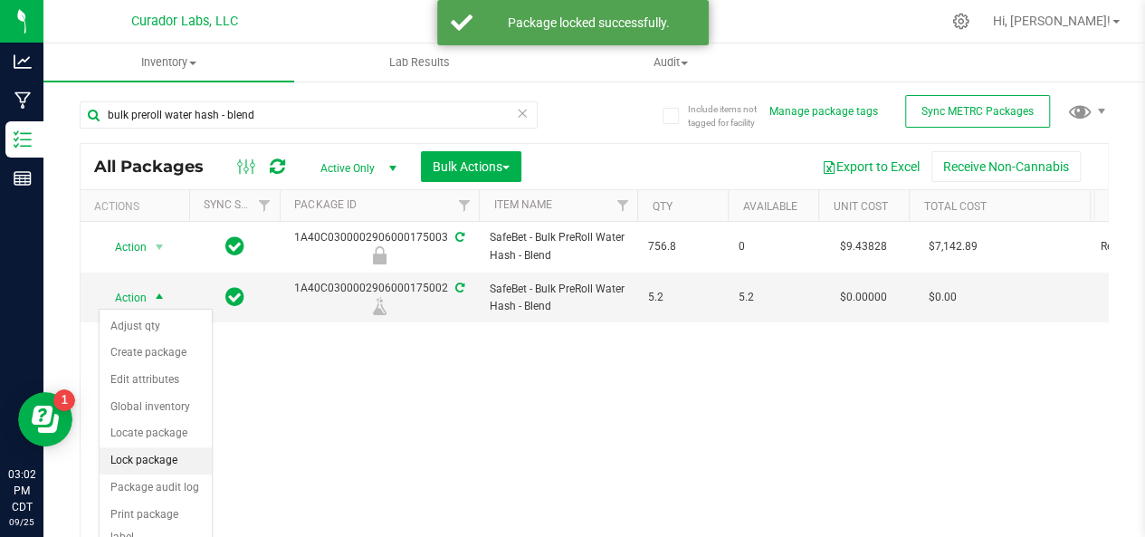
click at [163, 454] on li "Lock package" at bounding box center [156, 460] width 112 height 27
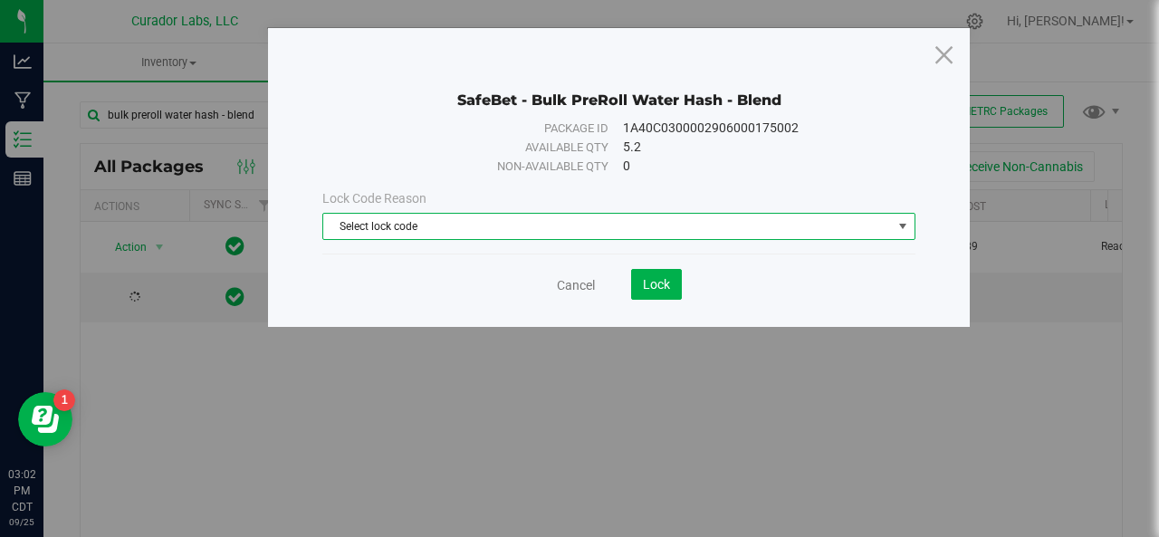
click at [533, 223] on span "Select lock code" at bounding box center [607, 226] width 568 height 25
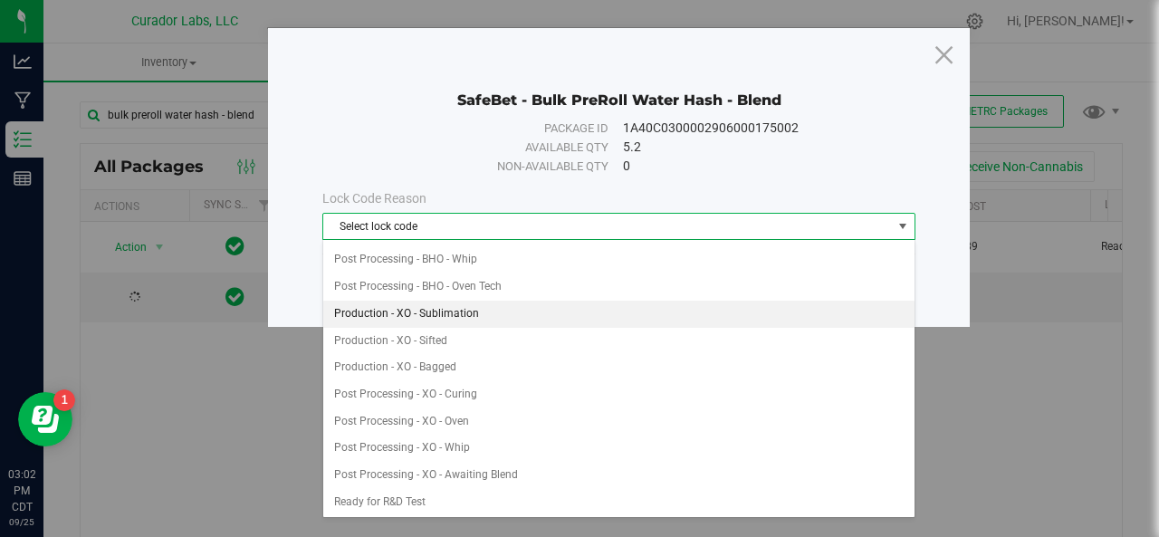
scroll to position [347, 0]
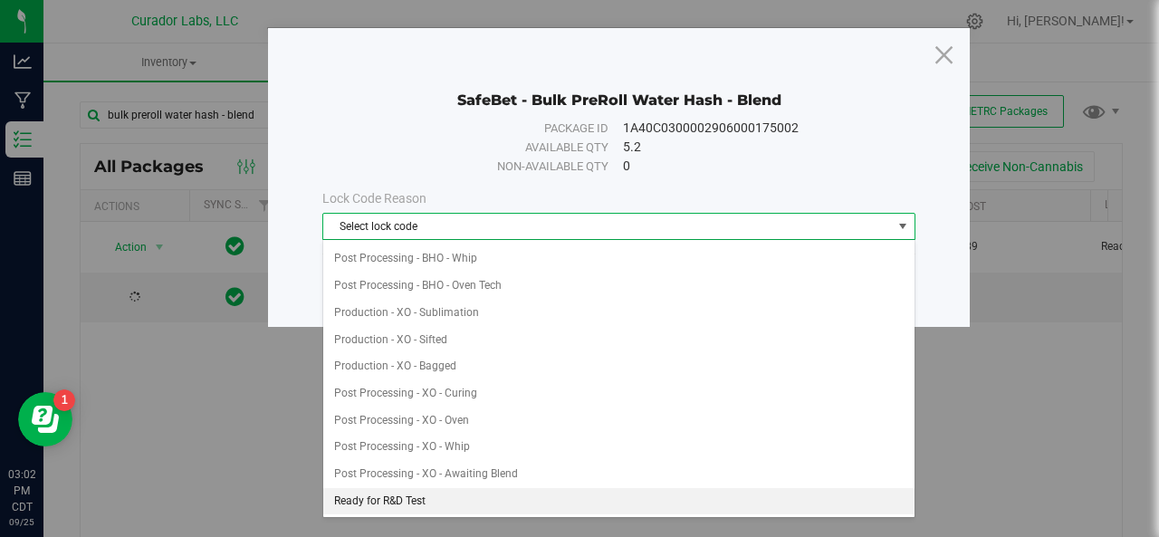
click at [386, 488] on li "Ready for R&D Test" at bounding box center [619, 501] width 592 height 27
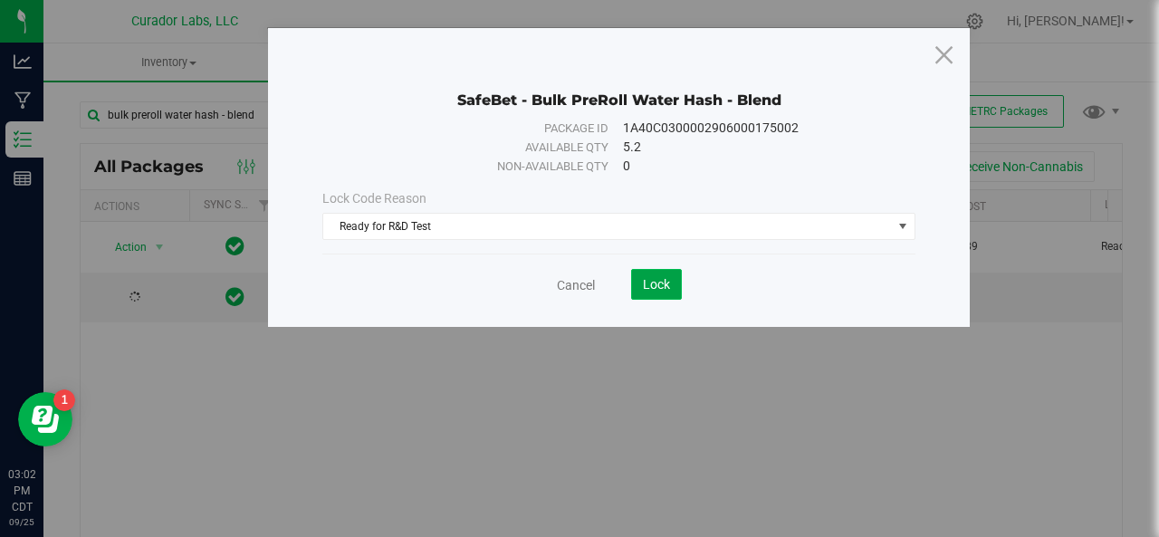
click at [646, 280] on span "Lock" at bounding box center [656, 284] width 27 height 14
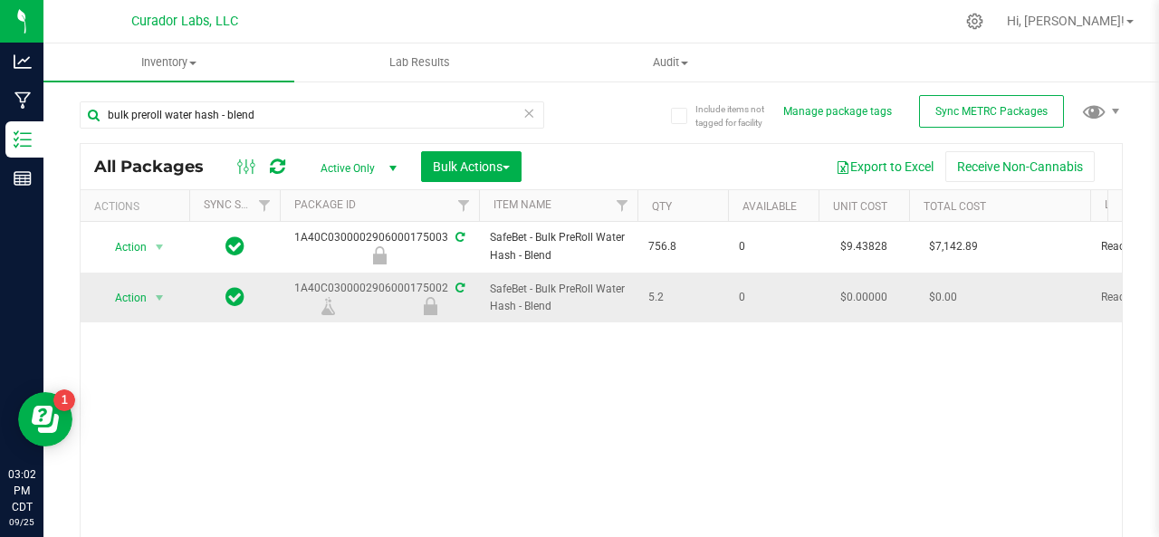
click at [518, 288] on span "SafeBet - Bulk PreRoll Water Hash - Blend" at bounding box center [558, 298] width 137 height 34
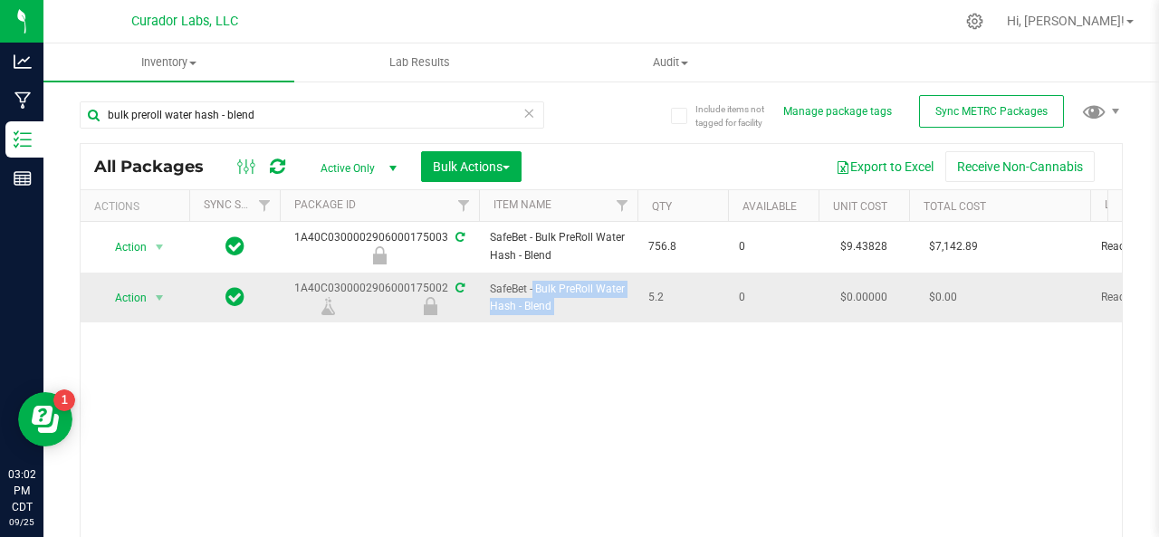
copy tr "SafeBet - Bulk PreRoll Water Hash - Blend"
click at [364, 285] on div "1A40C0300002906000175002" at bounding box center [379, 297] width 205 height 35
copy div "1A40C0300002906000175002"
